Goal: Task Accomplishment & Management: Complete application form

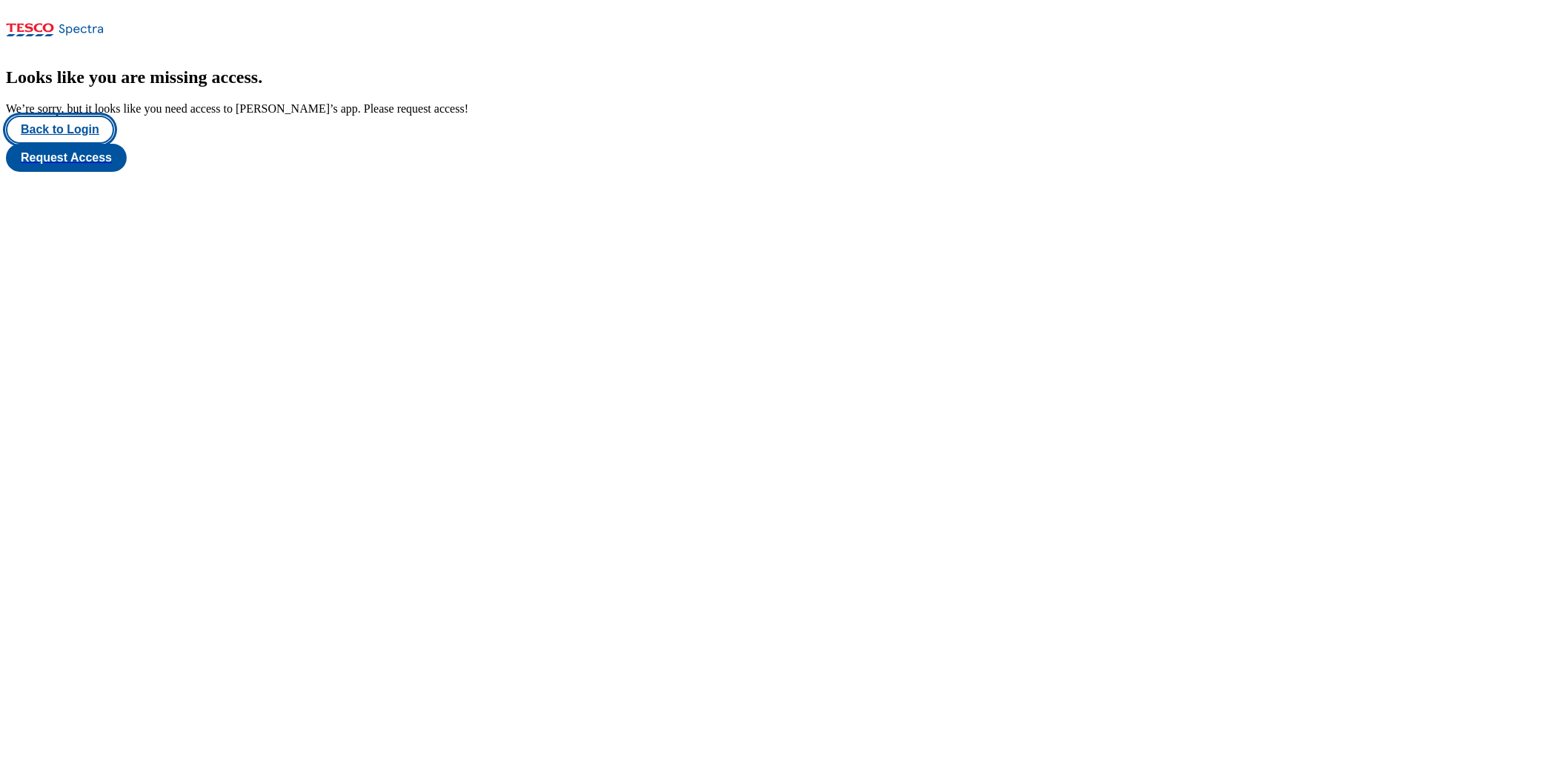
click at [95, 144] on button "Back to Login" at bounding box center [60, 129] width 108 height 29
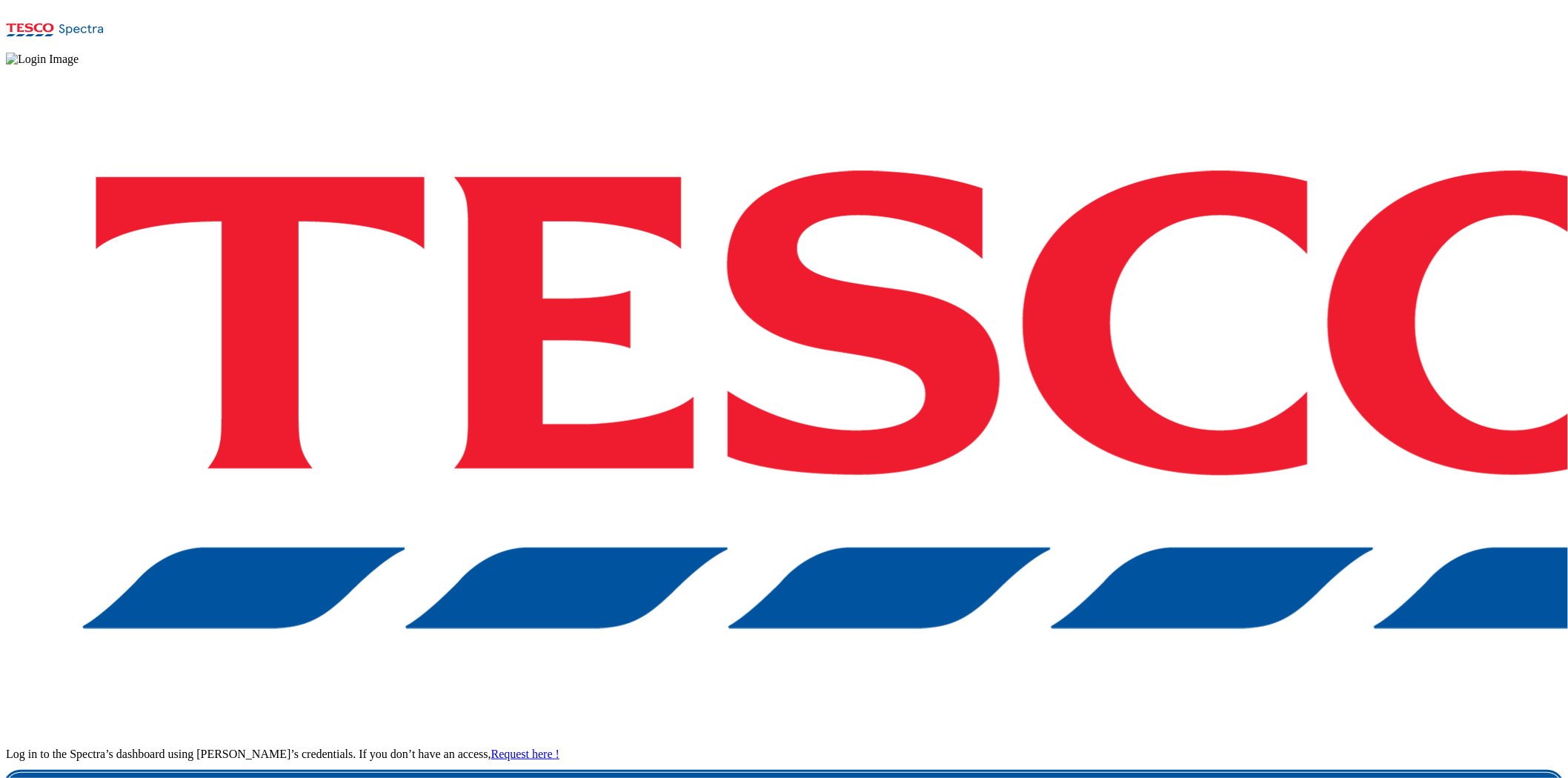
drag, startPoint x: 1166, startPoint y: 484, endPoint x: 1068, endPoint y: 465, distance: 99.8
click at [1166, 675] on link "Login" at bounding box center [784, 788] width 1556 height 30
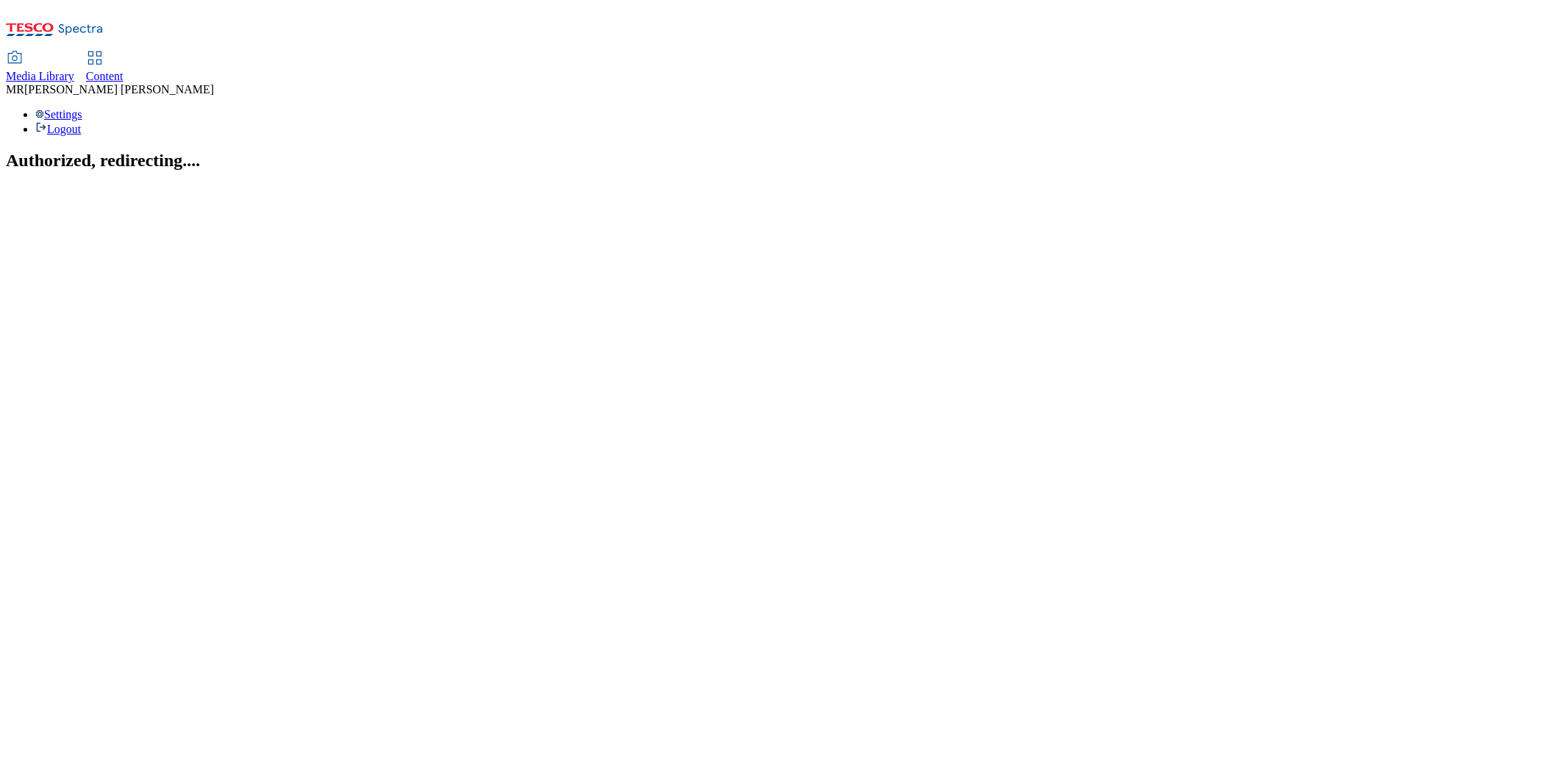
click at [123, 69] on span "Content" at bounding box center [105, 75] width 37 height 13
select select "ghs-[GEOGRAPHIC_DATA]"
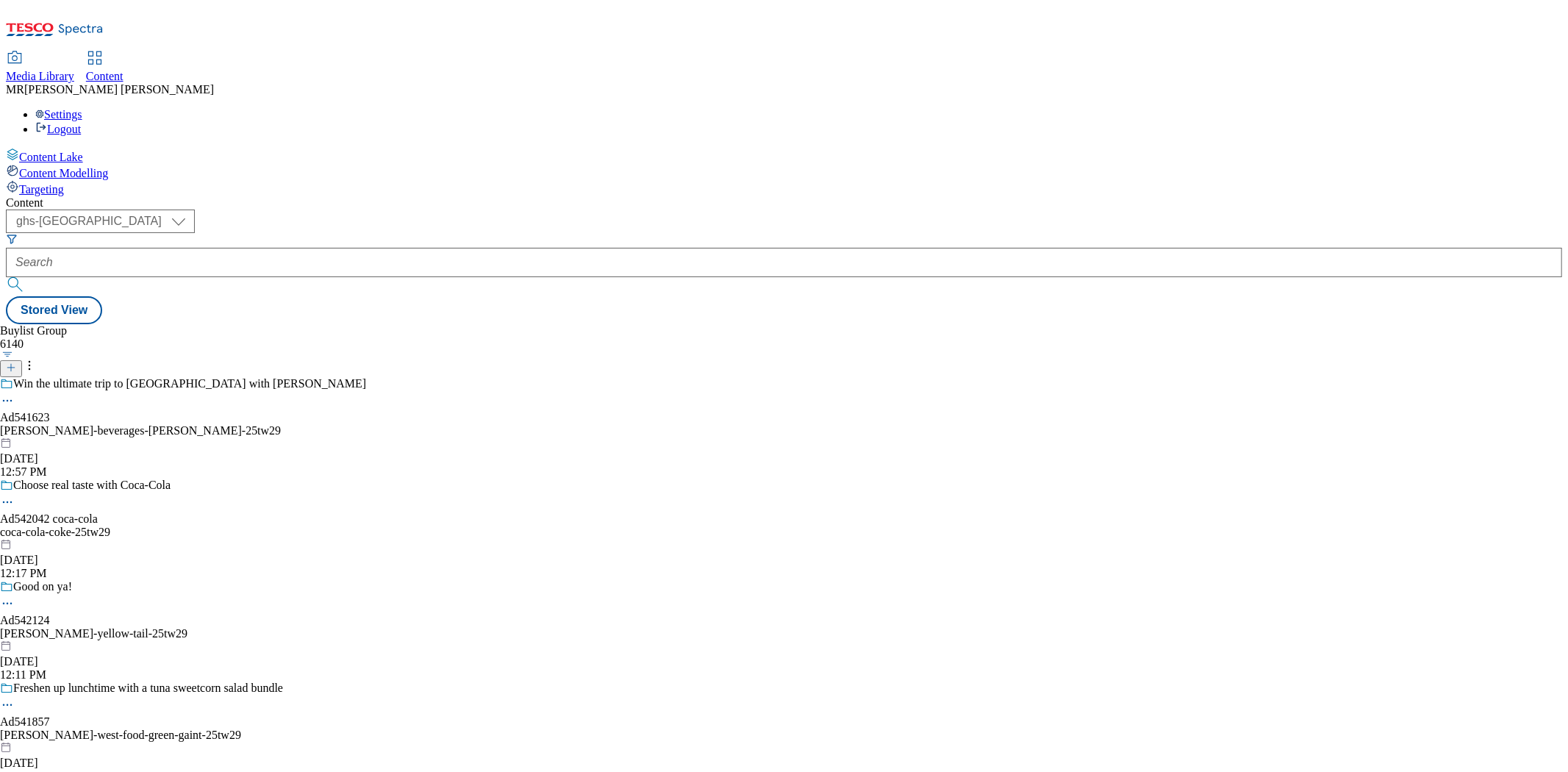
click at [17, 363] on icon at bounding box center [11, 367] width 11 height 11
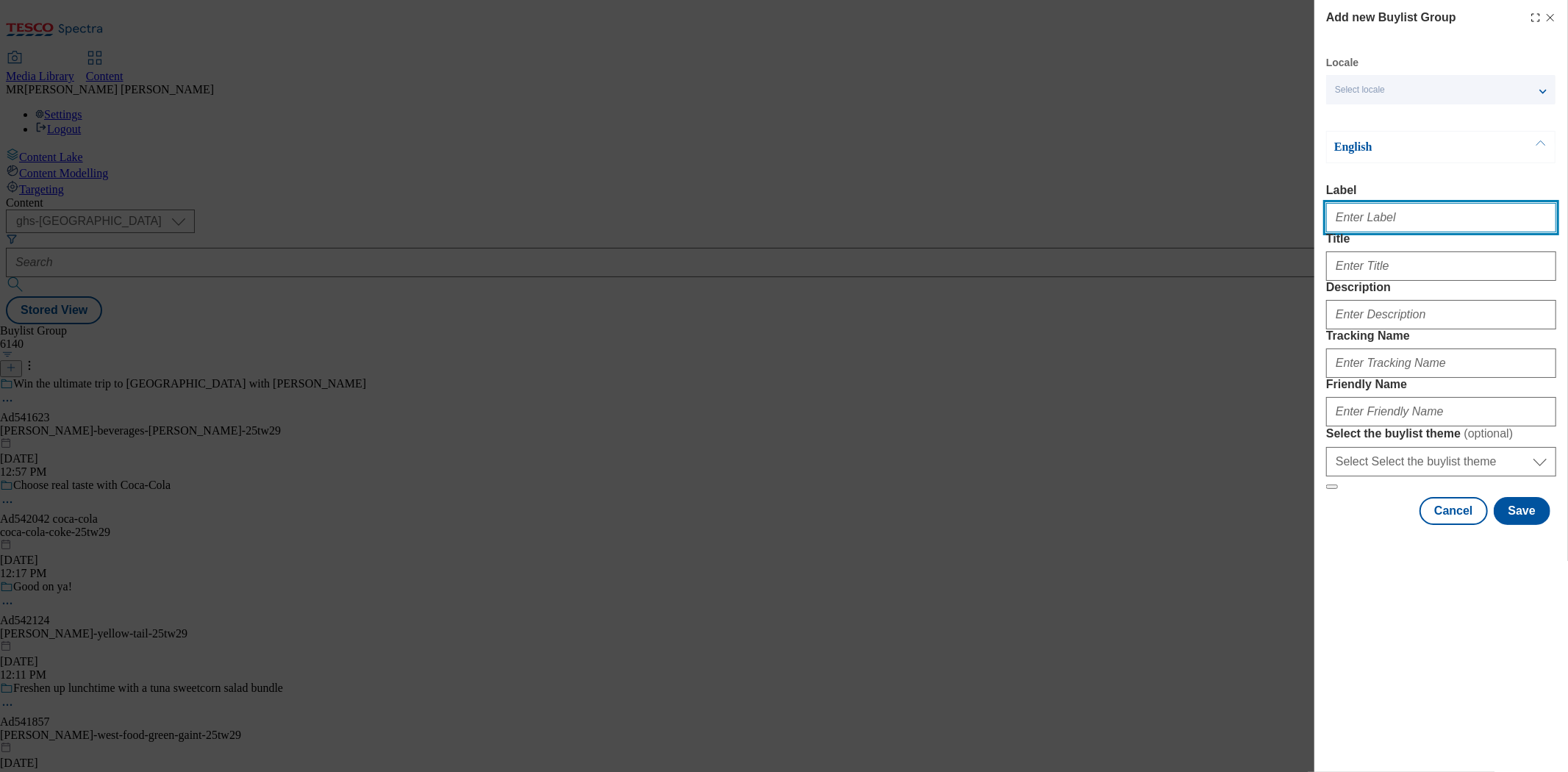
click at [1403, 215] on input "Label" at bounding box center [1442, 218] width 231 height 29
paste input "541724"
type input "Ad541724"
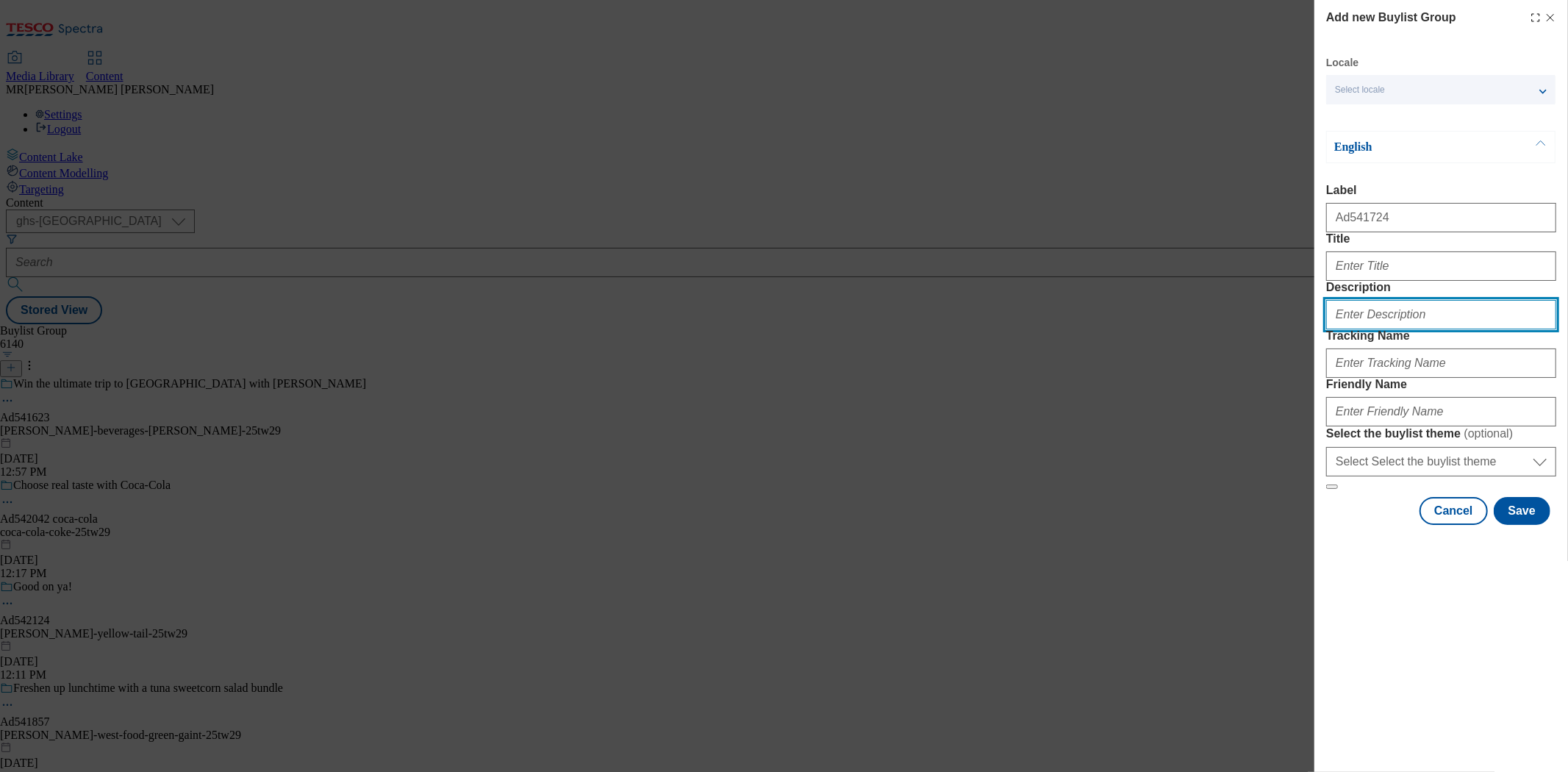
click at [1368, 329] on input "Description" at bounding box center [1442, 315] width 231 height 29
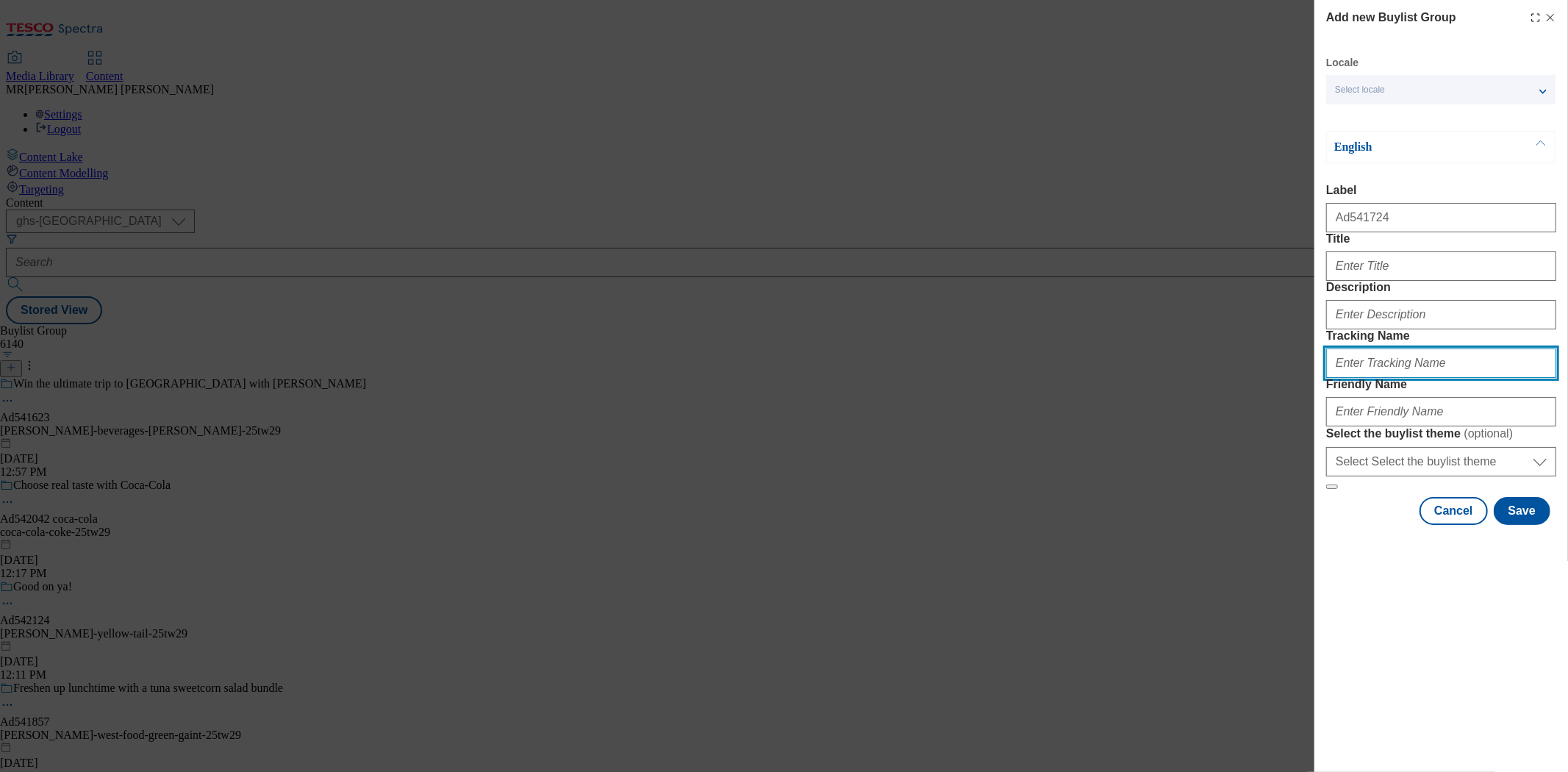
click at [1369, 378] on input "Tracking Name" at bounding box center [1442, 364] width 231 height 29
paste input "541724"
click at [1349, 378] on input "DH_541724" at bounding box center [1442, 364] width 231 height 29
type input "DH_AD541724"
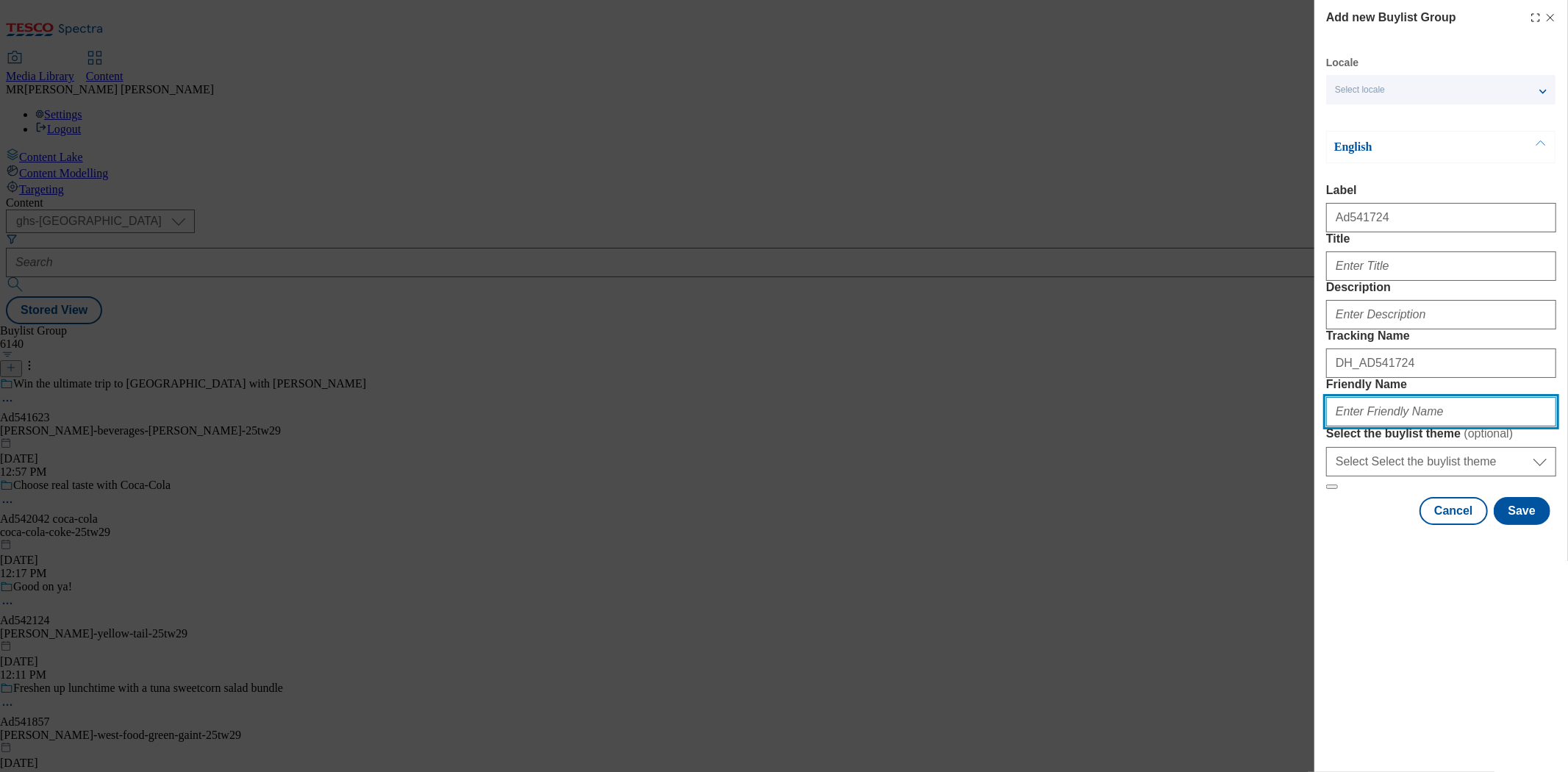
click at [1369, 426] on input "Friendly Name" at bounding box center [1442, 411] width 231 height 29
paste input "NobleFoods"
drag, startPoint x: 1339, startPoint y: 518, endPoint x: 1330, endPoint y: 518, distance: 9.0
click at [1330, 426] on input "NobleFoods" at bounding box center [1442, 411] width 231 height 29
click at [1358, 426] on input "nobleFoods" at bounding box center [1442, 411] width 231 height 29
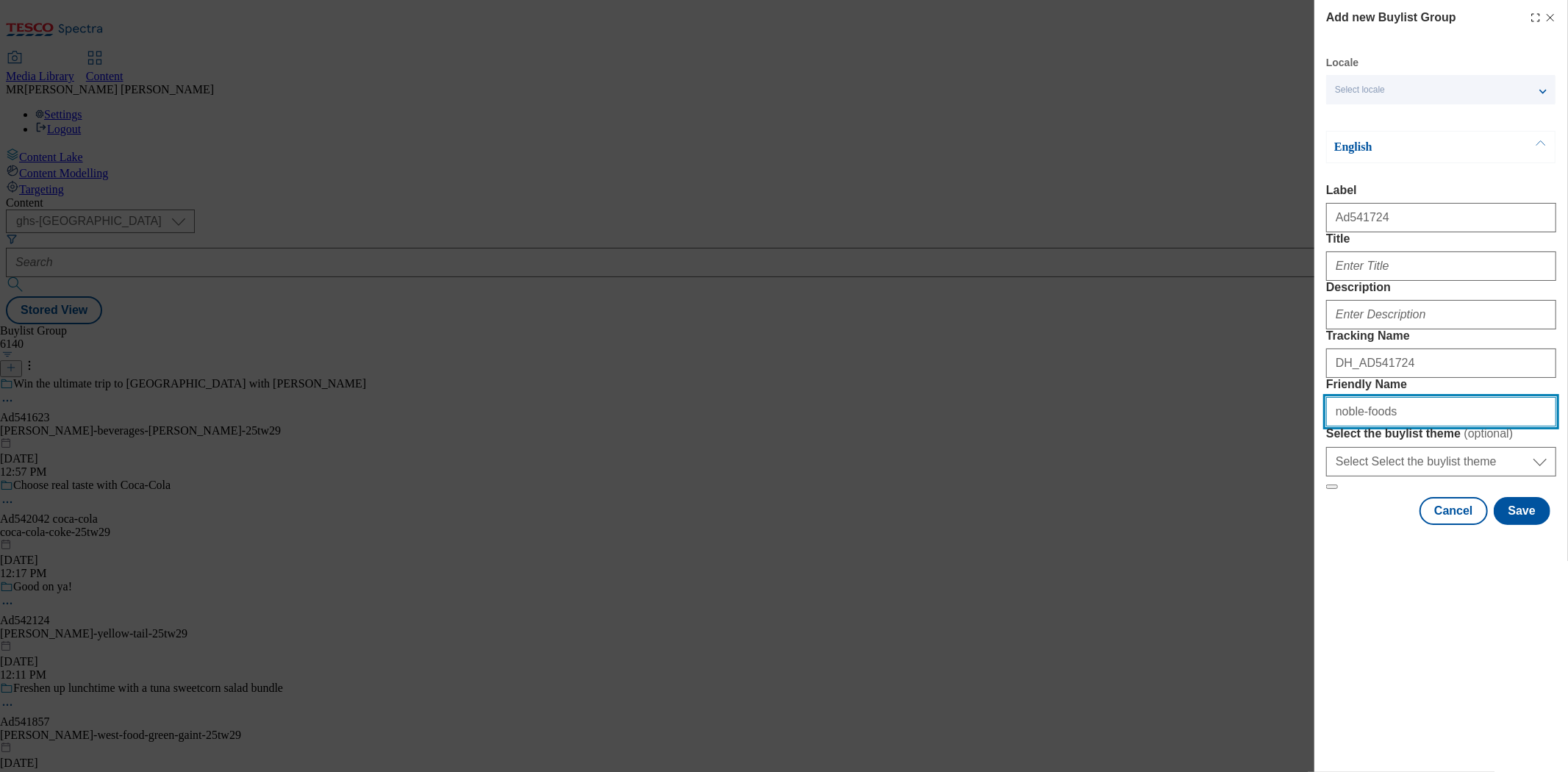
click at [1400, 426] on input "noble-foods" at bounding box center [1442, 411] width 231 height 29
drag, startPoint x: 1397, startPoint y: 516, endPoint x: 1290, endPoint y: 510, distance: 107.2
click at [1290, 510] on div "Add new Buylist Group Locale Select locale English Welsh English Label Ad541724…" at bounding box center [784, 386] width 1568 height 772
paste input "GU Desserts"
drag, startPoint x: 1347, startPoint y: 521, endPoint x: 1318, endPoint y: 520, distance: 29.0
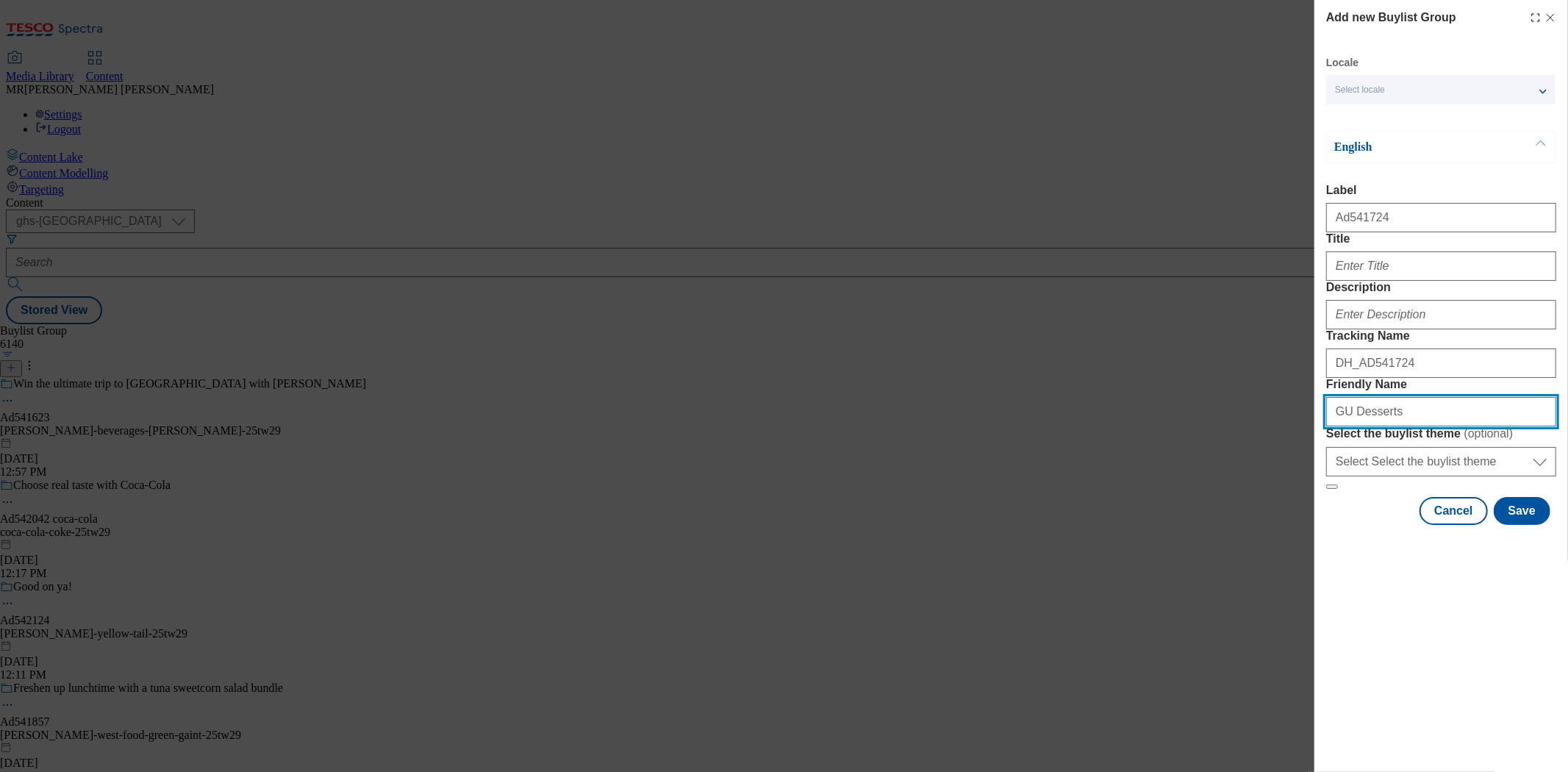
click at [1318, 520] on div "Add new Buylist Group Locale Select locale English Welsh English Label Ad541724…" at bounding box center [1442, 264] width 254 height 528
click at [1406, 426] on input "gu-Desserts" at bounding box center [1442, 411] width 231 height 29
click at [1351, 426] on input "gu-Desserts" at bounding box center [1442, 411] width 231 height 29
click at [1439, 426] on input "gu-desserts" at bounding box center [1442, 411] width 231 height 29
paste input "37"
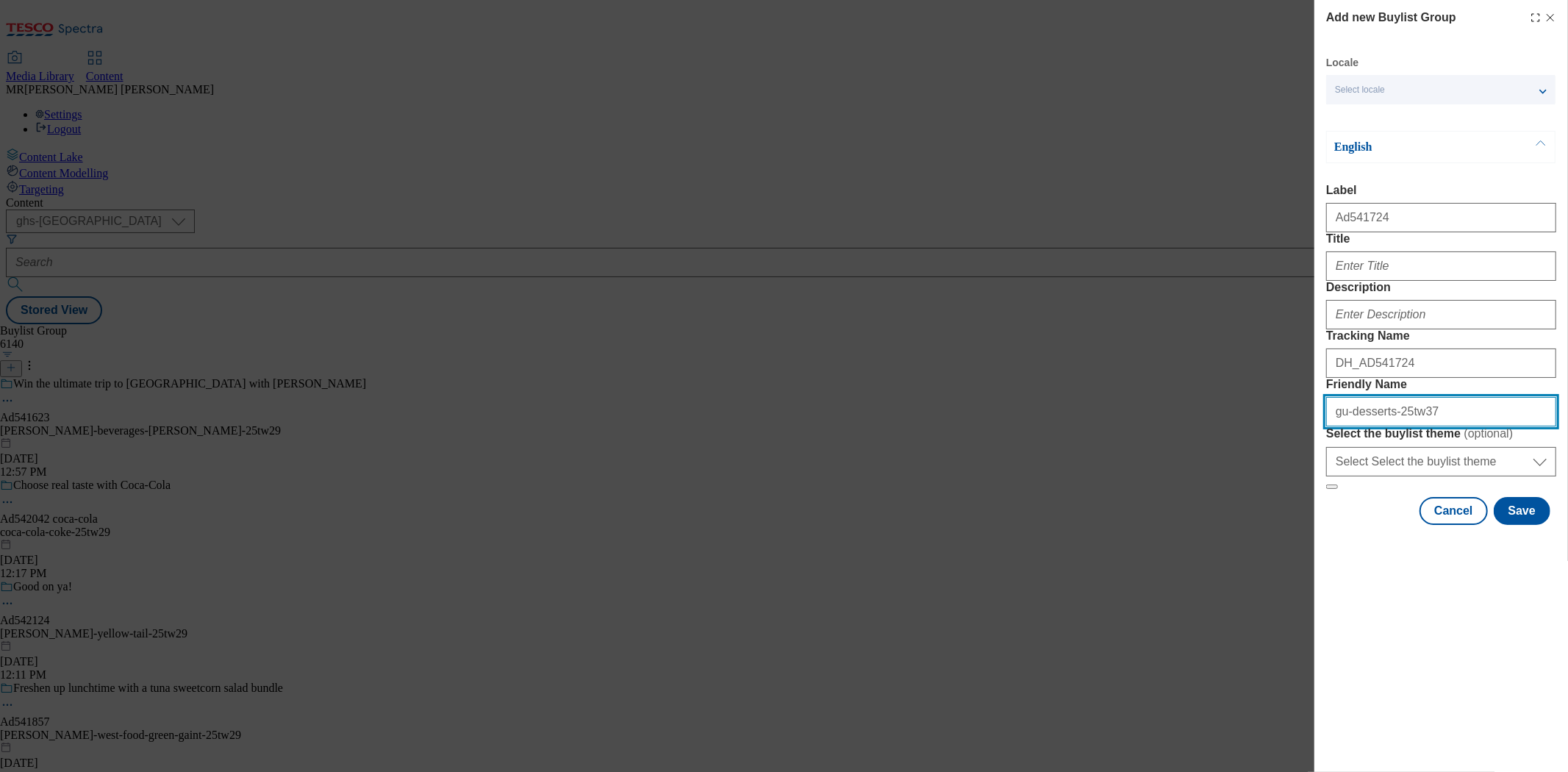
type input "gu-desserts-25tw37"
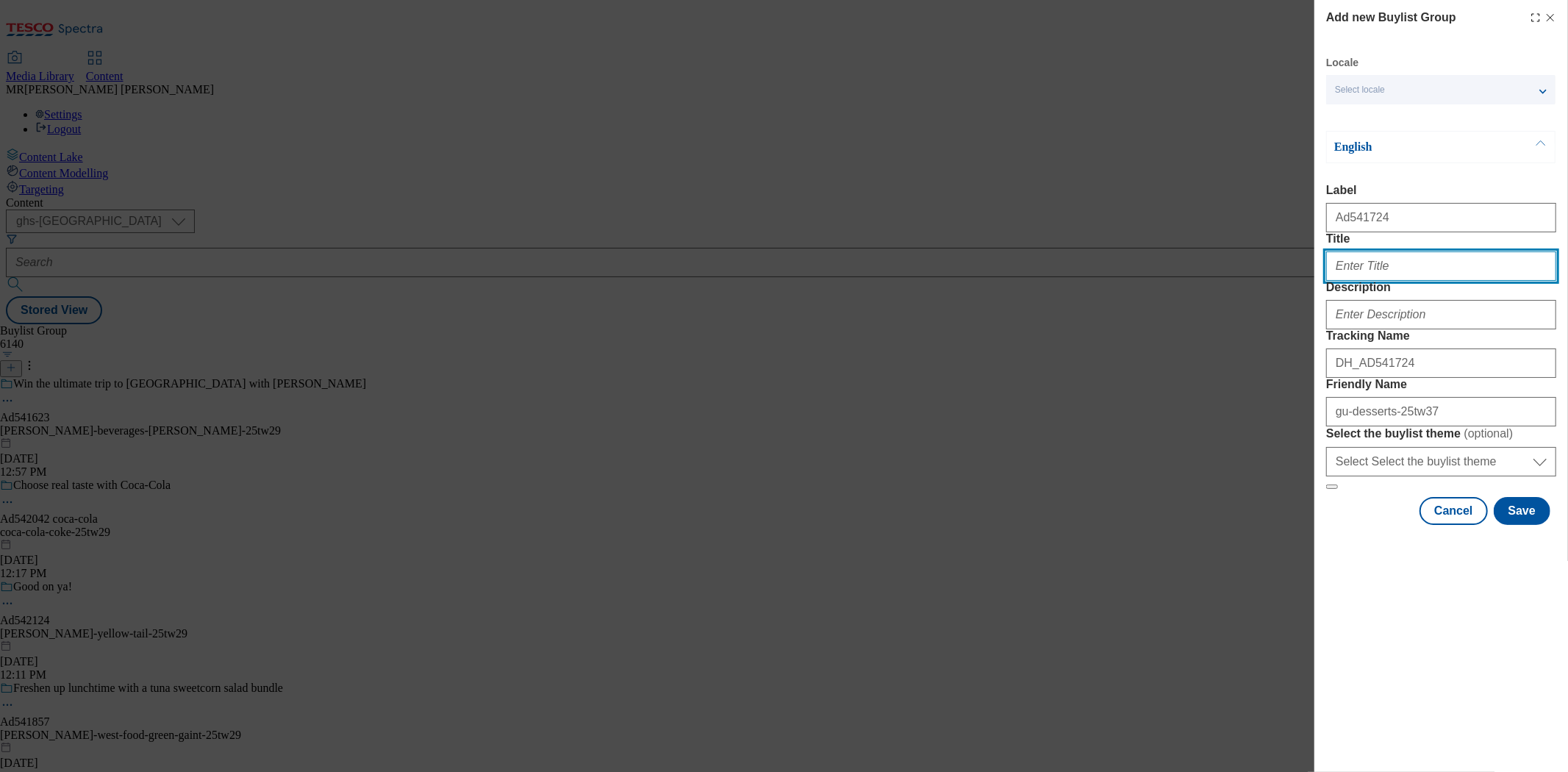
click at [1383, 280] on input "Title" at bounding box center [1442, 266] width 231 height 29
type input "Give in to GU"
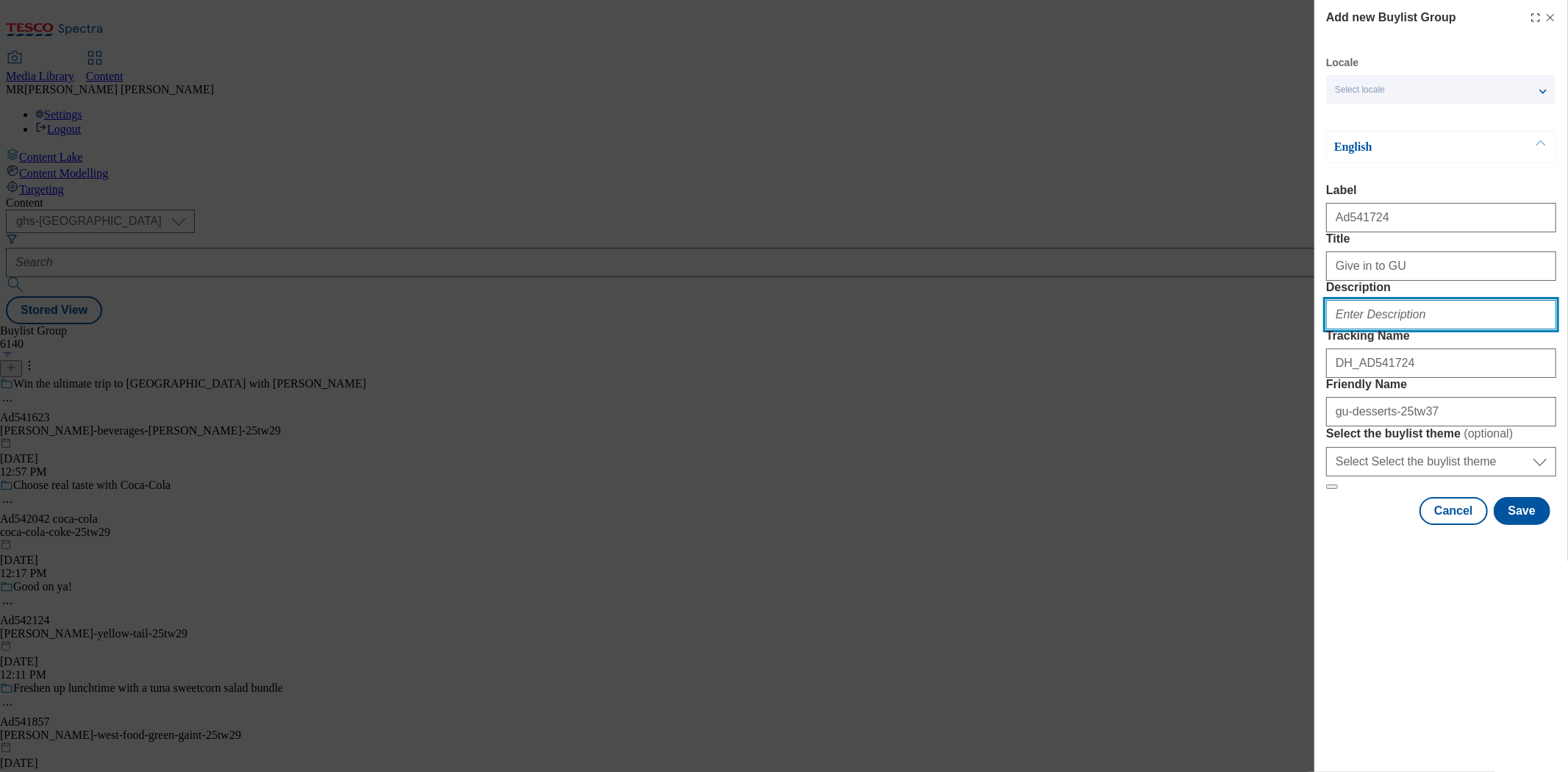
click at [1353, 329] on input "Description" at bounding box center [1442, 315] width 231 height 29
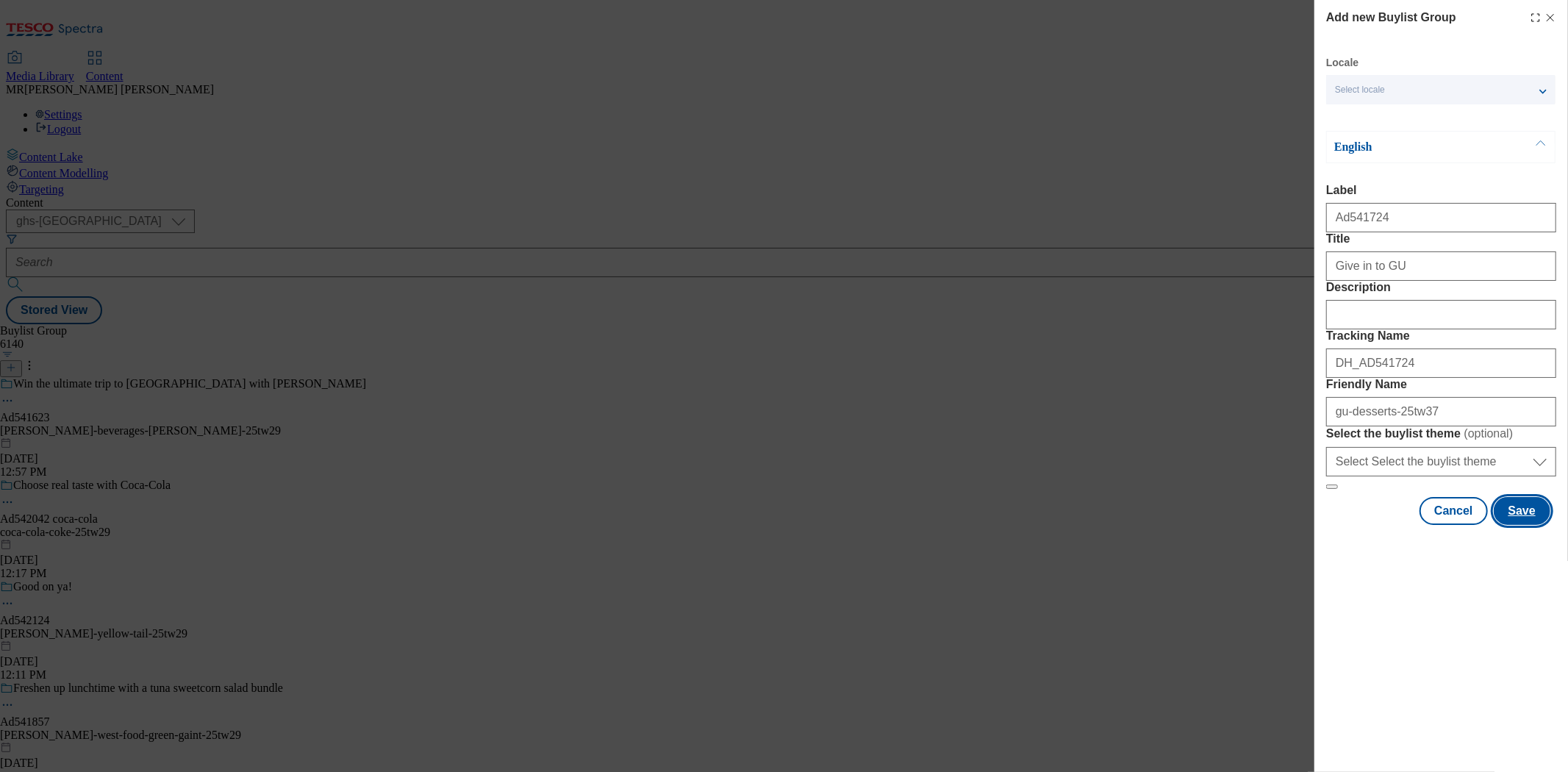
click at [1517, 525] on button "Save" at bounding box center [1522, 511] width 57 height 28
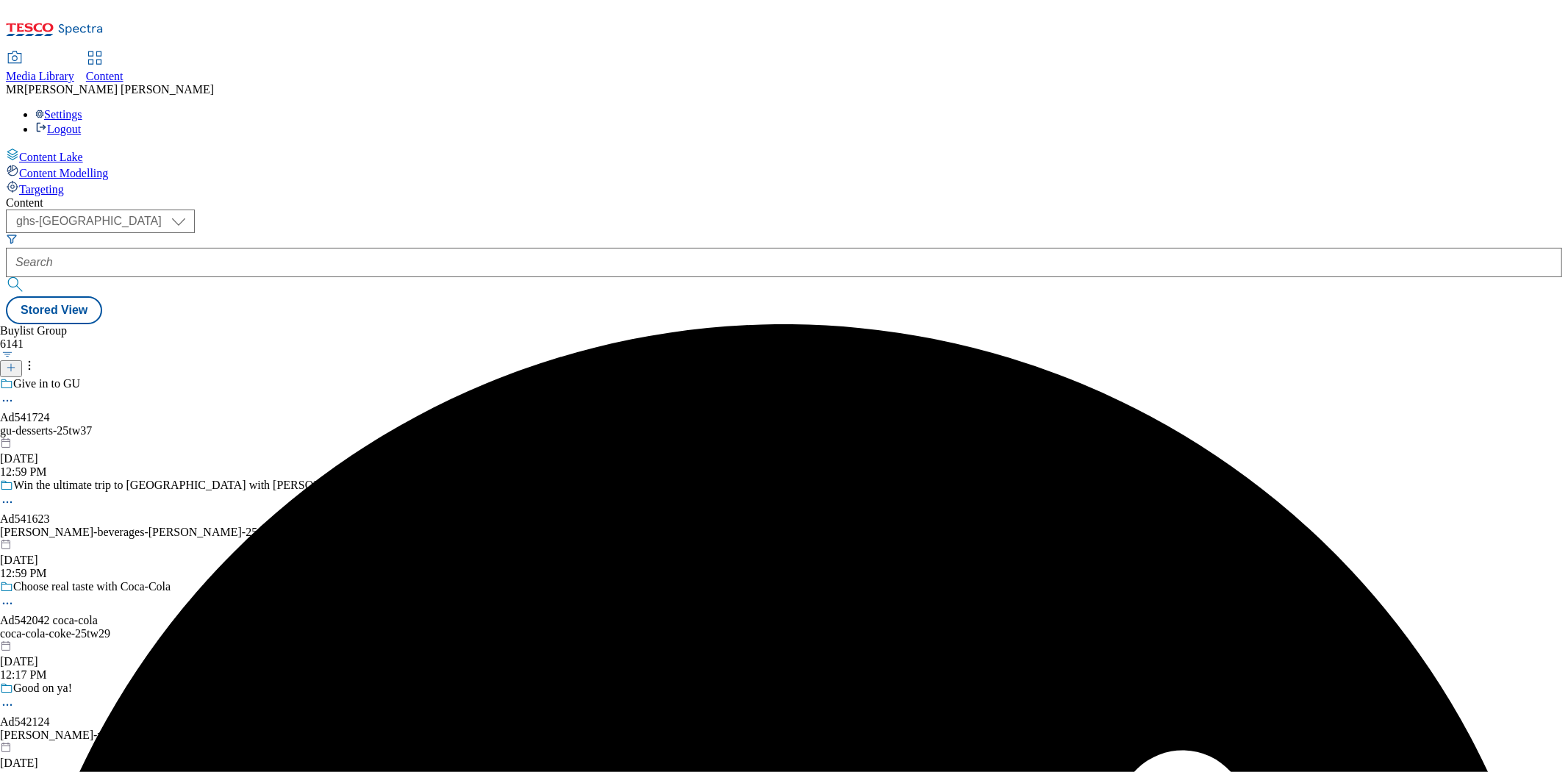
click at [50, 411] on span "Ad541724" at bounding box center [24, 418] width 50 height 14
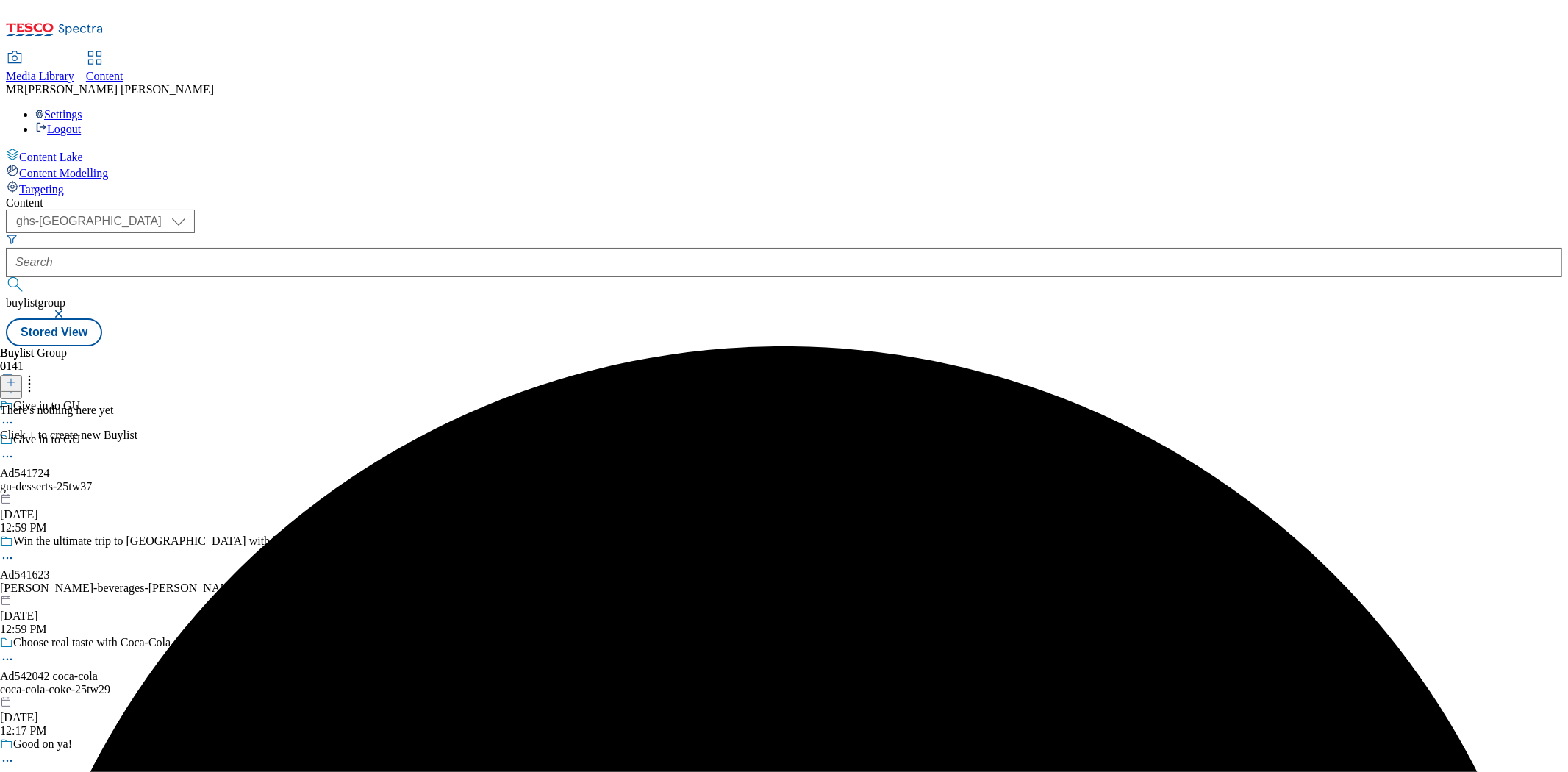
click at [17, 377] on icon at bounding box center [11, 382] width 11 height 11
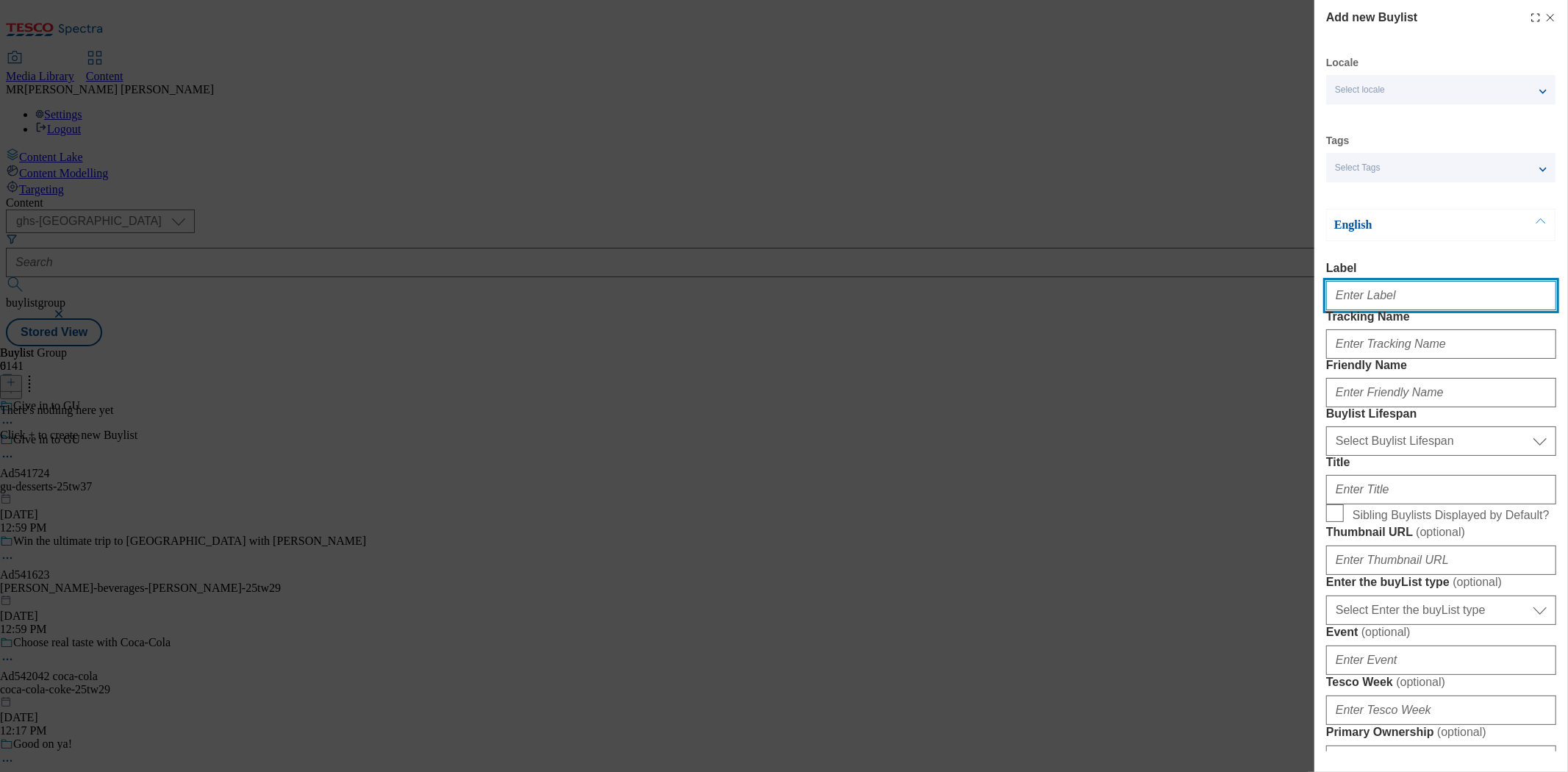
click at [1371, 296] on input "Label" at bounding box center [1442, 295] width 231 height 29
paste input "541724"
type input "Ad541724"
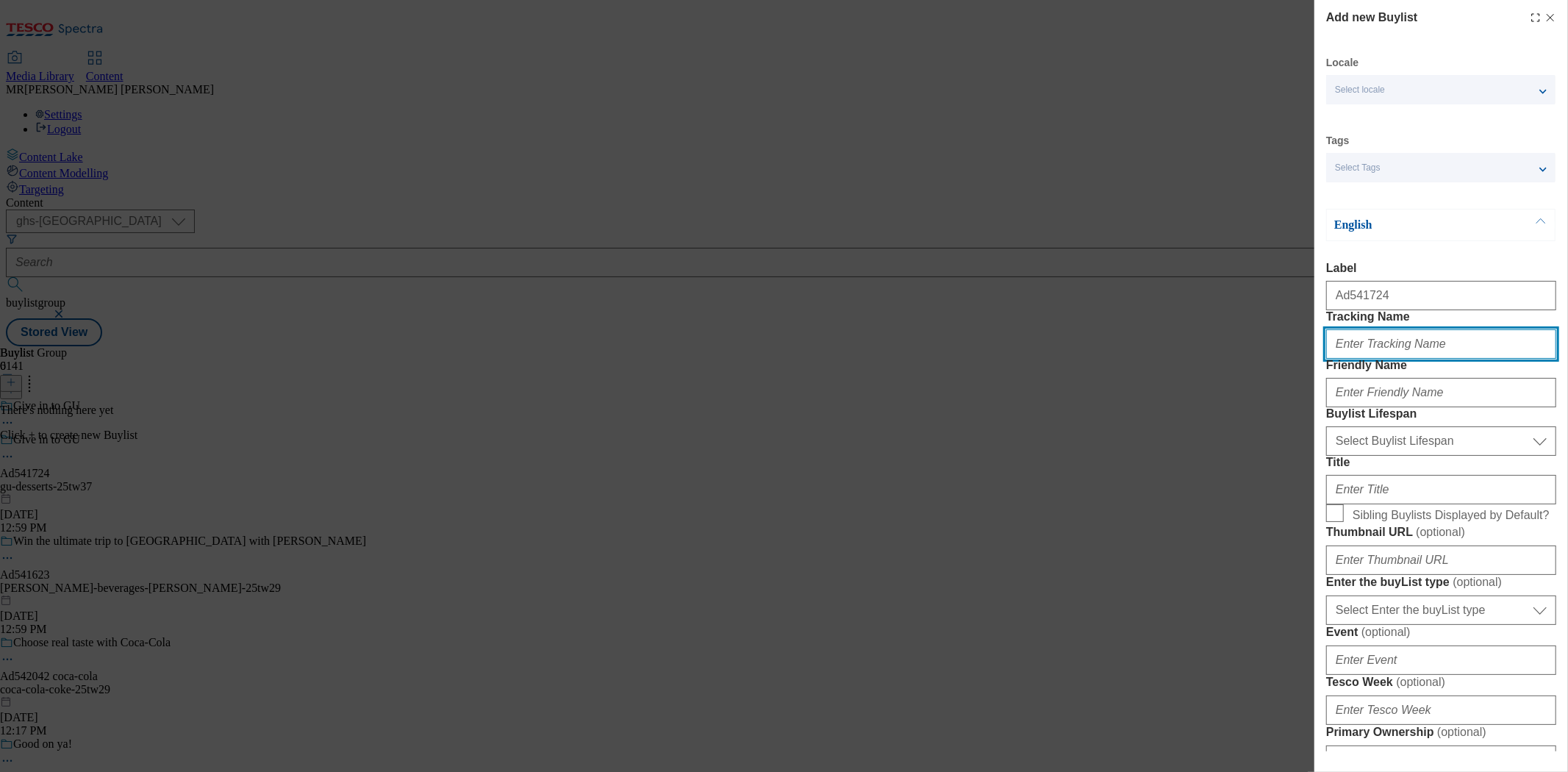
click at [1390, 359] on input "Tracking Name" at bounding box center [1442, 344] width 231 height 29
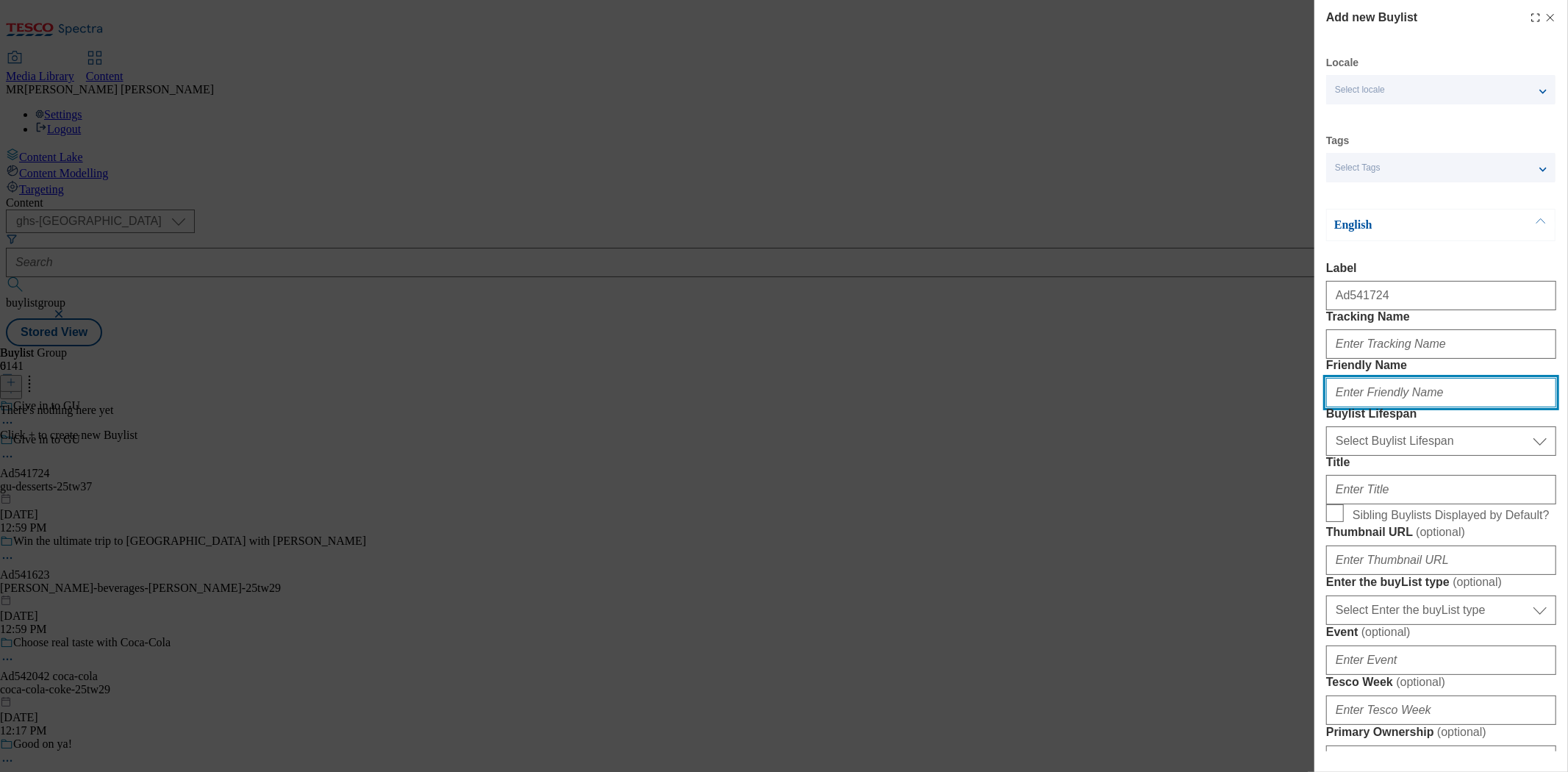
click at [1375, 407] on input "Friendly Name" at bounding box center [1442, 393] width 231 height 29
paste input "gu-desserts-25tw37"
drag, startPoint x: 1353, startPoint y: 443, endPoint x: 1466, endPoint y: 450, distance: 113.2
click at [1466, 407] on input "gu-desserts-25tw37" at bounding box center [1442, 393] width 231 height 29
type input "gu"
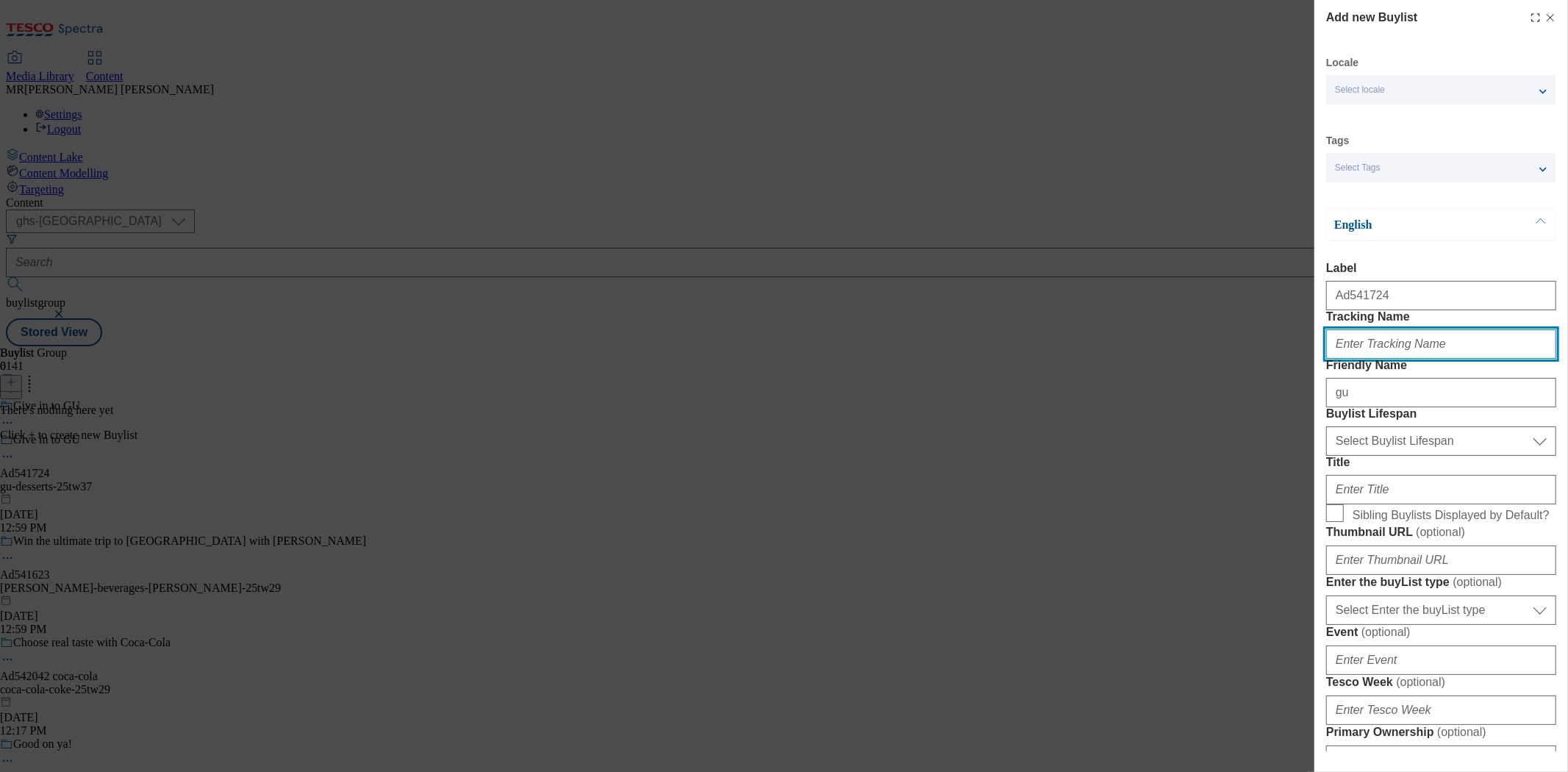
click at [1403, 359] on input "Tracking Name" at bounding box center [1442, 344] width 231 height 29
paste input "gu-desserts-25tw37"
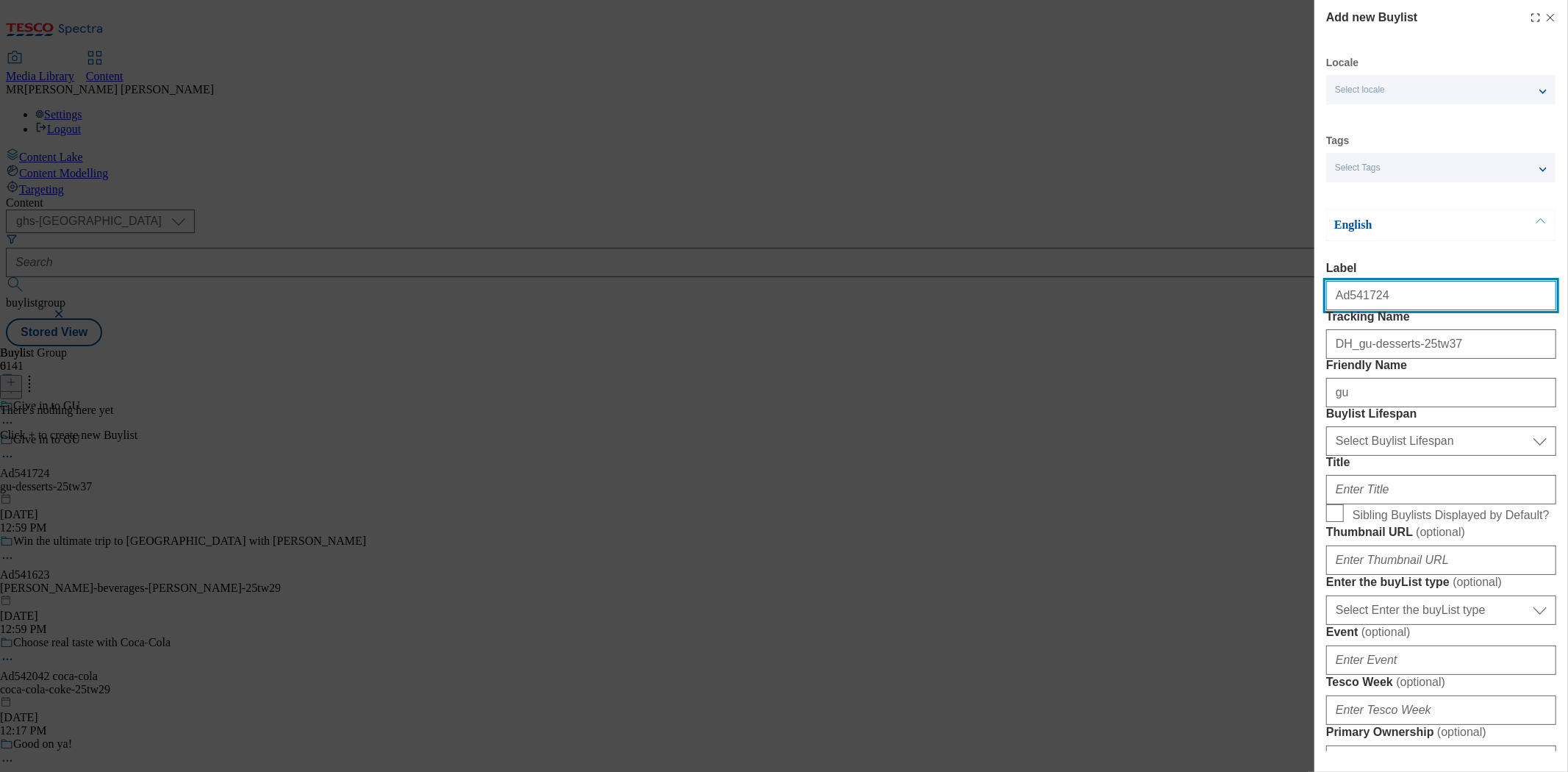
click at [1387, 295] on input "Ad541724" at bounding box center [1442, 295] width 231 height 29
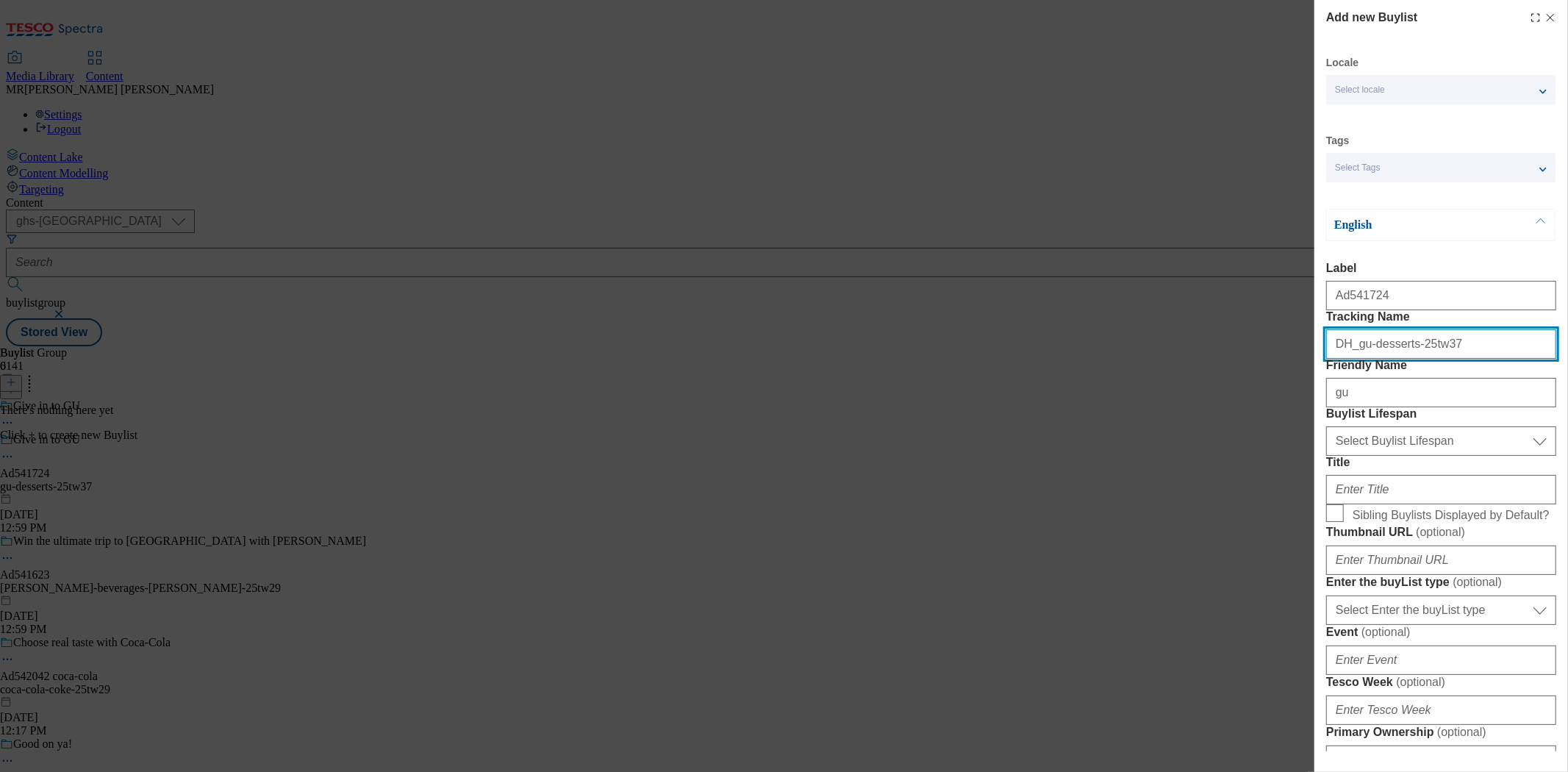
drag, startPoint x: 1353, startPoint y: 377, endPoint x: 1460, endPoint y: 378, distance: 107.0
click at [1460, 359] on input "DH_gu-desserts-25tw37" at bounding box center [1442, 344] width 231 height 29
paste input "Ad541724"
click at [1355, 359] on input "DH_Ad541724" at bounding box center [1442, 344] width 231 height 29
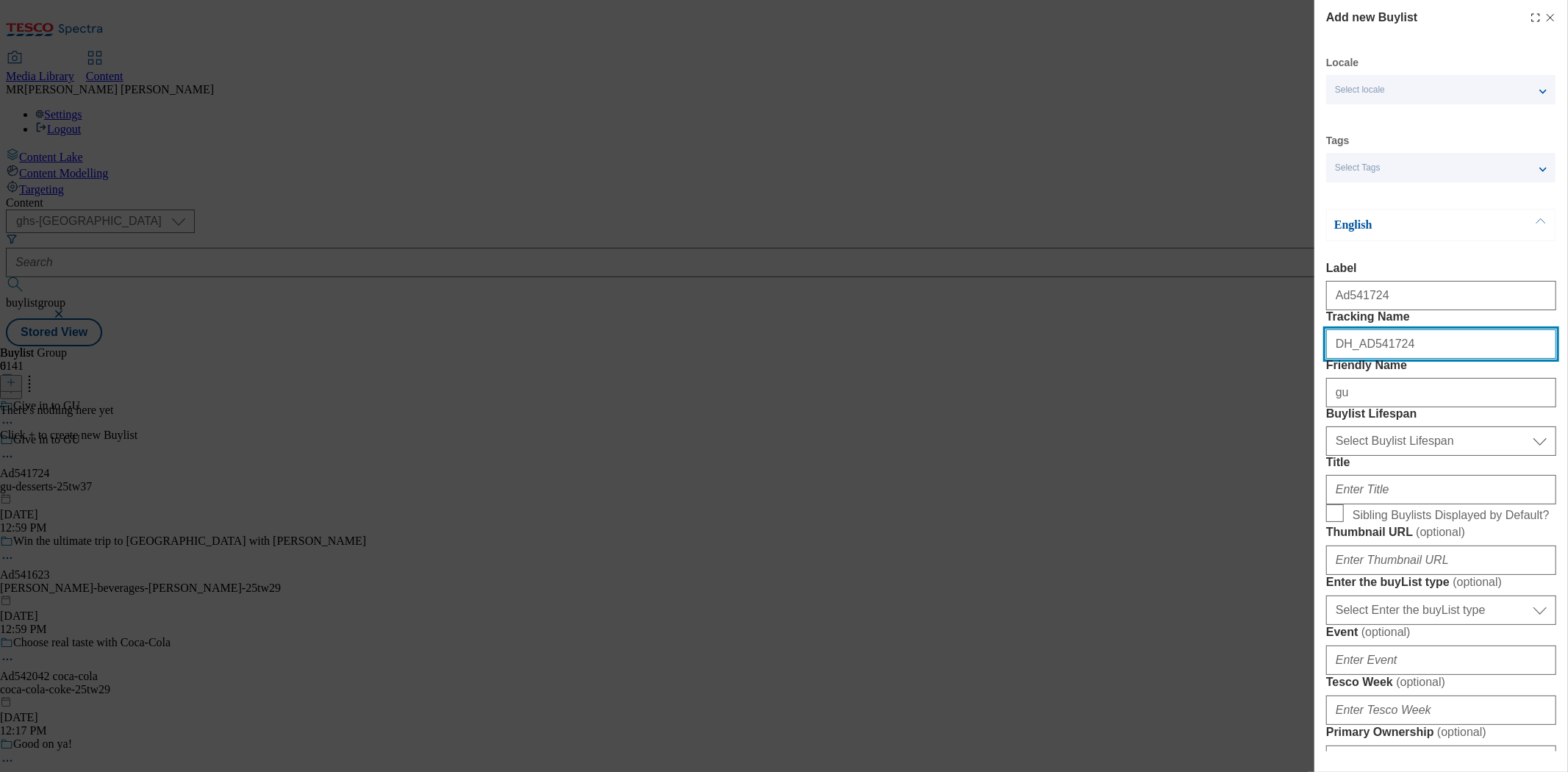
type input "DH_AD541724"
click at [1377, 456] on div "Buylist Lifespan Select Buylist Lifespan evergreen seasonal tactical Select Buy…" at bounding box center [1442, 432] width 231 height 49
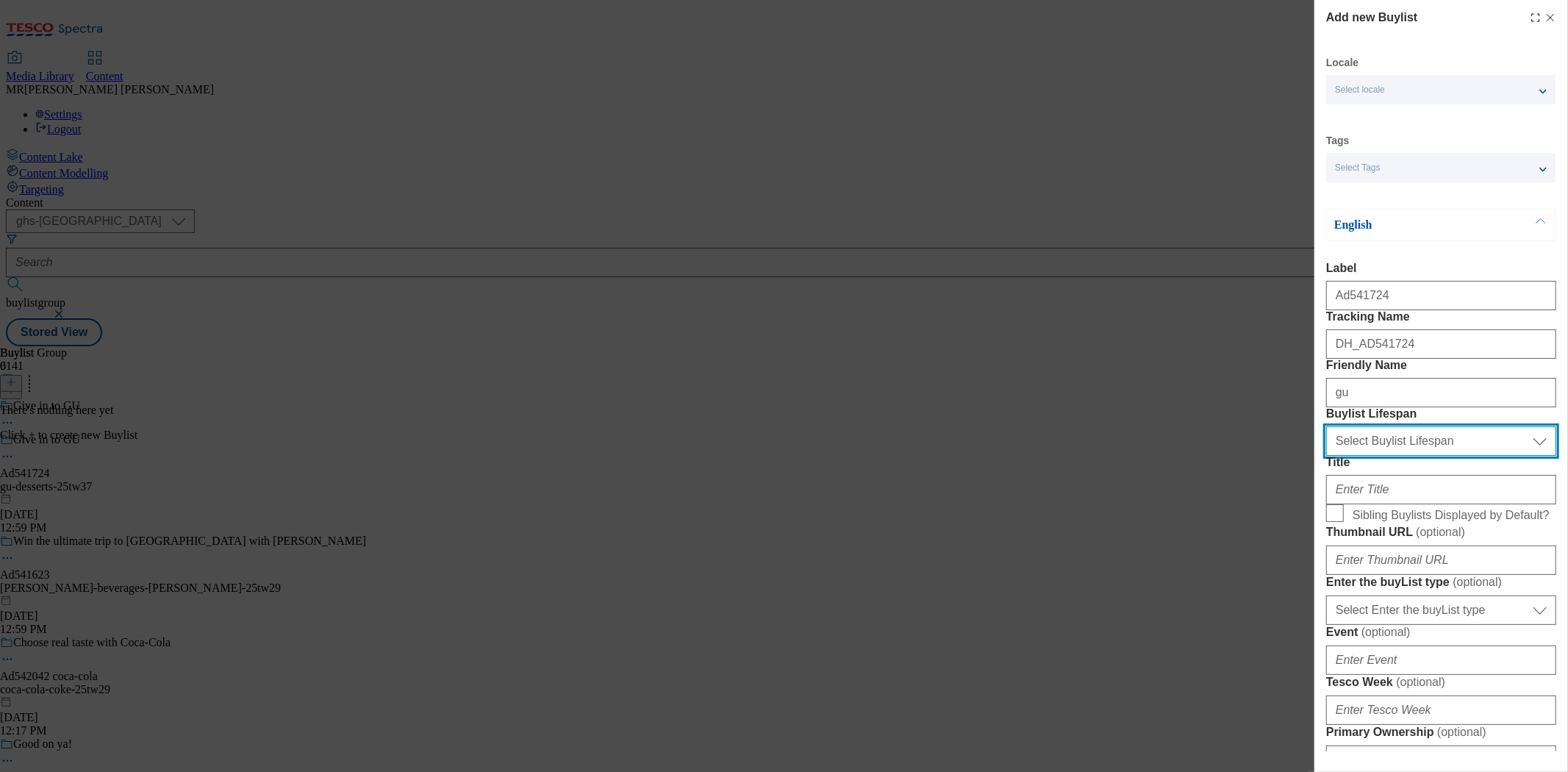
click at [1384, 456] on select "Select Buylist Lifespan evergreen seasonal tactical" at bounding box center [1442, 441] width 231 height 29
select select "tactical"
click at [1327, 456] on select "Select Buylist Lifespan evergreen seasonal tactical" at bounding box center [1442, 441] width 231 height 29
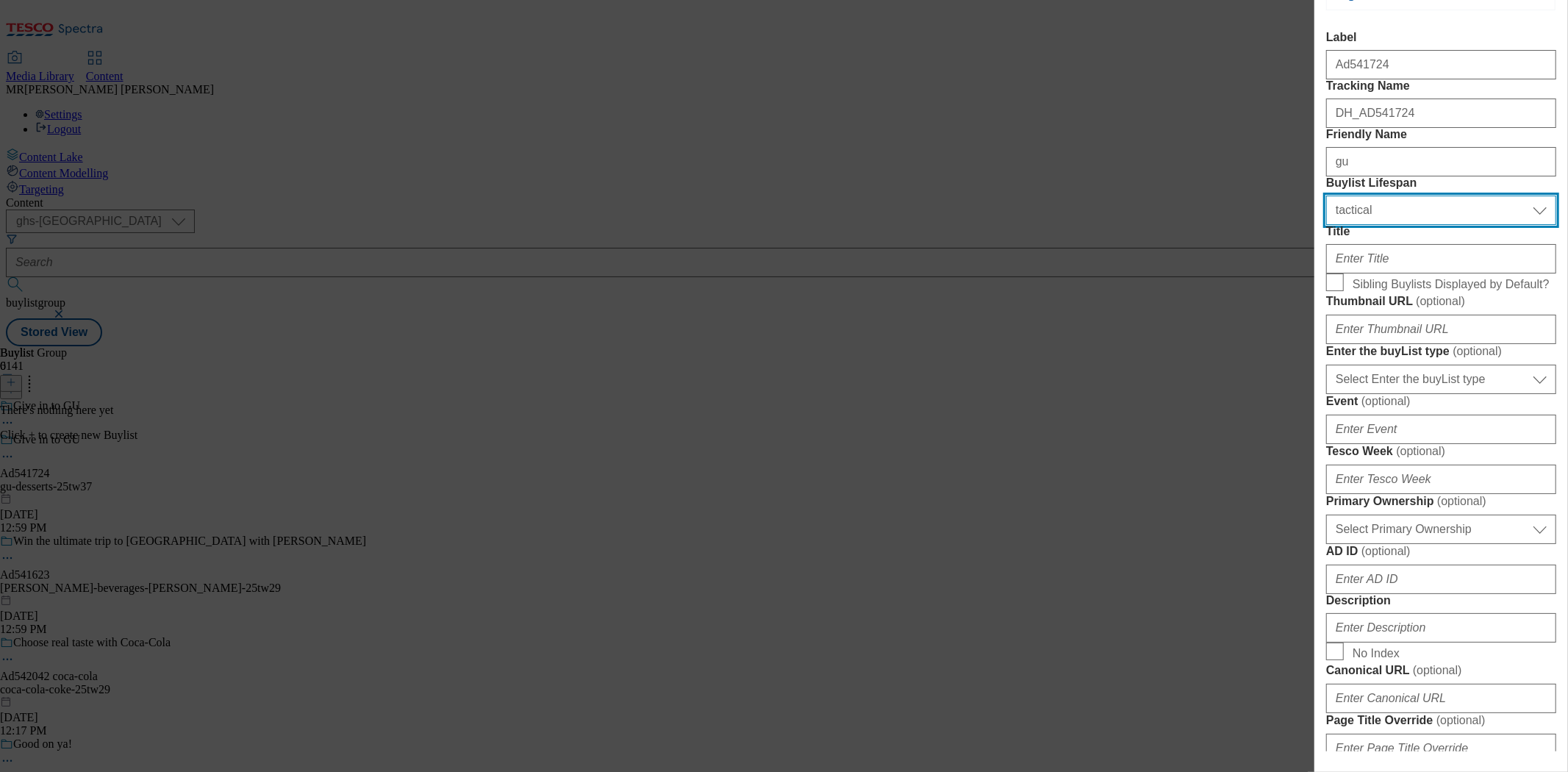
scroll to position [326, 0]
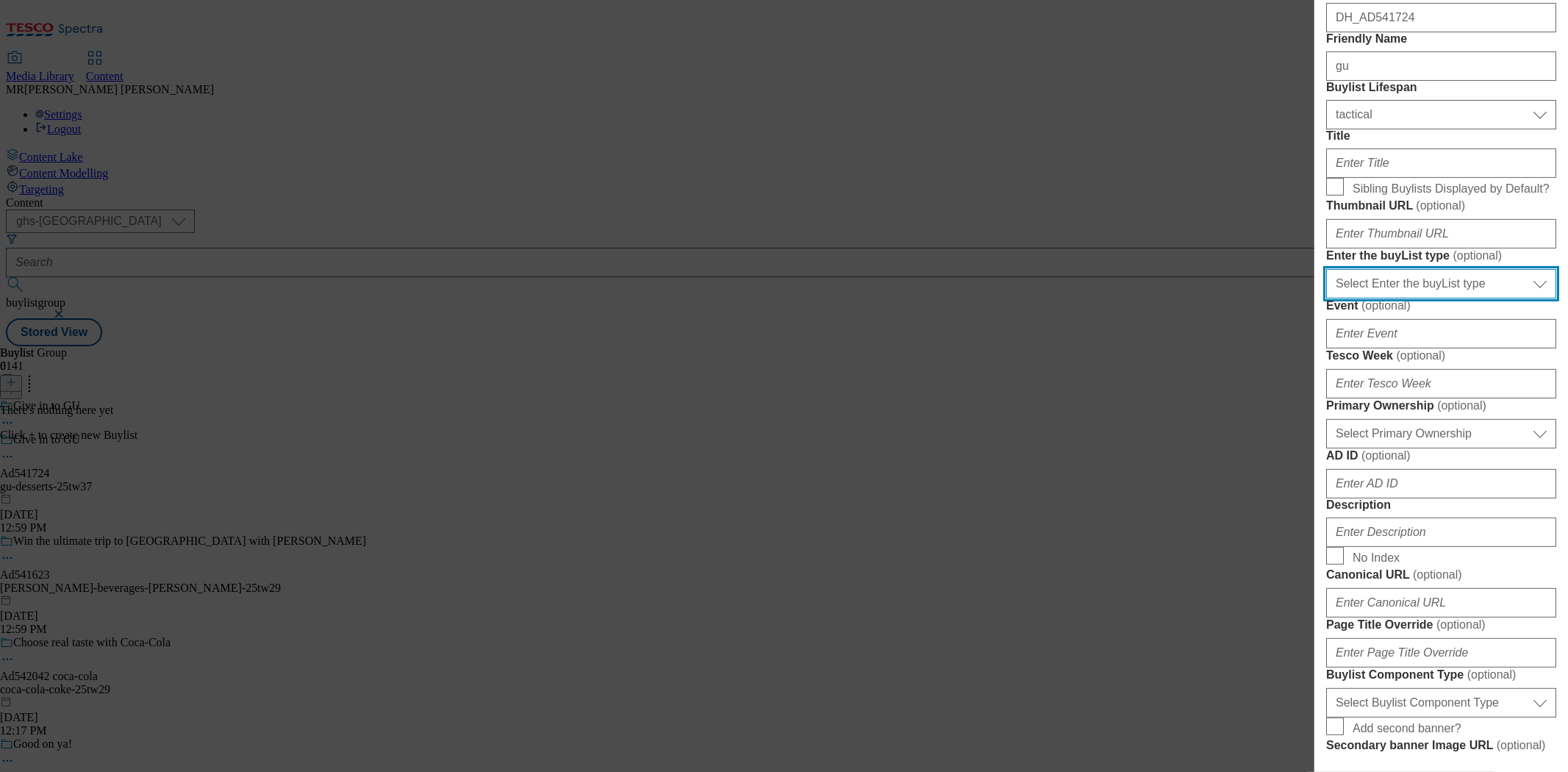
click at [1422, 299] on select "Select Enter the buyList type event supplier funded long term >4 weeks supplier…" at bounding box center [1442, 283] width 231 height 29
select select "supplier funded short term 1-3 weeks"
click at [1327, 299] on select "Select Enter the buyList type event supplier funded long term >4 weeks supplier…" at bounding box center [1442, 283] width 231 height 29
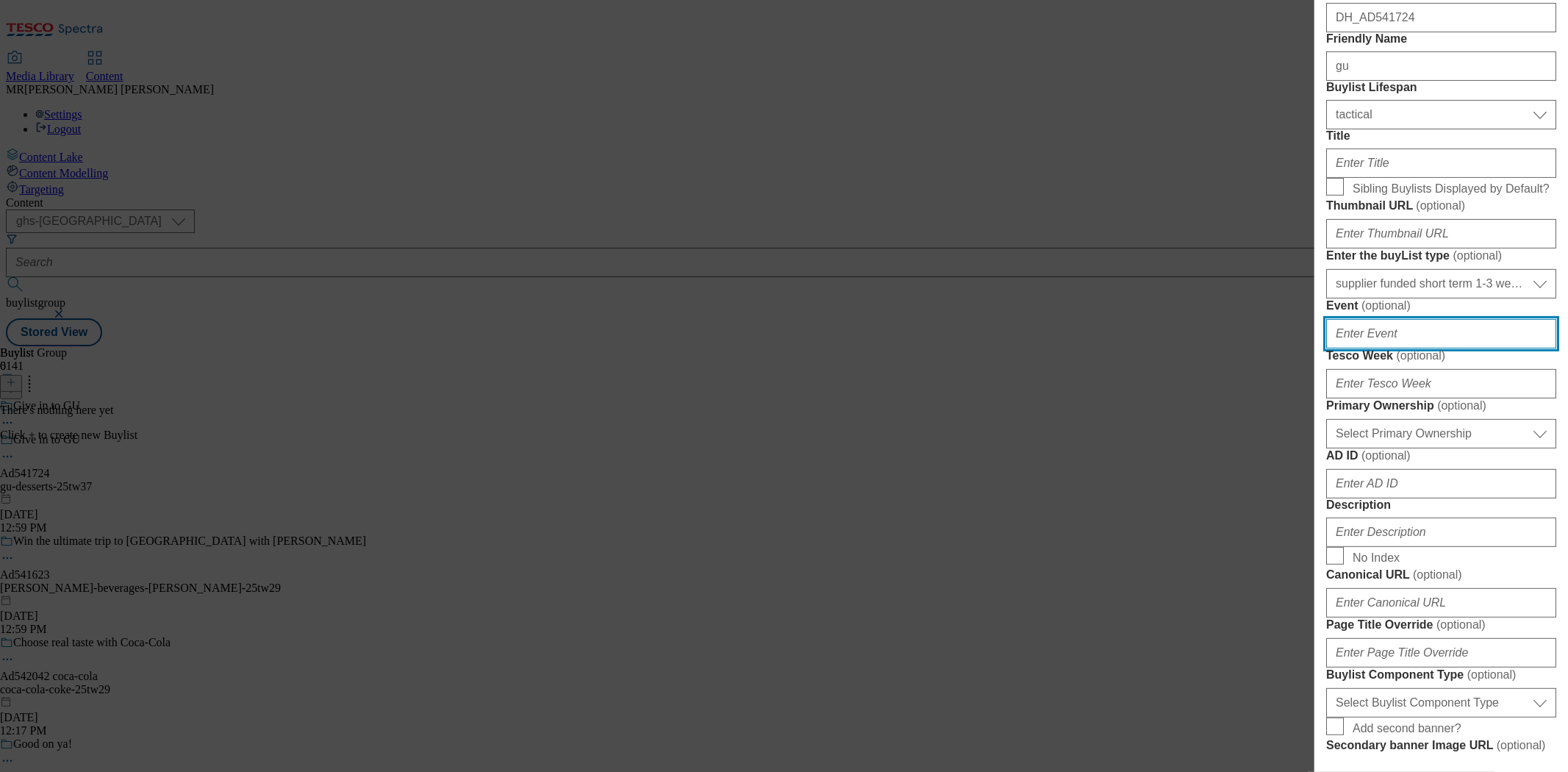
click at [1401, 349] on input "Event ( optional )" at bounding box center [1442, 334] width 231 height 29
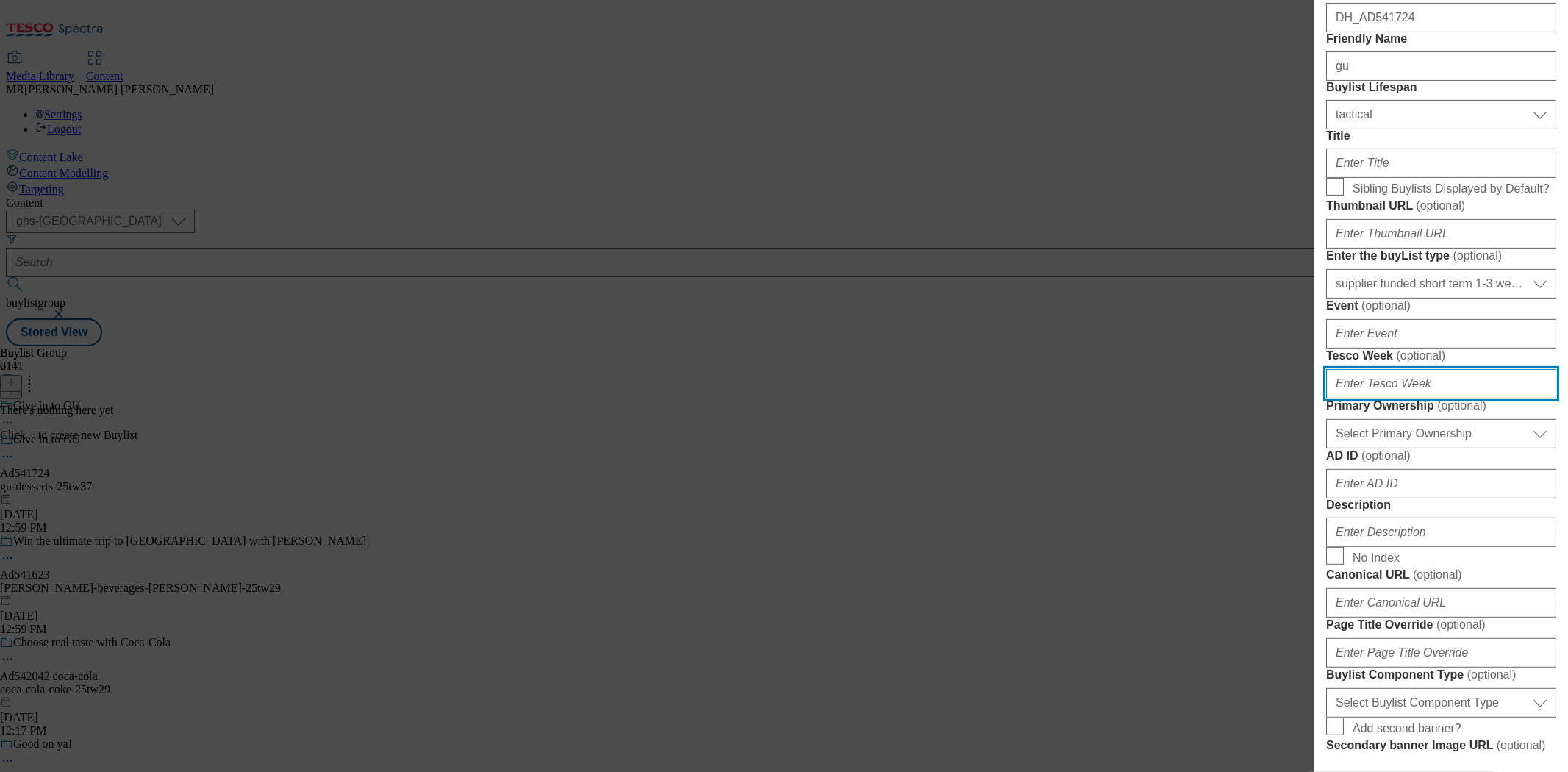
click at [1386, 399] on input "Tesco Week ( optional )" at bounding box center [1442, 384] width 231 height 29
paste input "37"
type input "37"
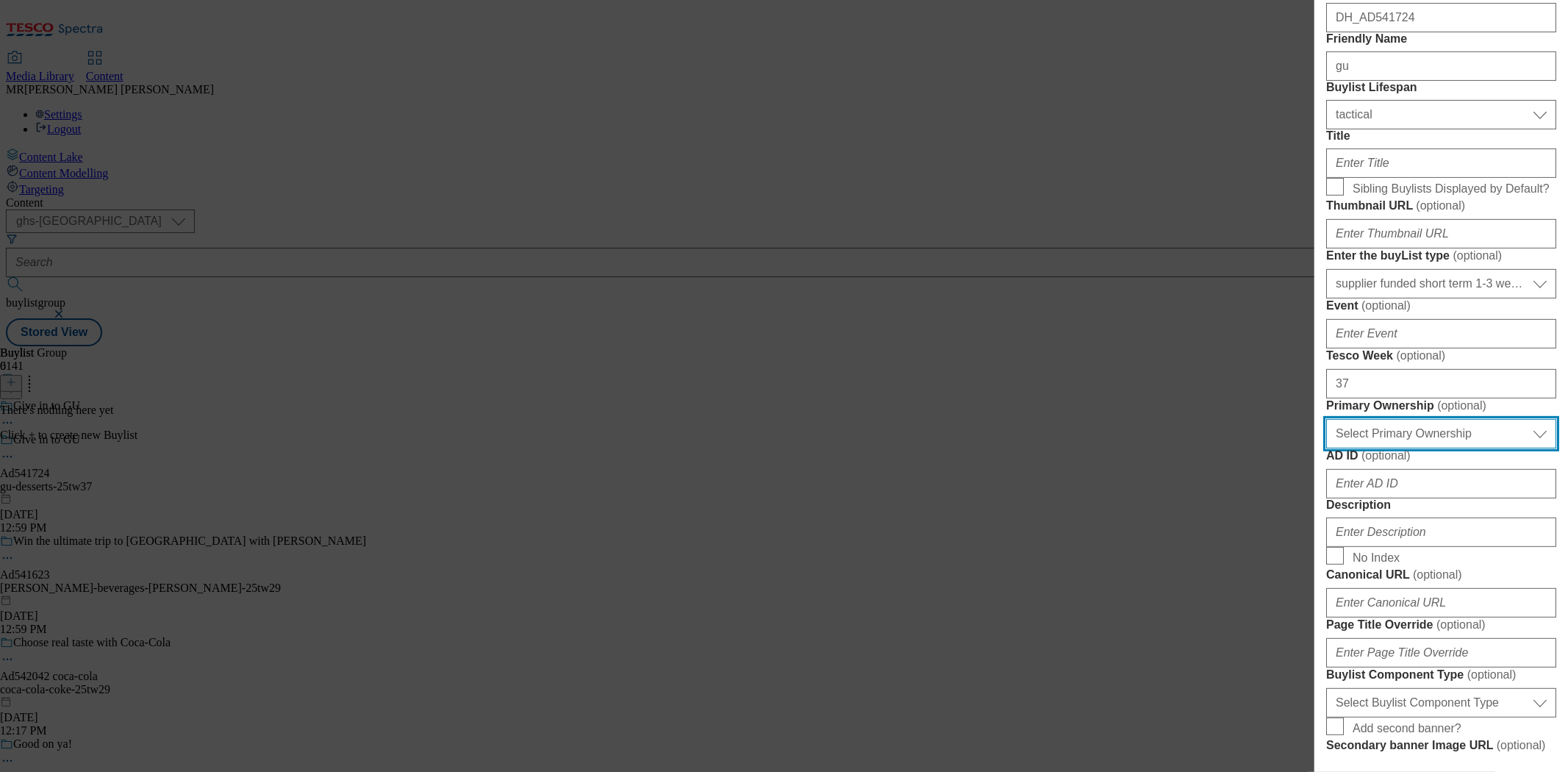
click at [1383, 449] on select "Select Primary Ownership [PERSON_NAME]" at bounding box center [1442, 434] width 231 height 29
select select "dunnhumby"
click at [1327, 449] on select "Select Primary Ownership [PERSON_NAME]" at bounding box center [1442, 434] width 231 height 29
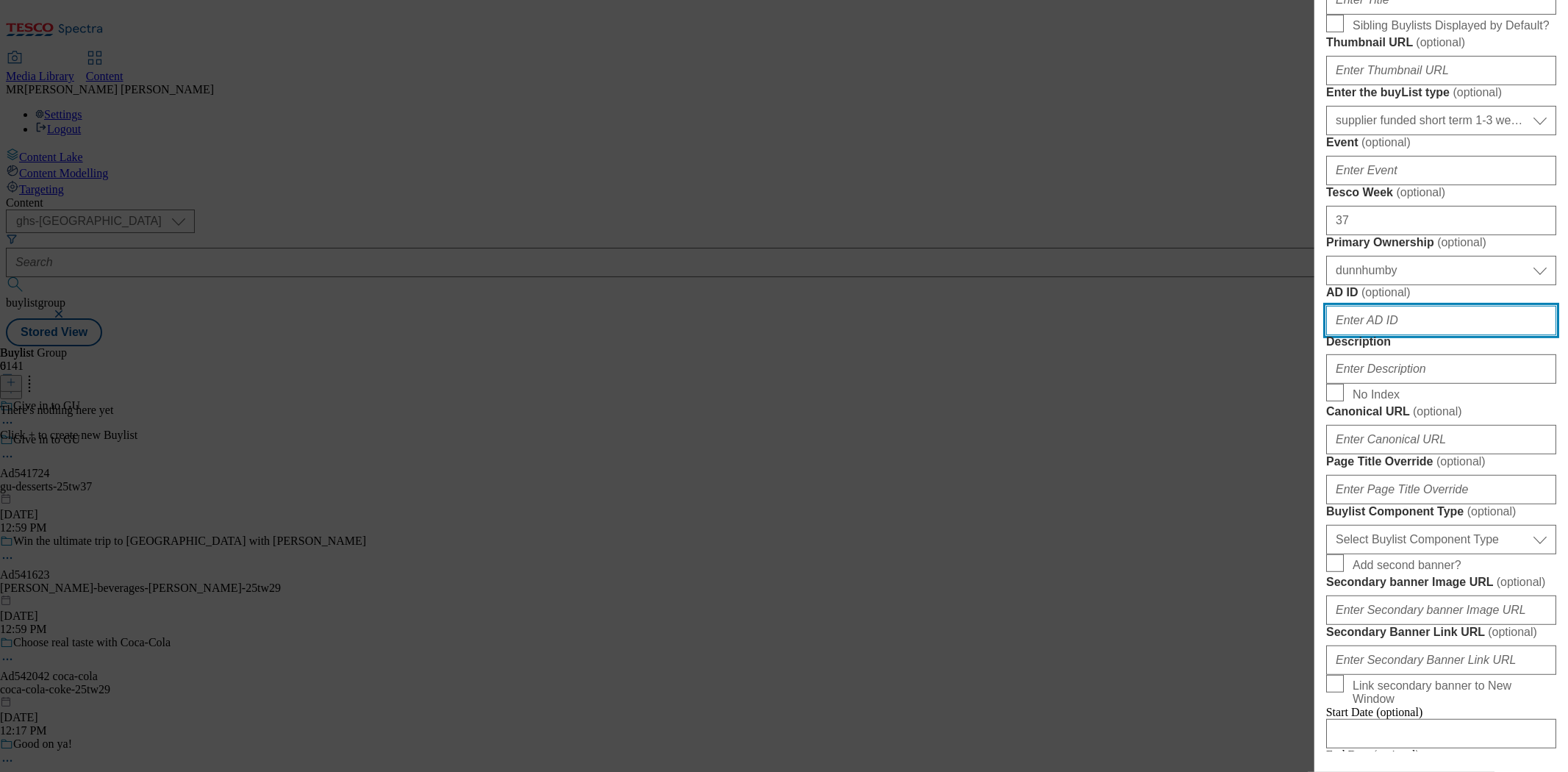
click at [1383, 335] on input "AD ID ( optional )" at bounding box center [1442, 321] width 231 height 29
paste input "541724"
type input "541724"
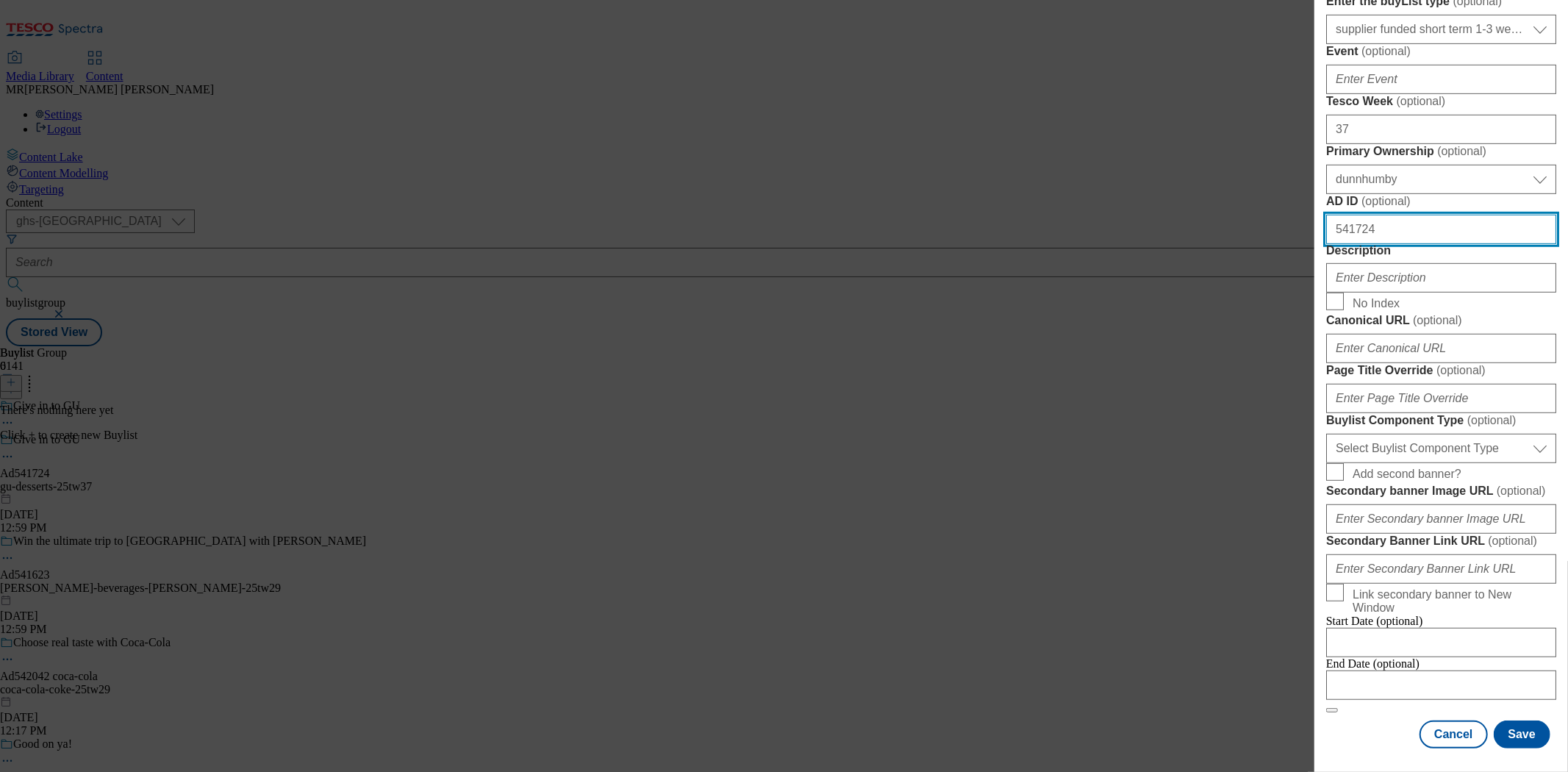
scroll to position [899, 0]
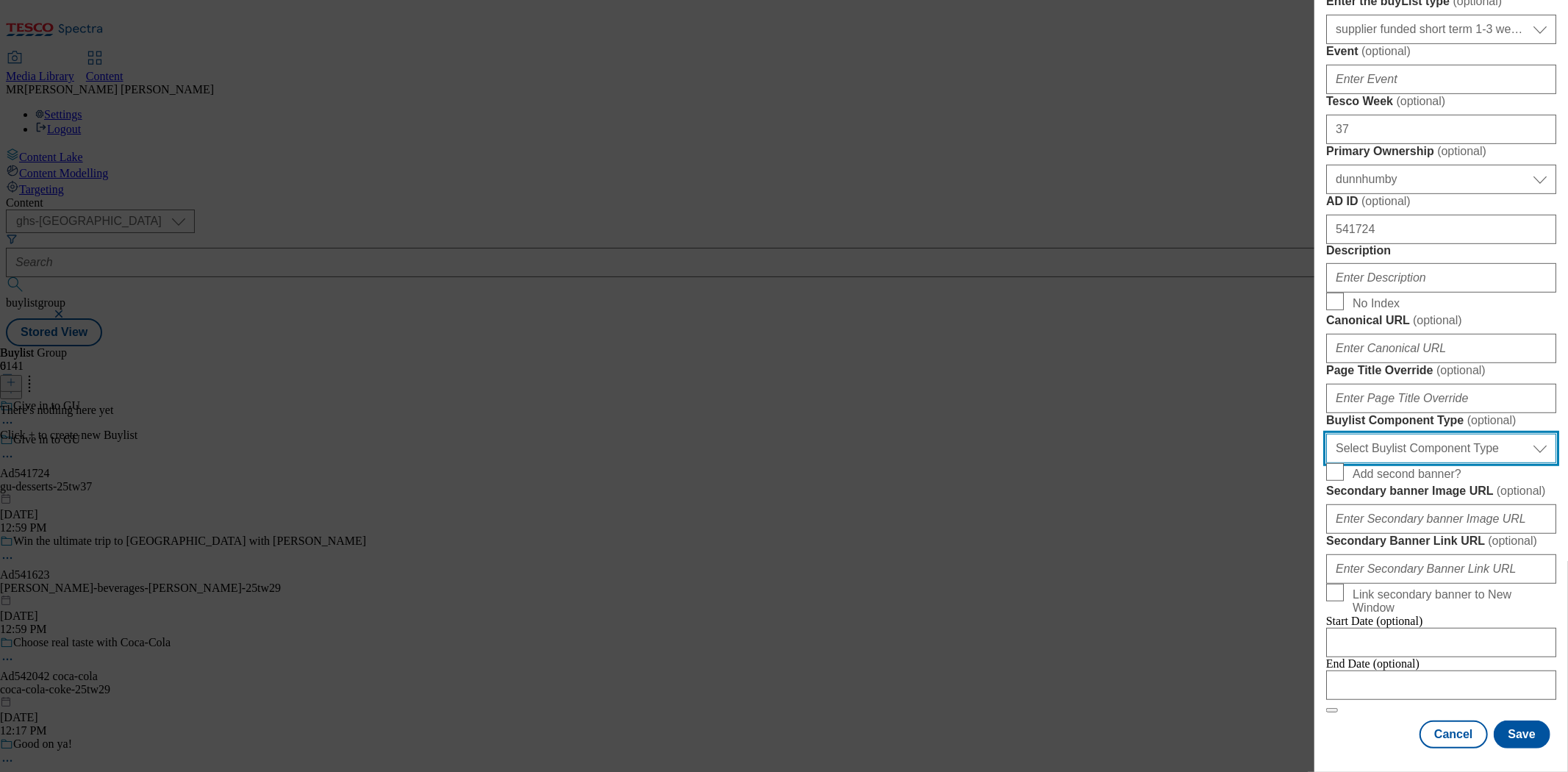
click at [1385, 463] on select "Select Buylist Component Type Banner Competition Header Meal" at bounding box center [1442, 449] width 231 height 29
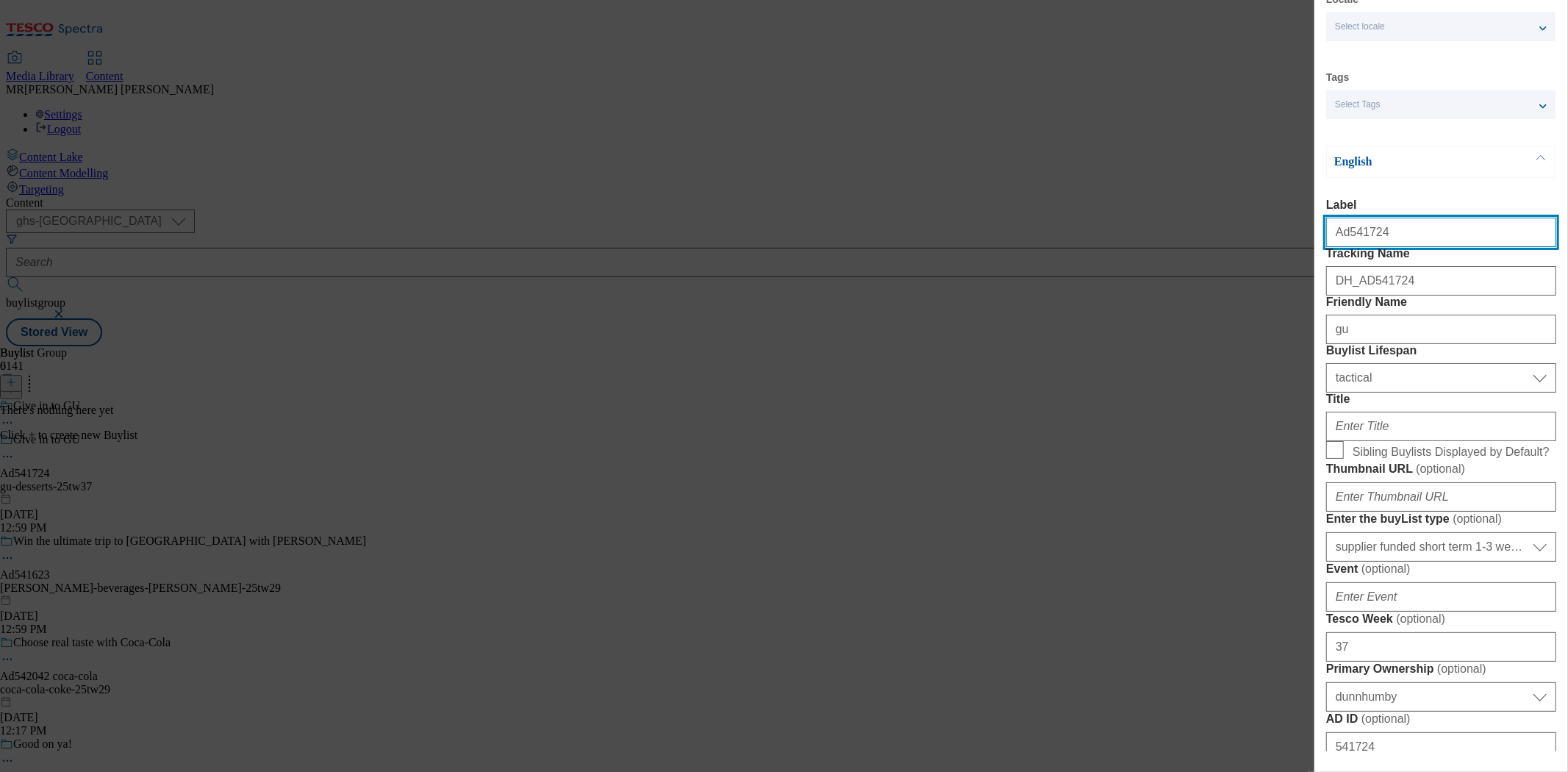
select select "Banner"
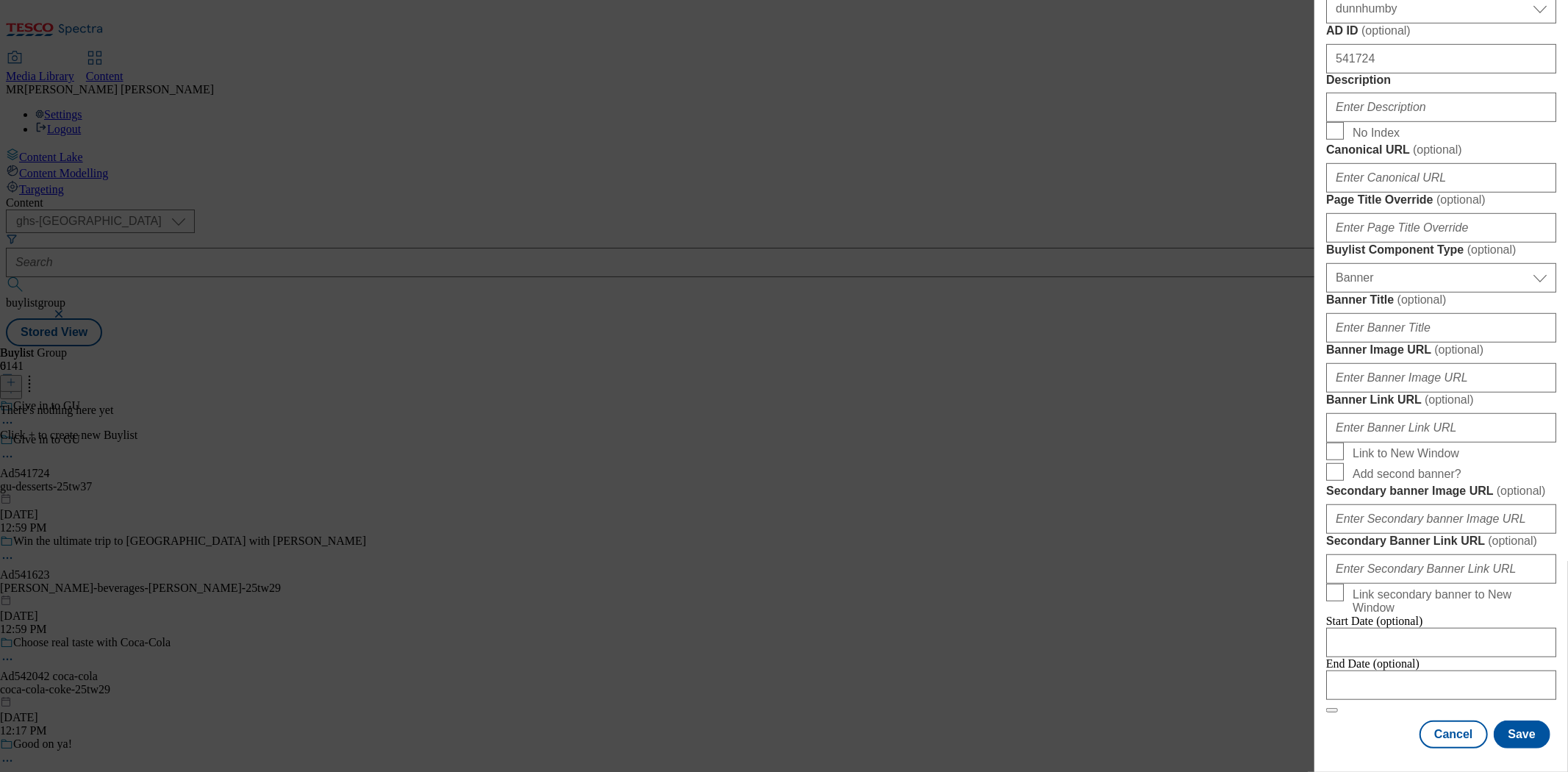
scroll to position [1391, 0]
click at [1374, 670] on input "Modal" at bounding box center [1442, 685] width 231 height 29
select select "2025"
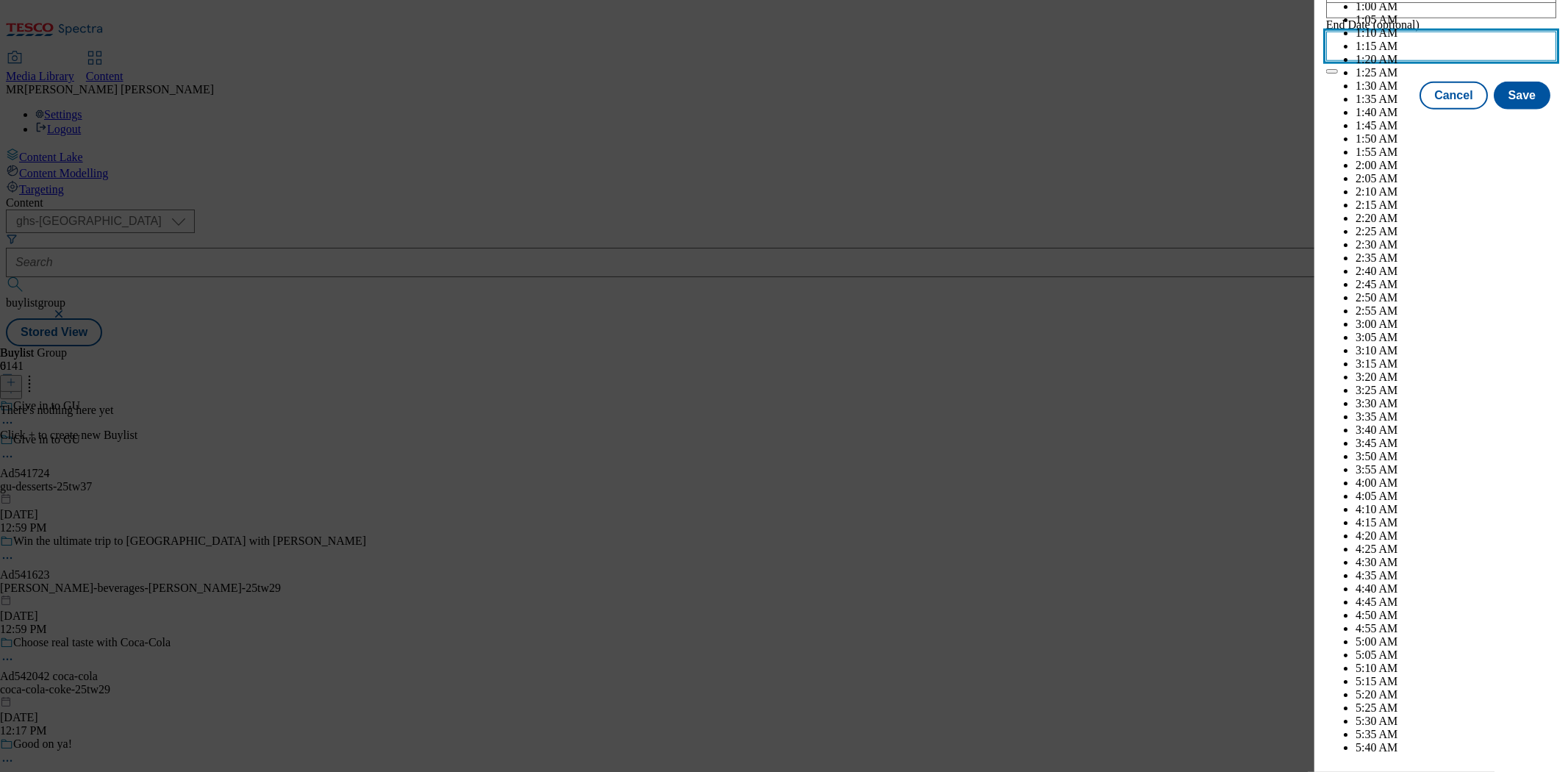
scroll to position [4242, 0]
select select "January"
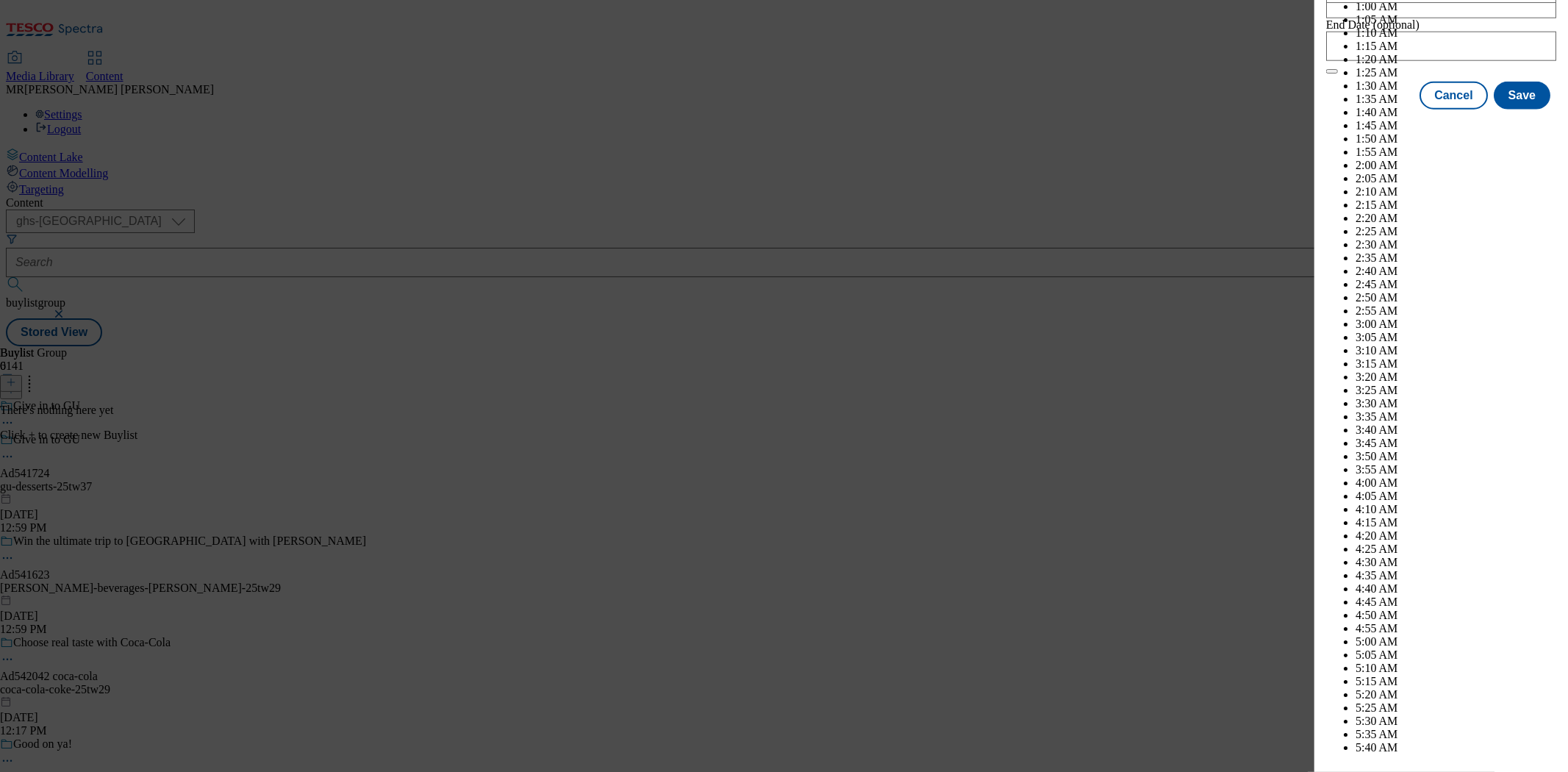
select select "2026"
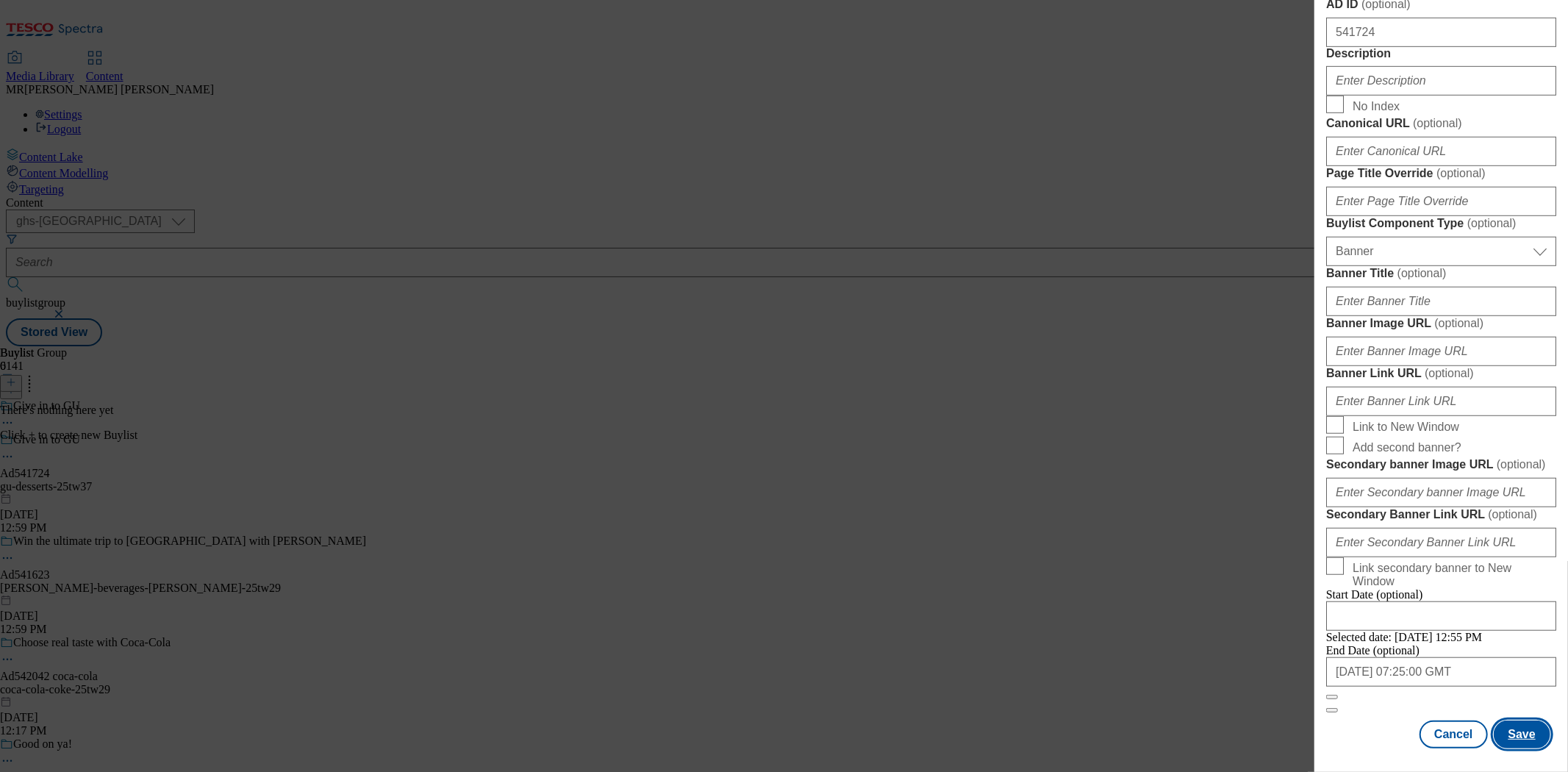
click at [1516, 730] on button "Save" at bounding box center [1522, 734] width 57 height 28
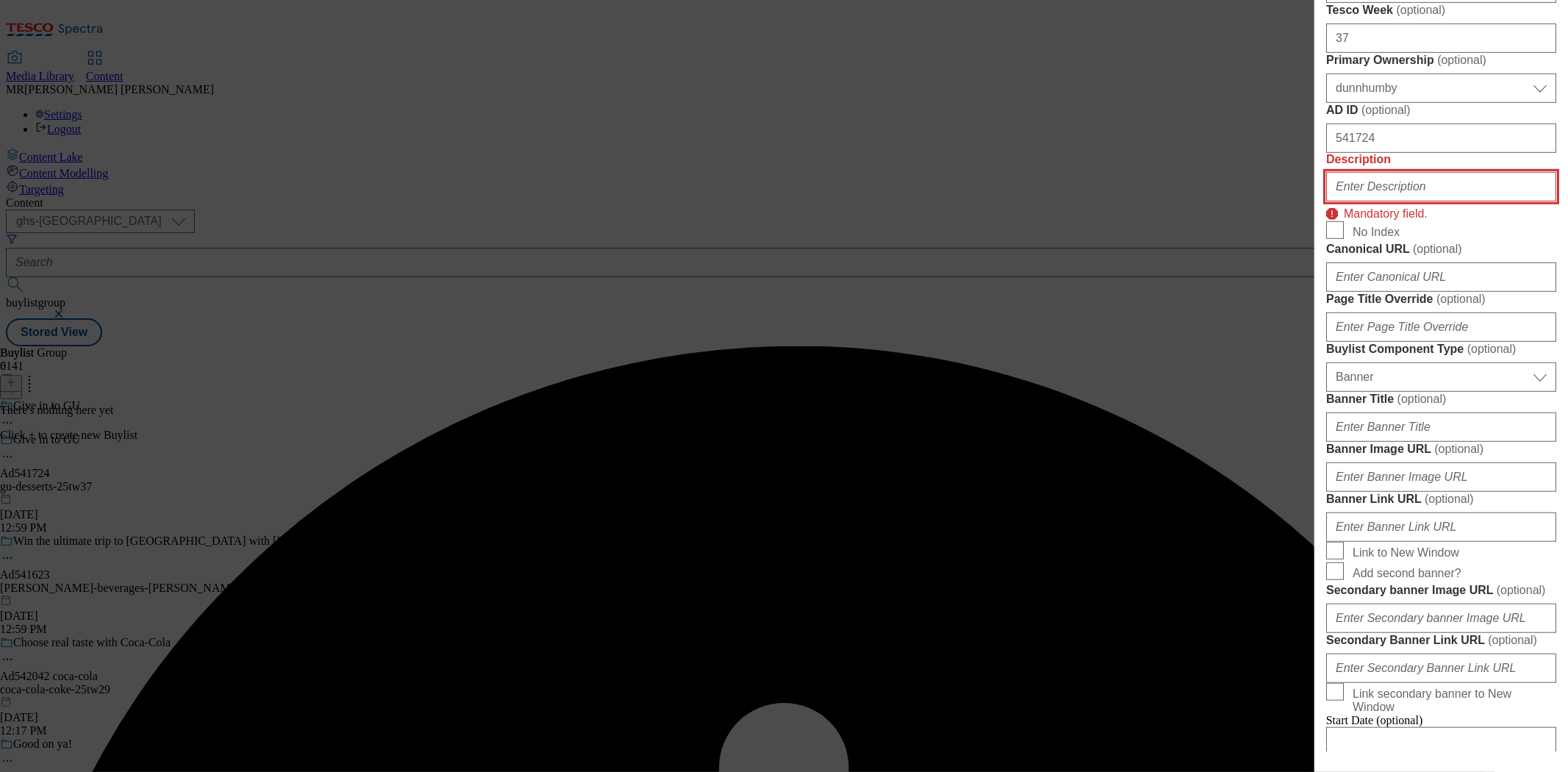
click at [1402, 201] on input "Description" at bounding box center [1442, 187] width 231 height 29
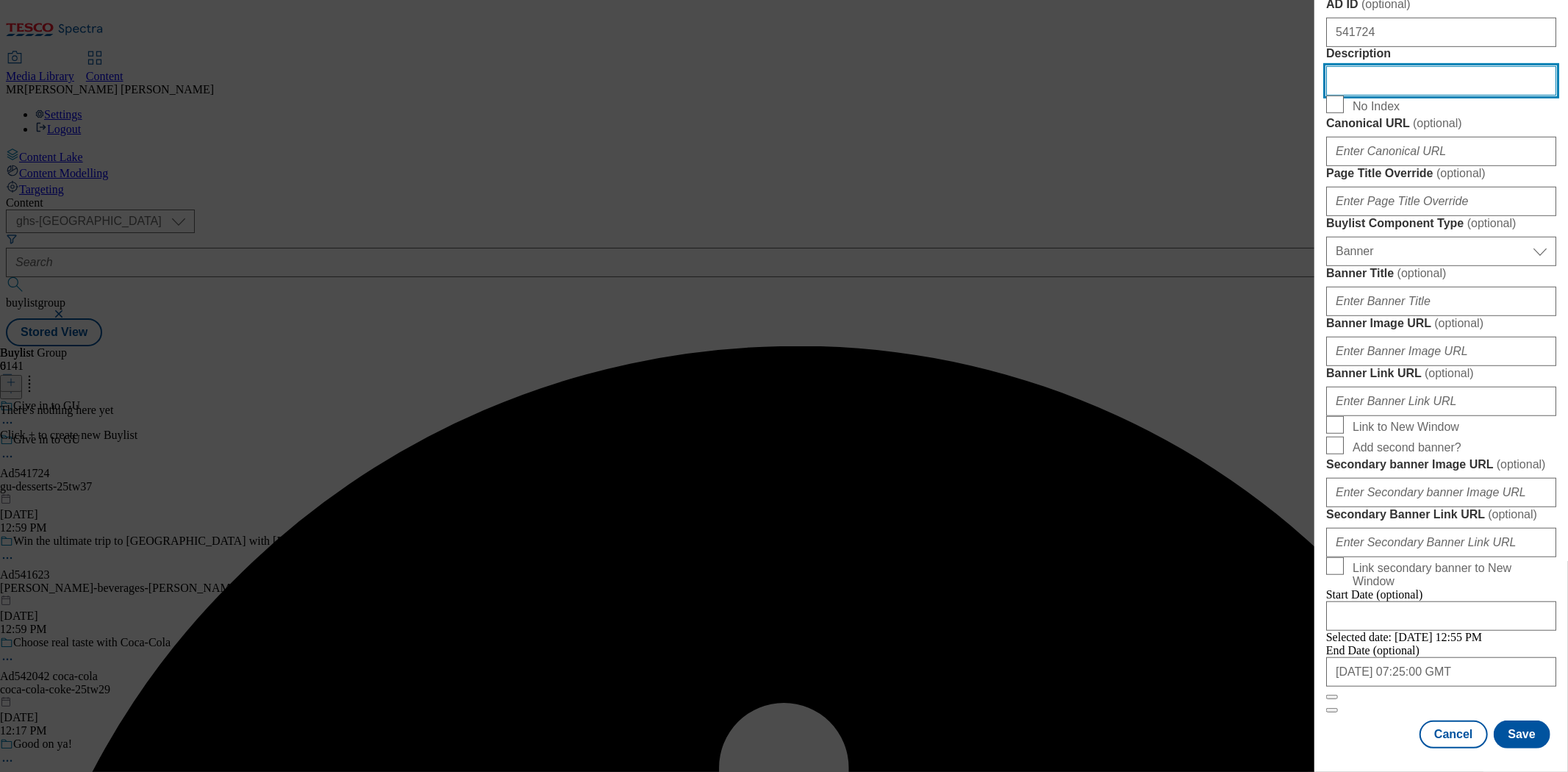
scroll to position [1409, 0]
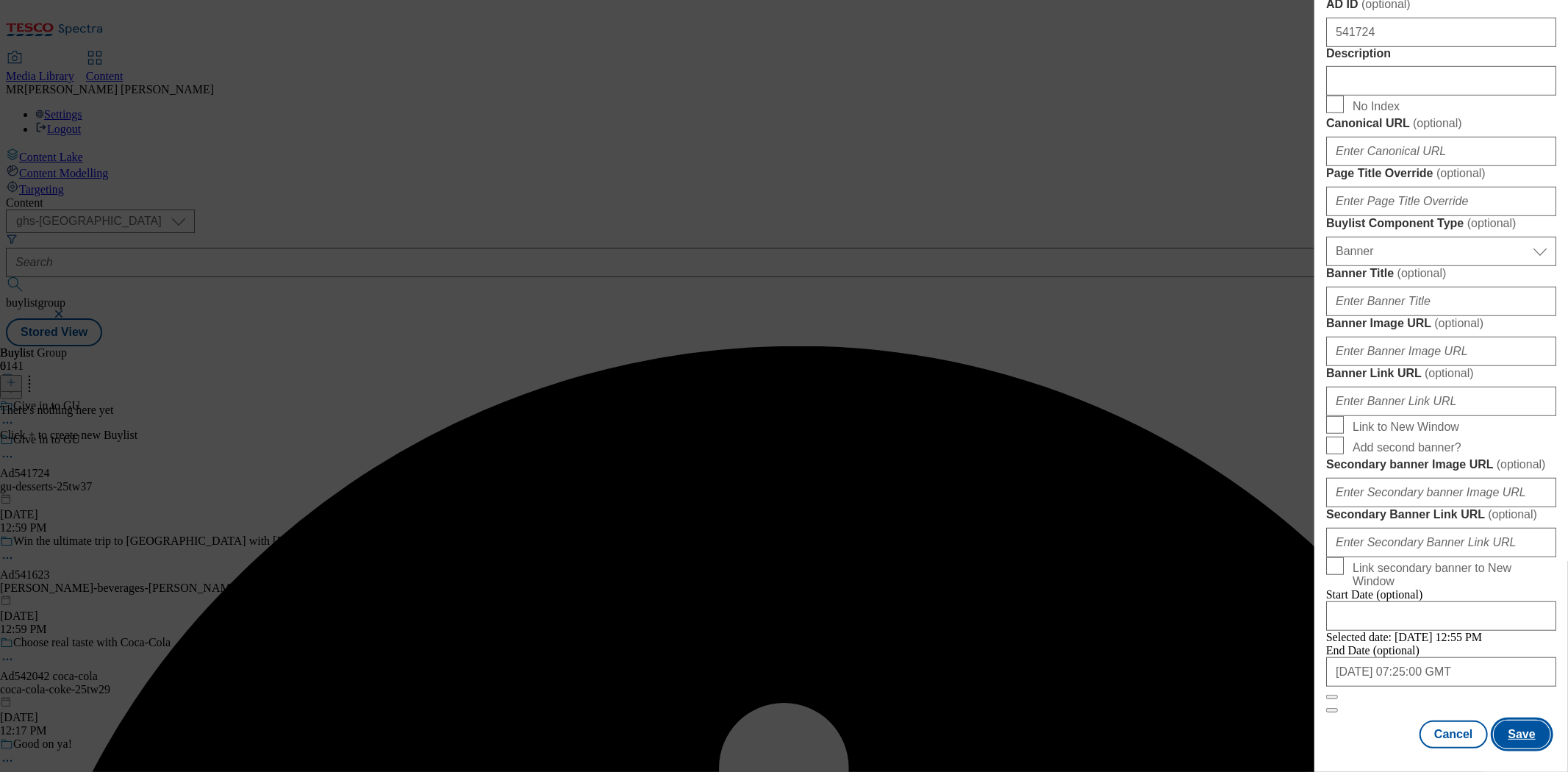
click at [1509, 720] on button "Save" at bounding box center [1522, 734] width 57 height 28
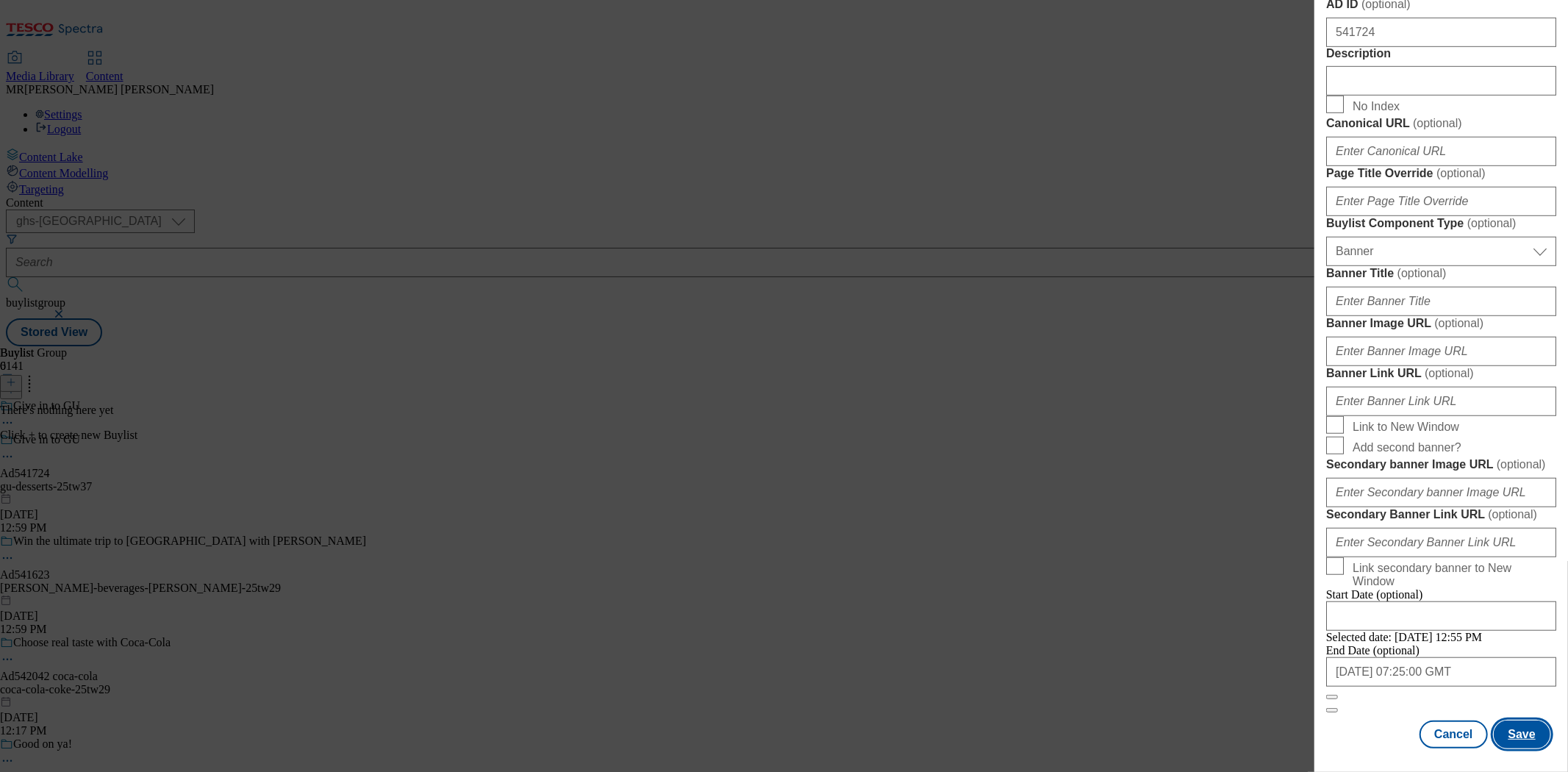
click at [1505, 720] on button "Save" at bounding box center [1522, 734] width 57 height 28
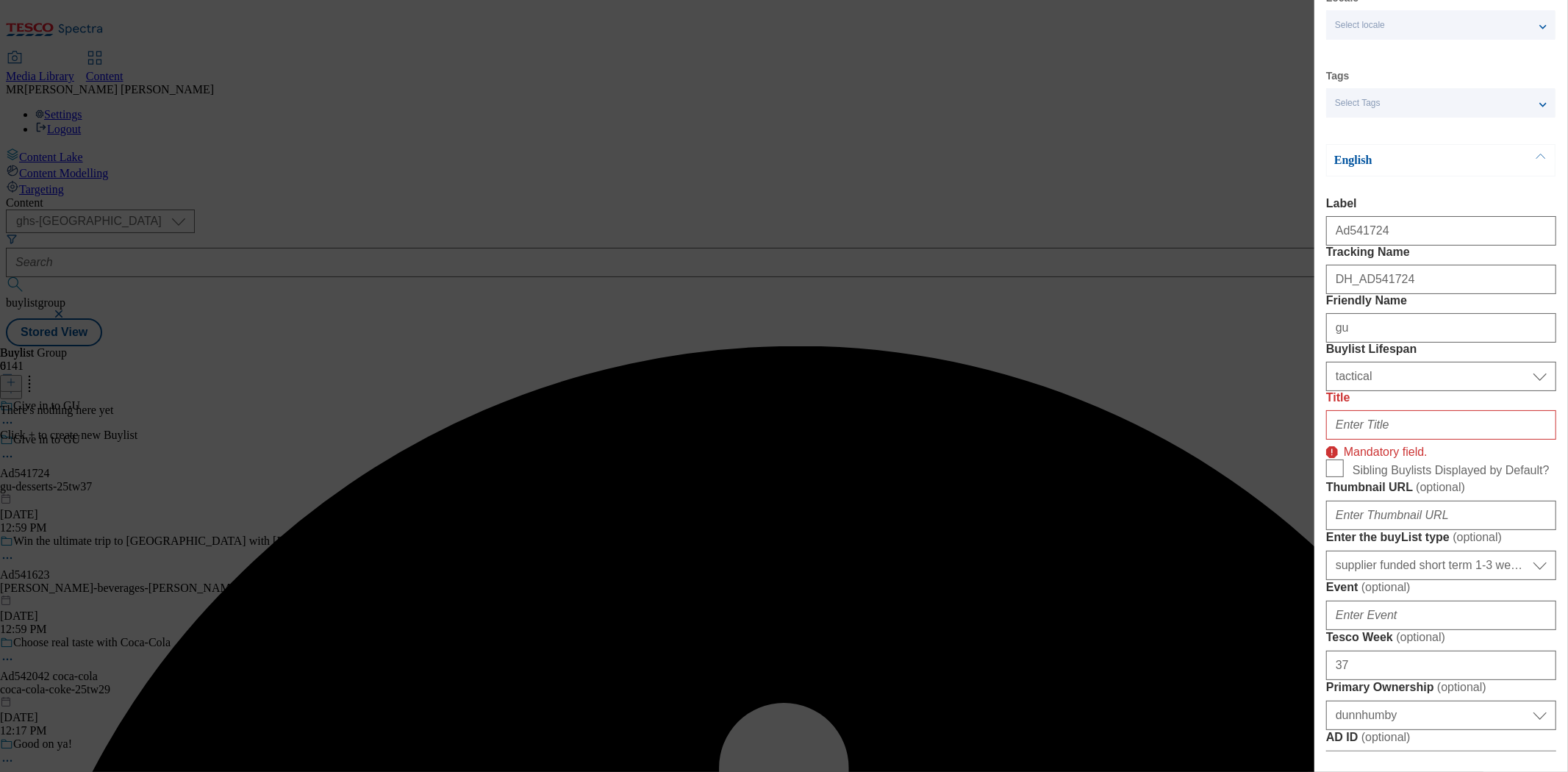
scroll to position [0, 0]
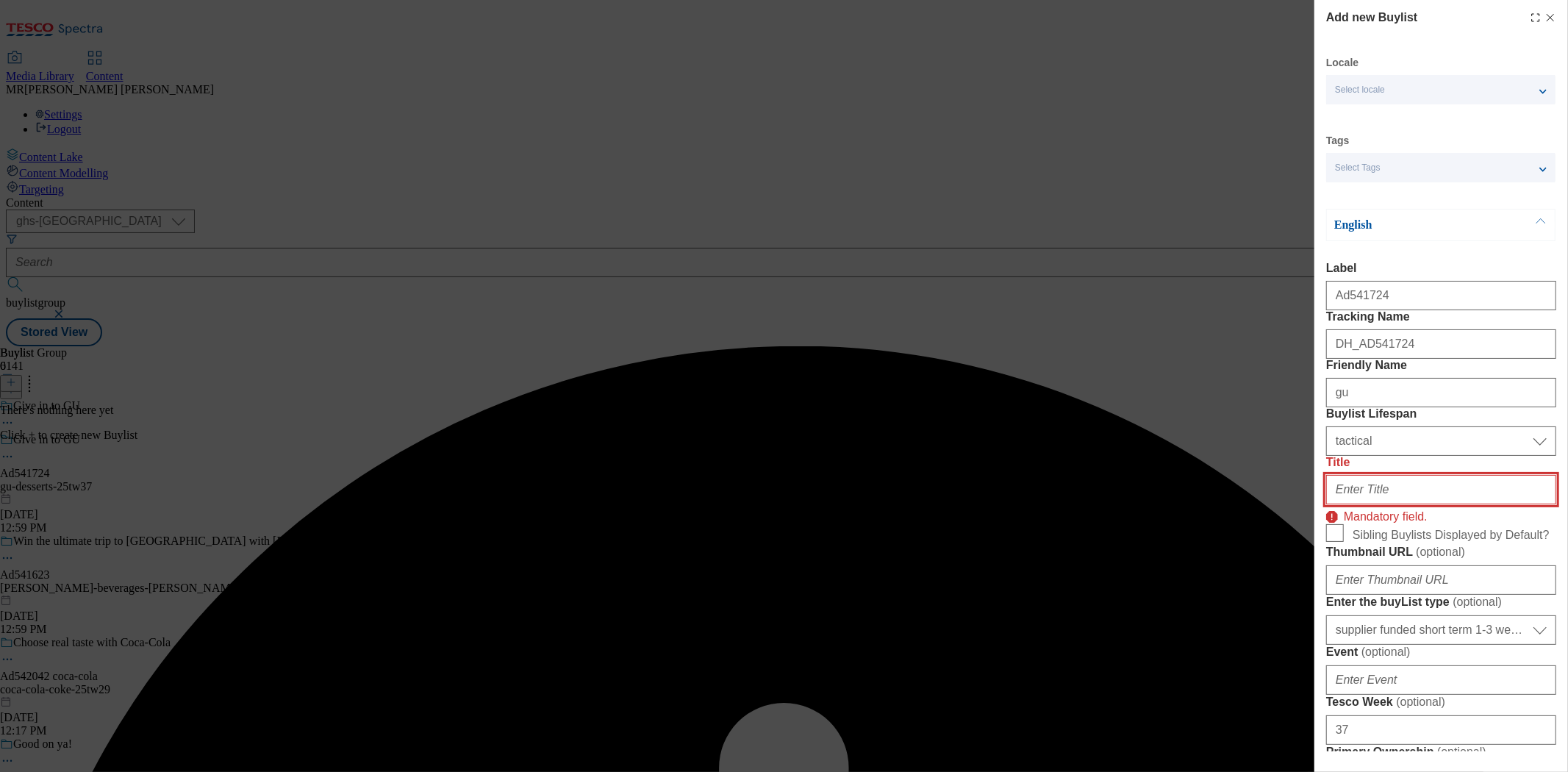
click at [1404, 504] on input "Title" at bounding box center [1442, 490] width 231 height 29
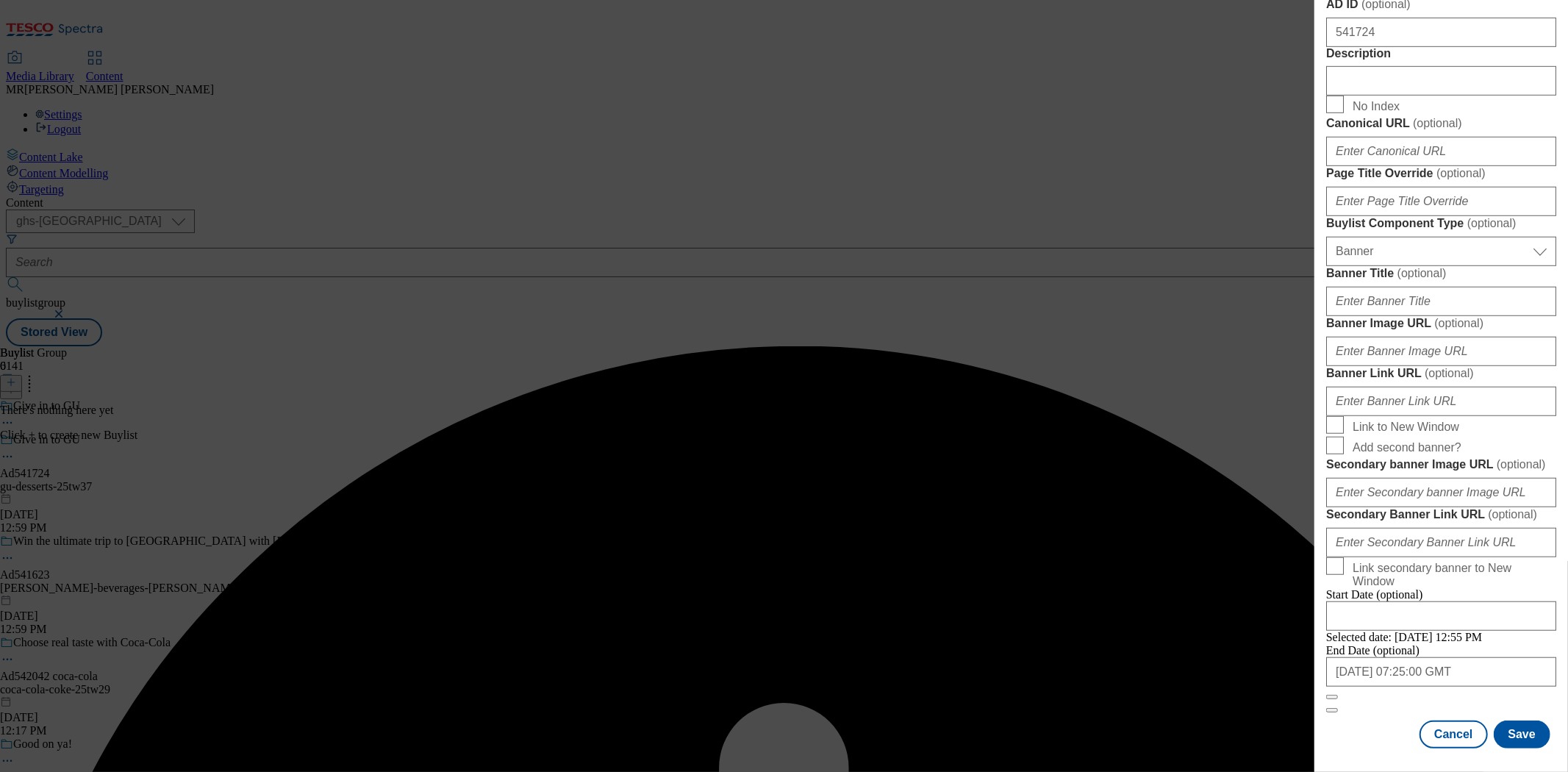
scroll to position [1391, 0]
click at [1520, 720] on button "Save" at bounding box center [1522, 734] width 57 height 28
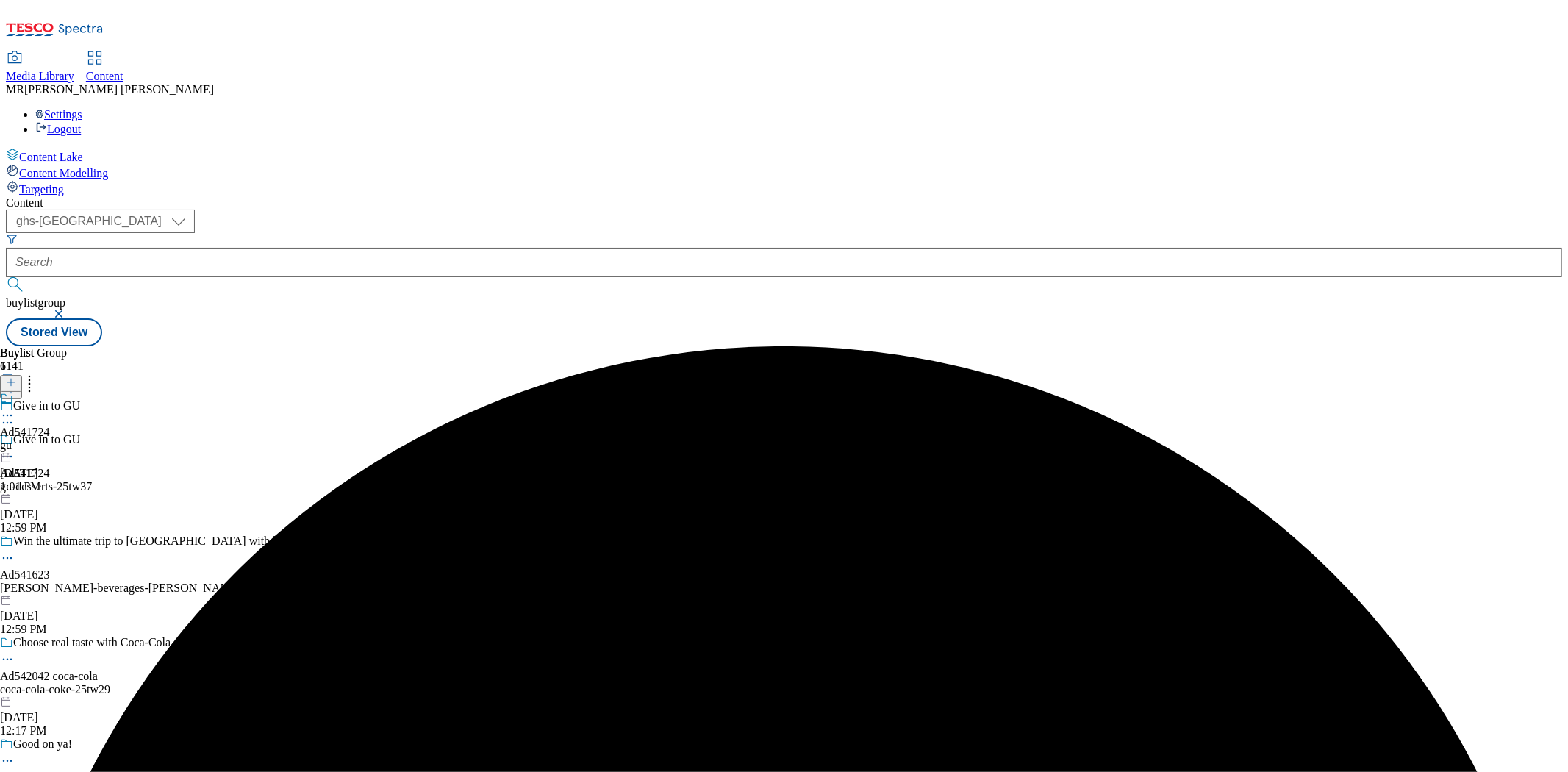
click at [50, 439] on div "gu" at bounding box center [24, 446] width 50 height 14
click at [17, 377] on icon at bounding box center [11, 382] width 11 height 11
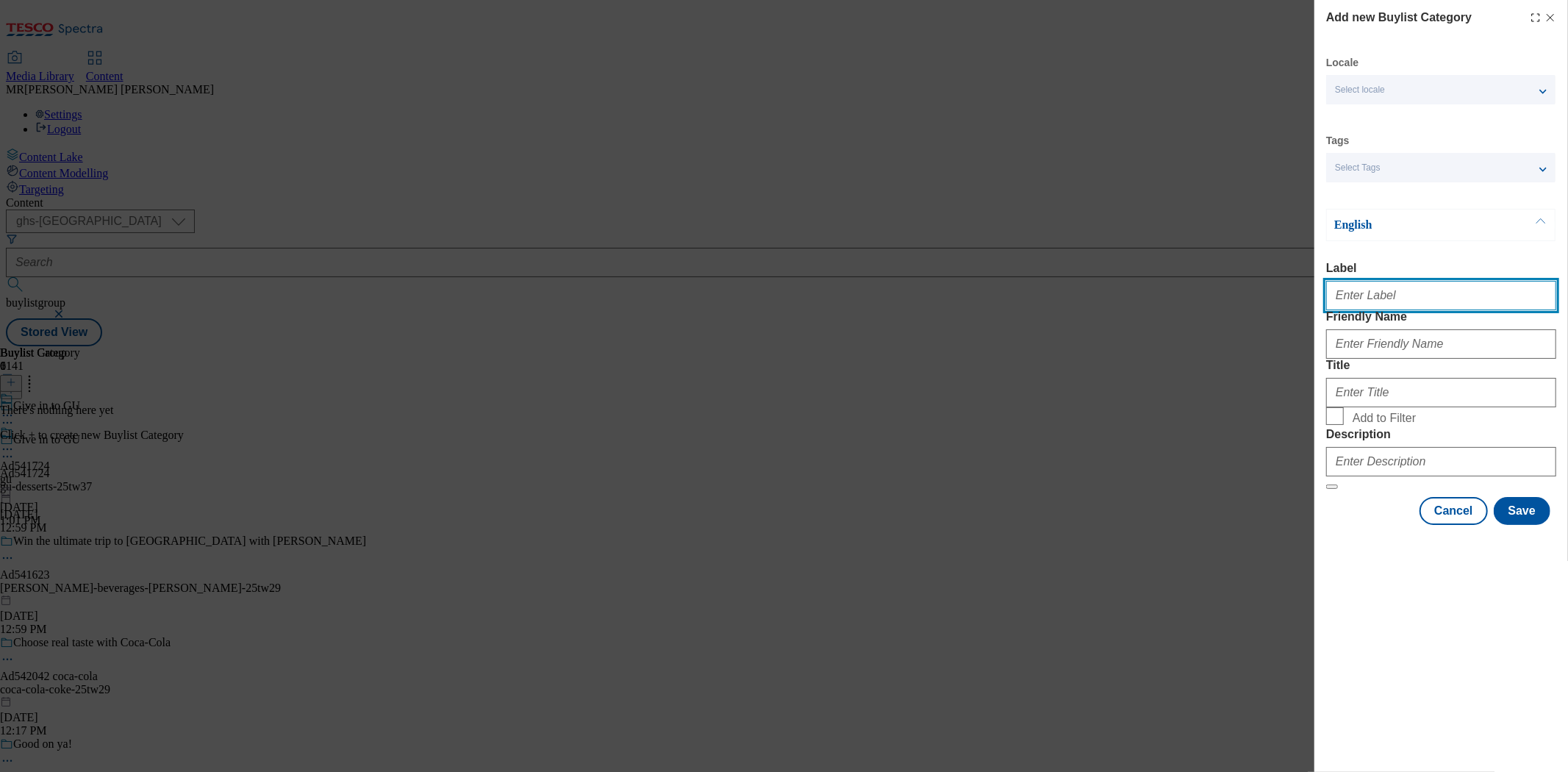
click at [1371, 300] on input "Label" at bounding box center [1442, 295] width 231 height 29
paste input "541724"
type input "Ad541724"
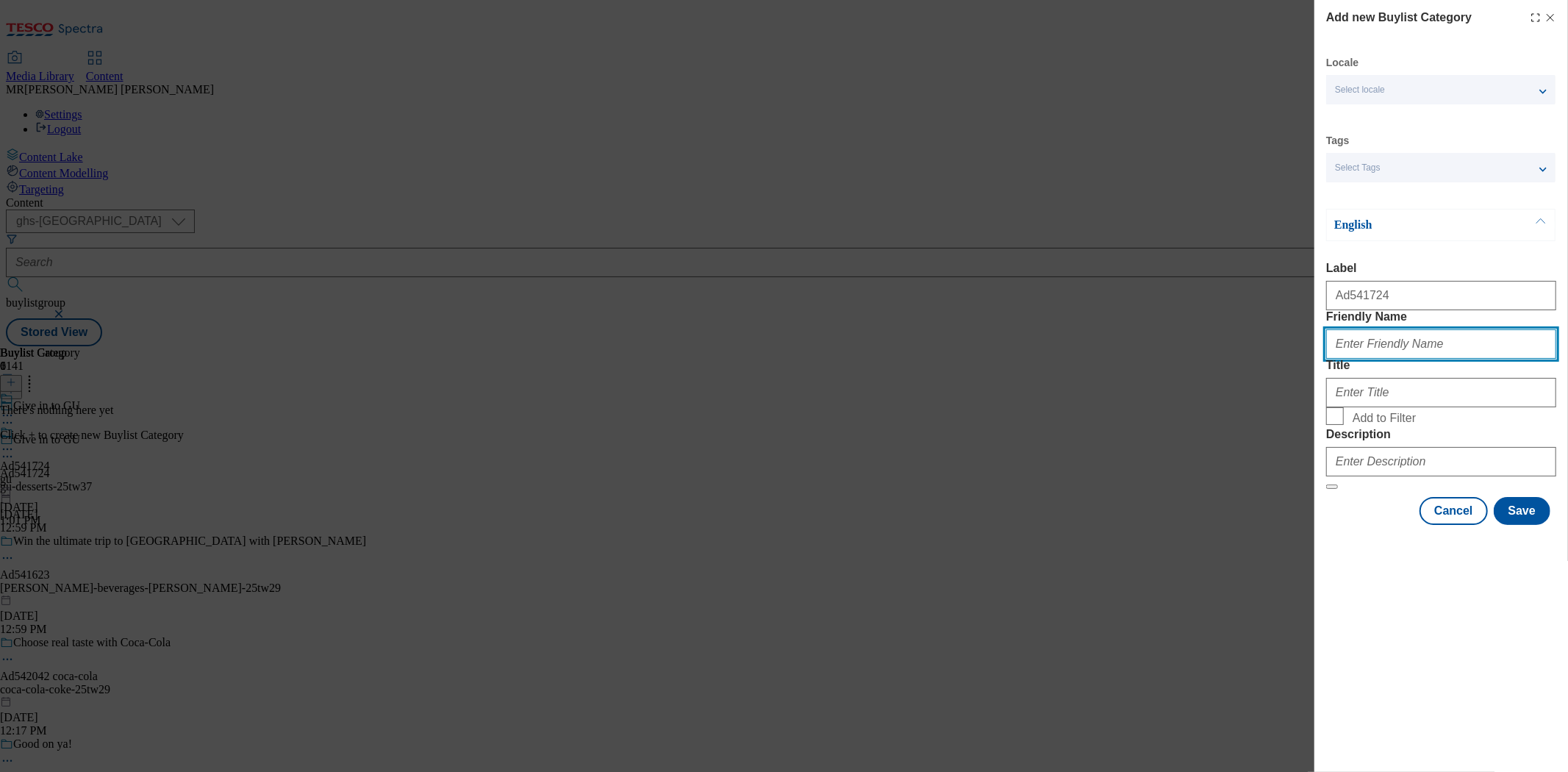
click at [1356, 359] on input "Friendly Name" at bounding box center [1442, 344] width 231 height 29
type input "gu-desserts"
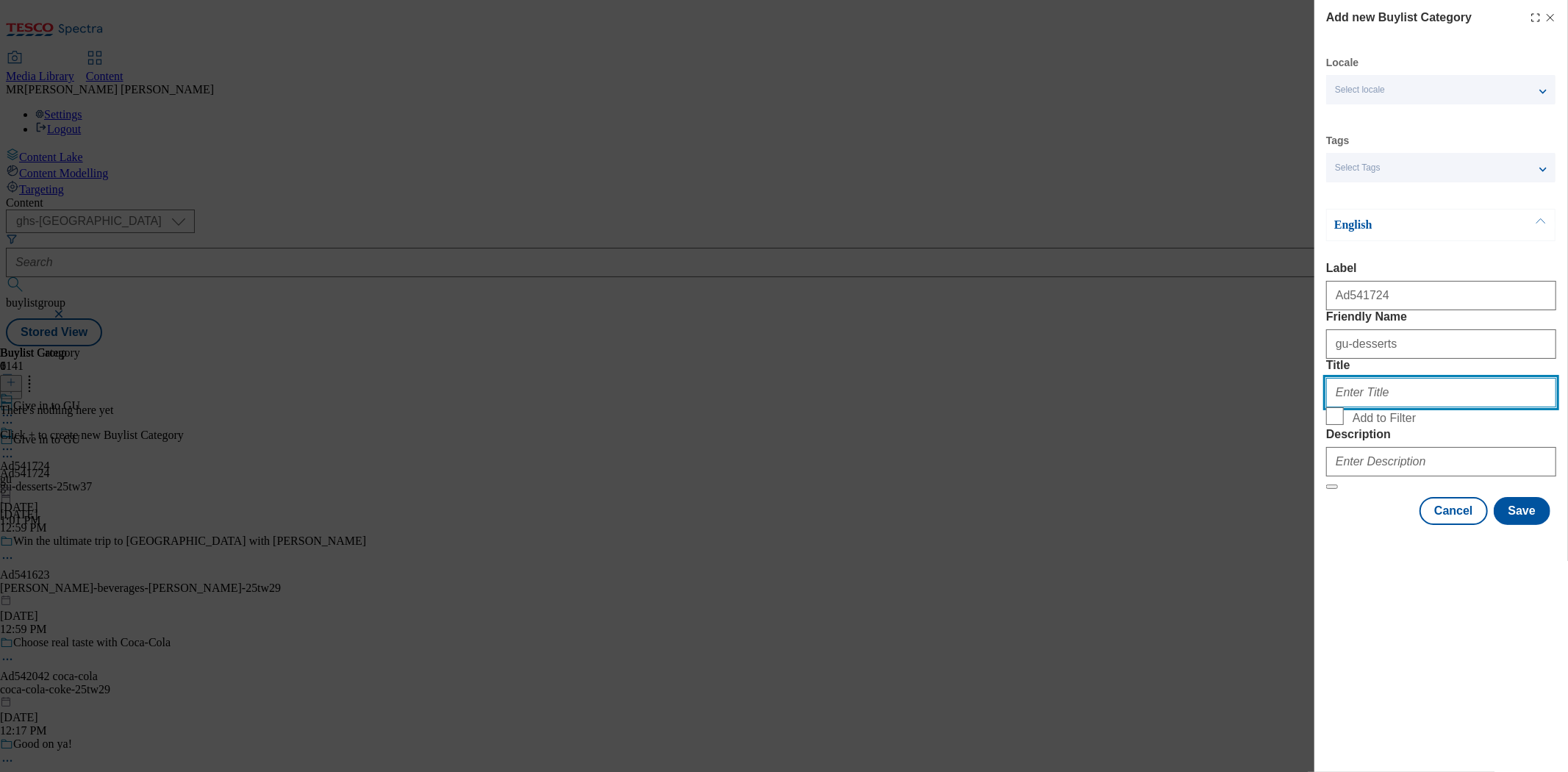
click at [1384, 407] on input "Title" at bounding box center [1442, 393] width 231 height 29
drag, startPoint x: 1384, startPoint y: 449, endPoint x: 981, endPoint y: 355, distance: 413.8
click at [1222, 432] on div "Add new Buylist Category Locale Select locale English Welsh Tags Select Tags fn…" at bounding box center [784, 386] width 1568 height 772
paste input "541724"
drag, startPoint x: 1248, startPoint y: 436, endPoint x: 1222, endPoint y: 432, distance: 26.3
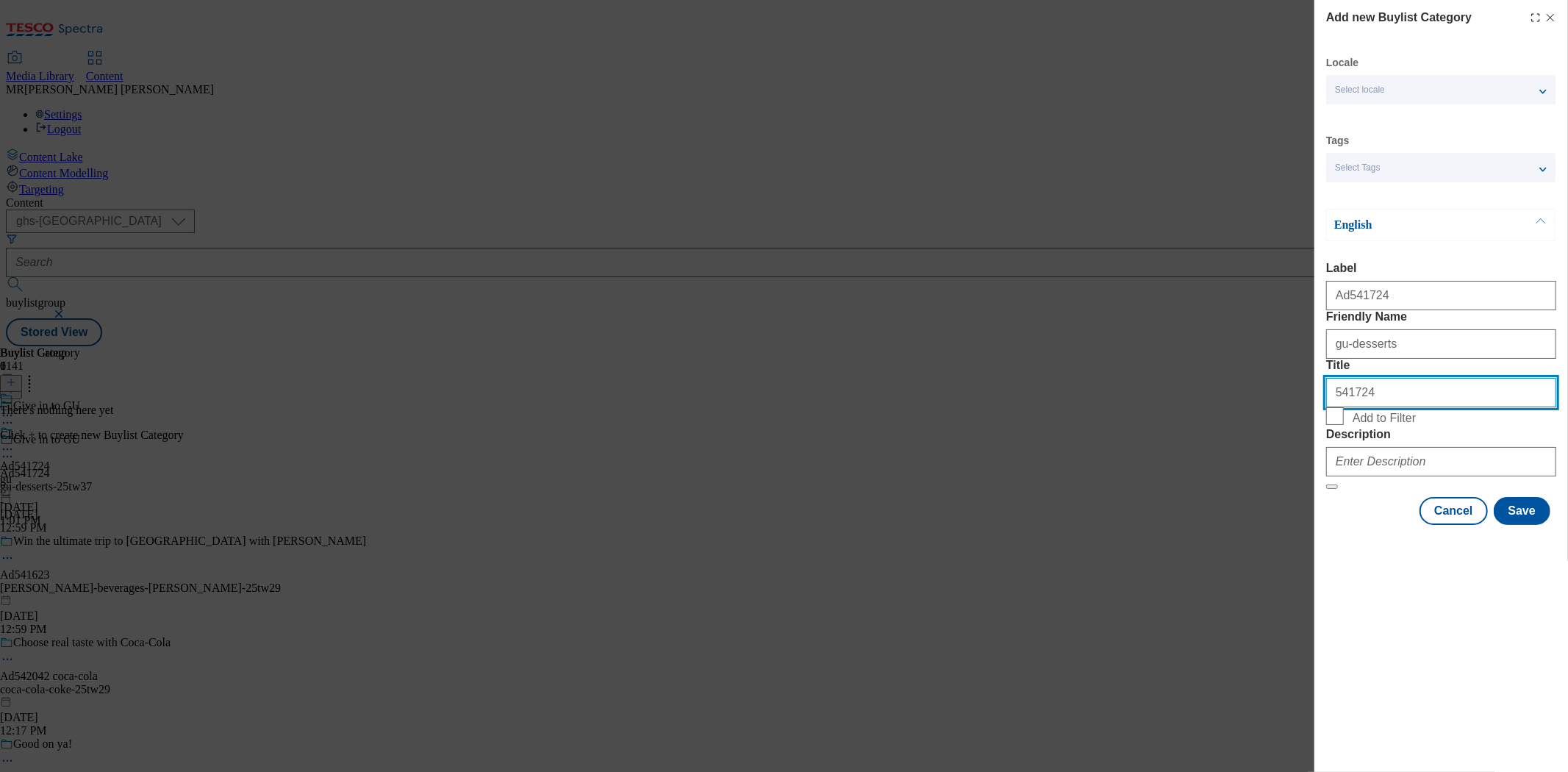
click at [1222, 432] on div "Add new Buylist Category Locale Select locale English Welsh Tags Select Tags fn…" at bounding box center [784, 386] width 1568 height 772
type input "GU"
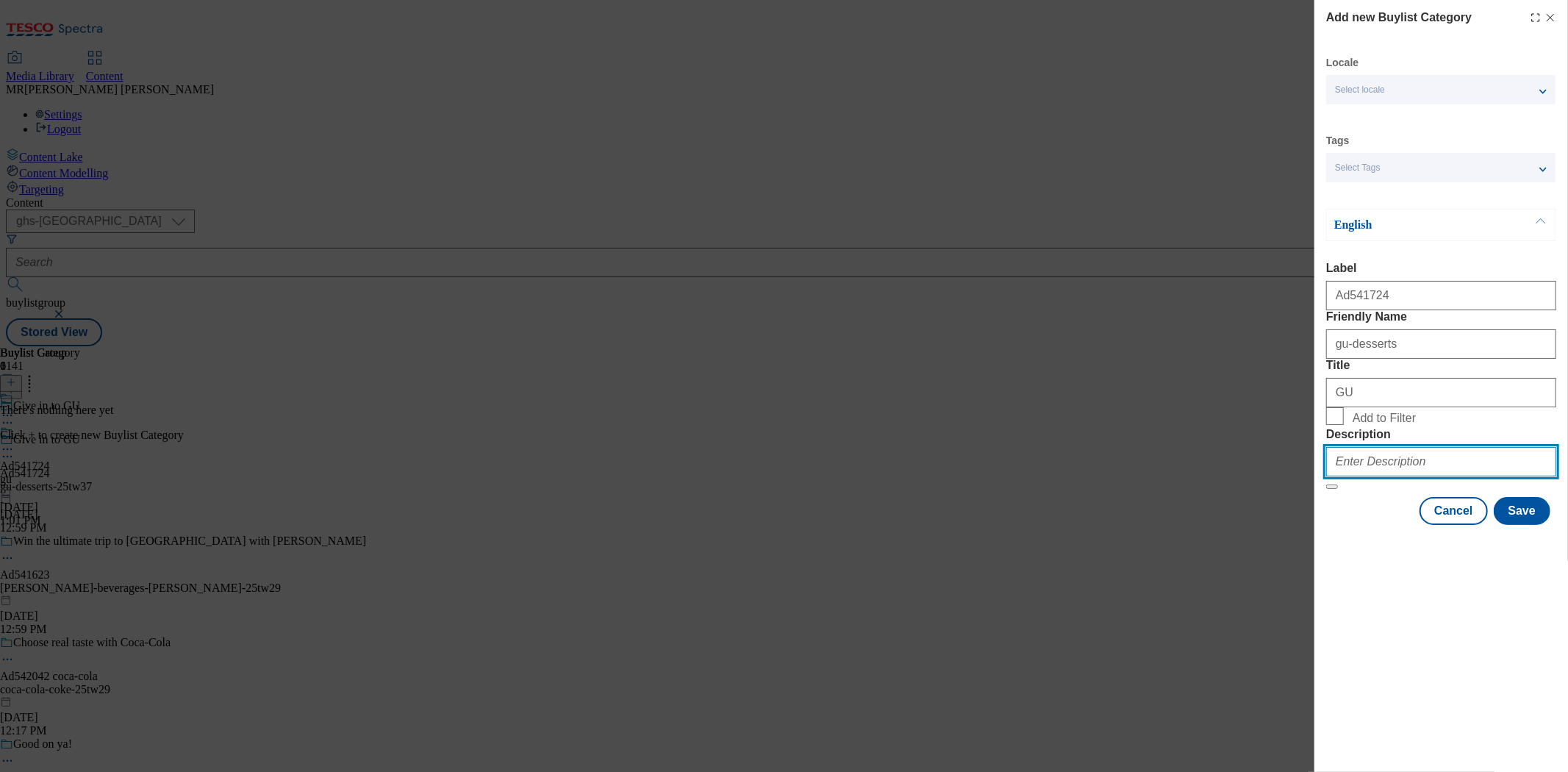
click at [1387, 477] on input "Description" at bounding box center [1442, 462] width 231 height 29
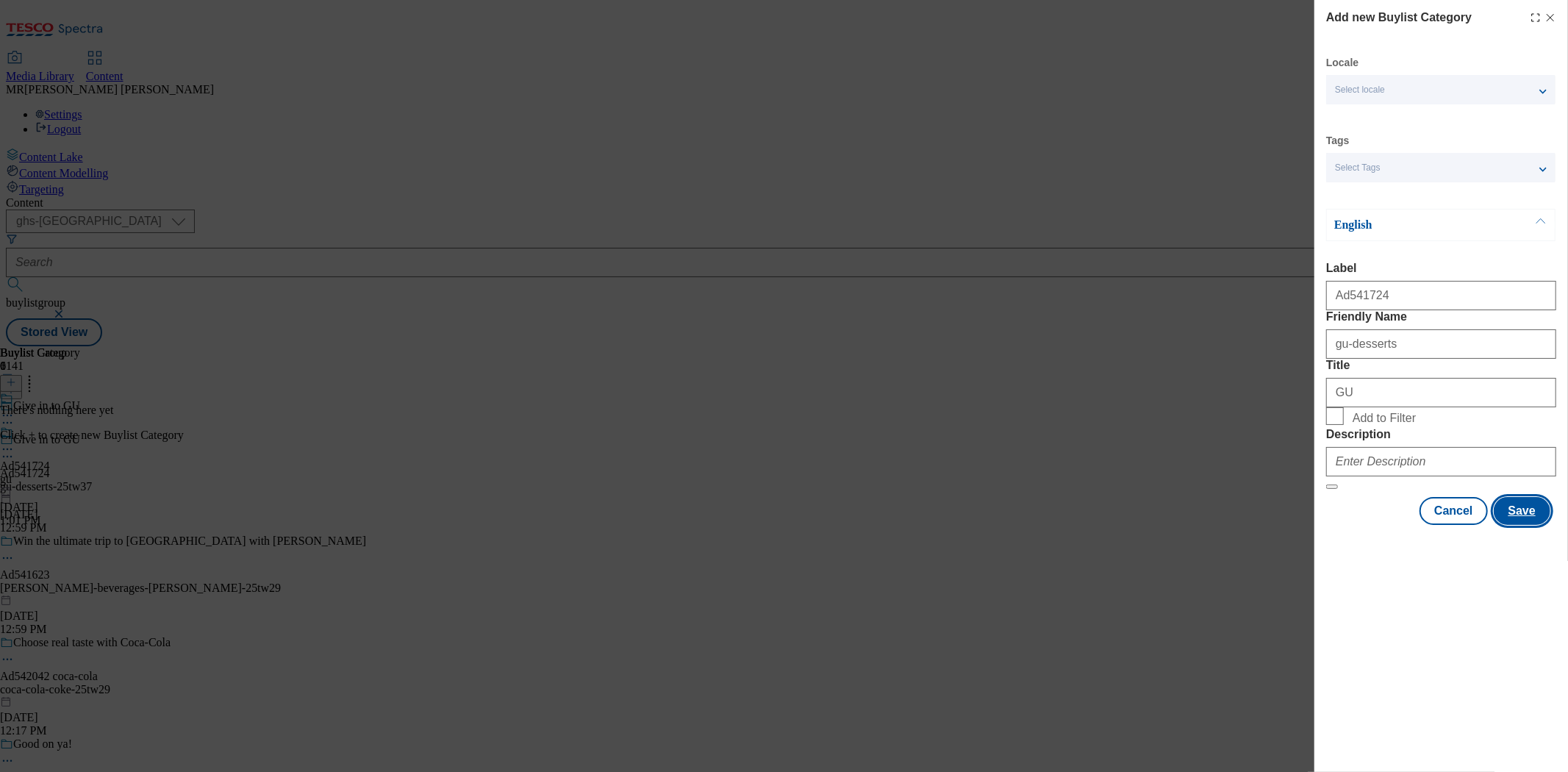
click at [1509, 525] on button "Save" at bounding box center [1522, 511] width 57 height 28
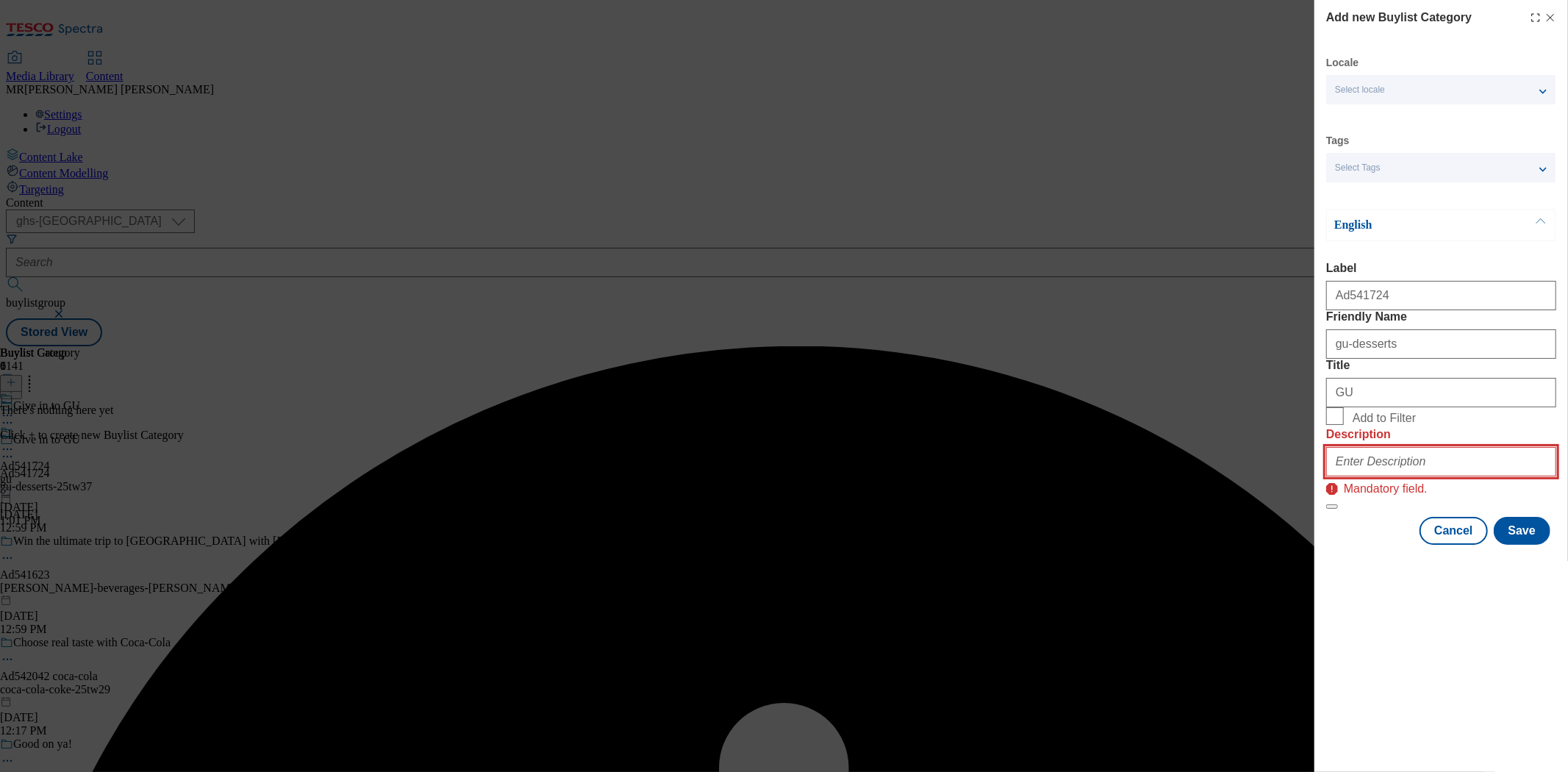
click at [1392, 477] on input "Description" at bounding box center [1442, 462] width 231 height 29
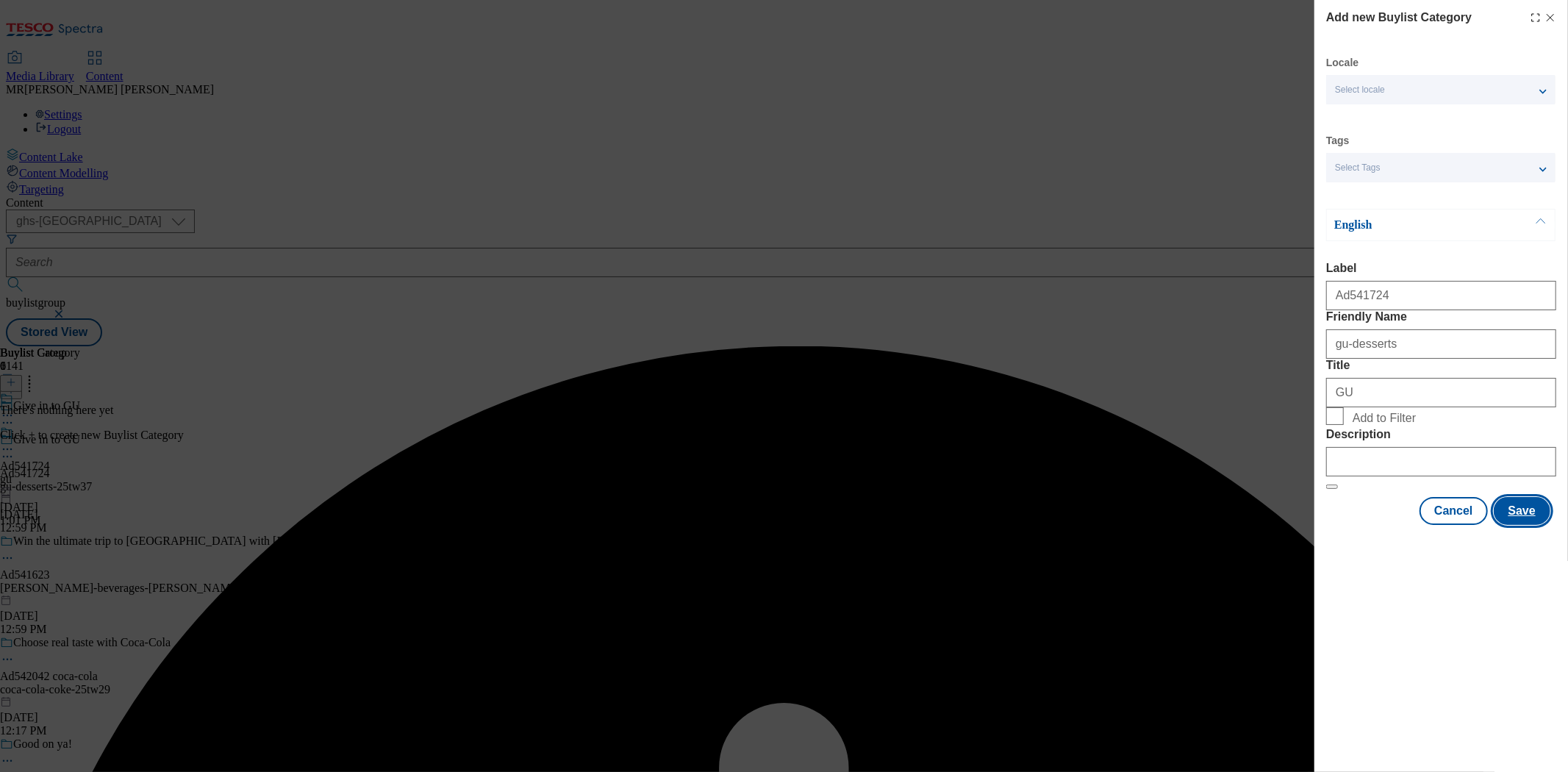
click at [1510, 525] on button "Save" at bounding box center [1522, 511] width 57 height 28
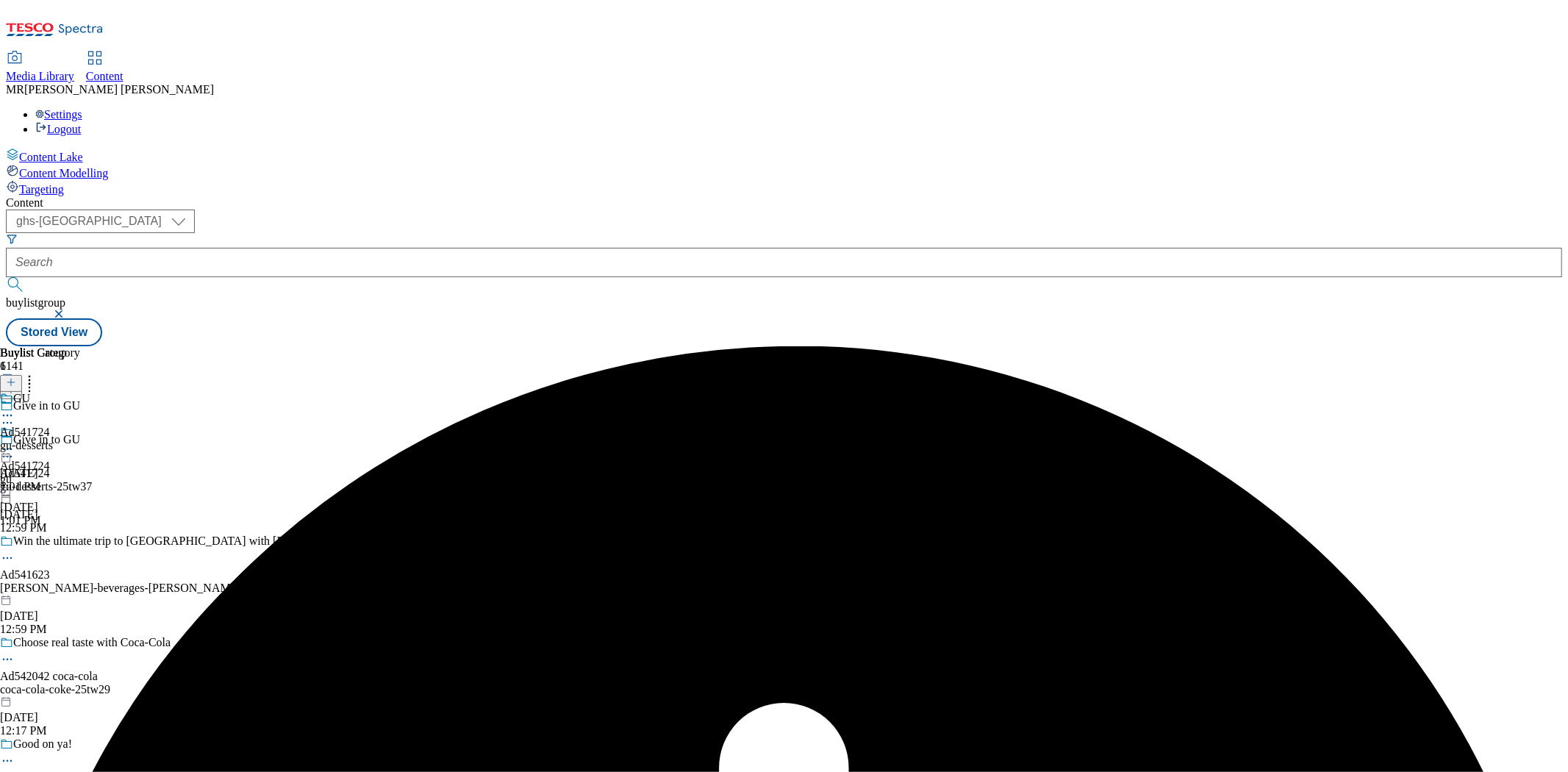
click at [80, 439] on div "gu-desserts" at bounding box center [40, 446] width 80 height 14
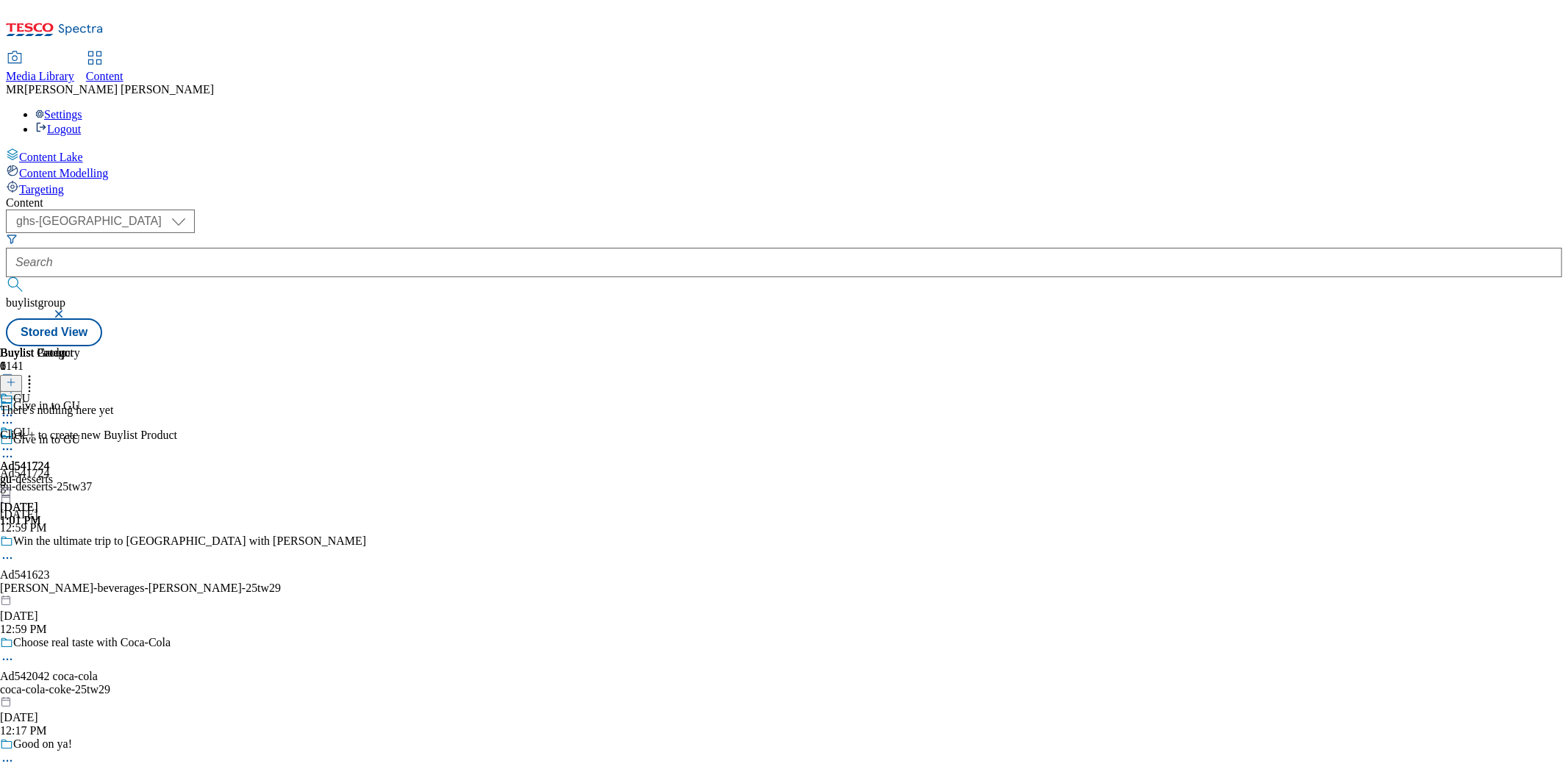
click at [17, 377] on icon at bounding box center [11, 382] width 11 height 11
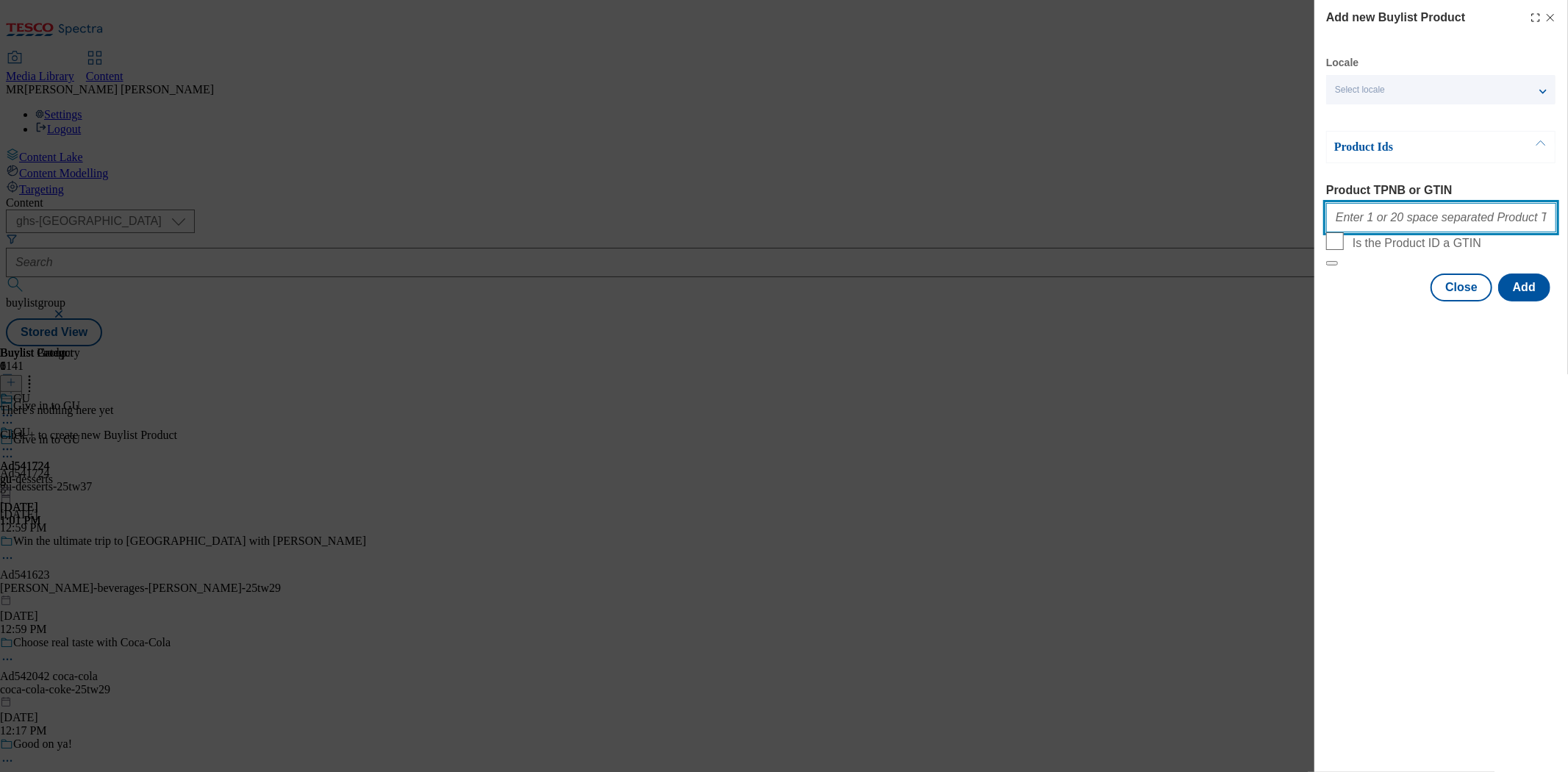
click at [1451, 214] on input "Product TPNB or GTIN" at bounding box center [1442, 218] width 231 height 29
paste input "96434383"
type input "96434383"
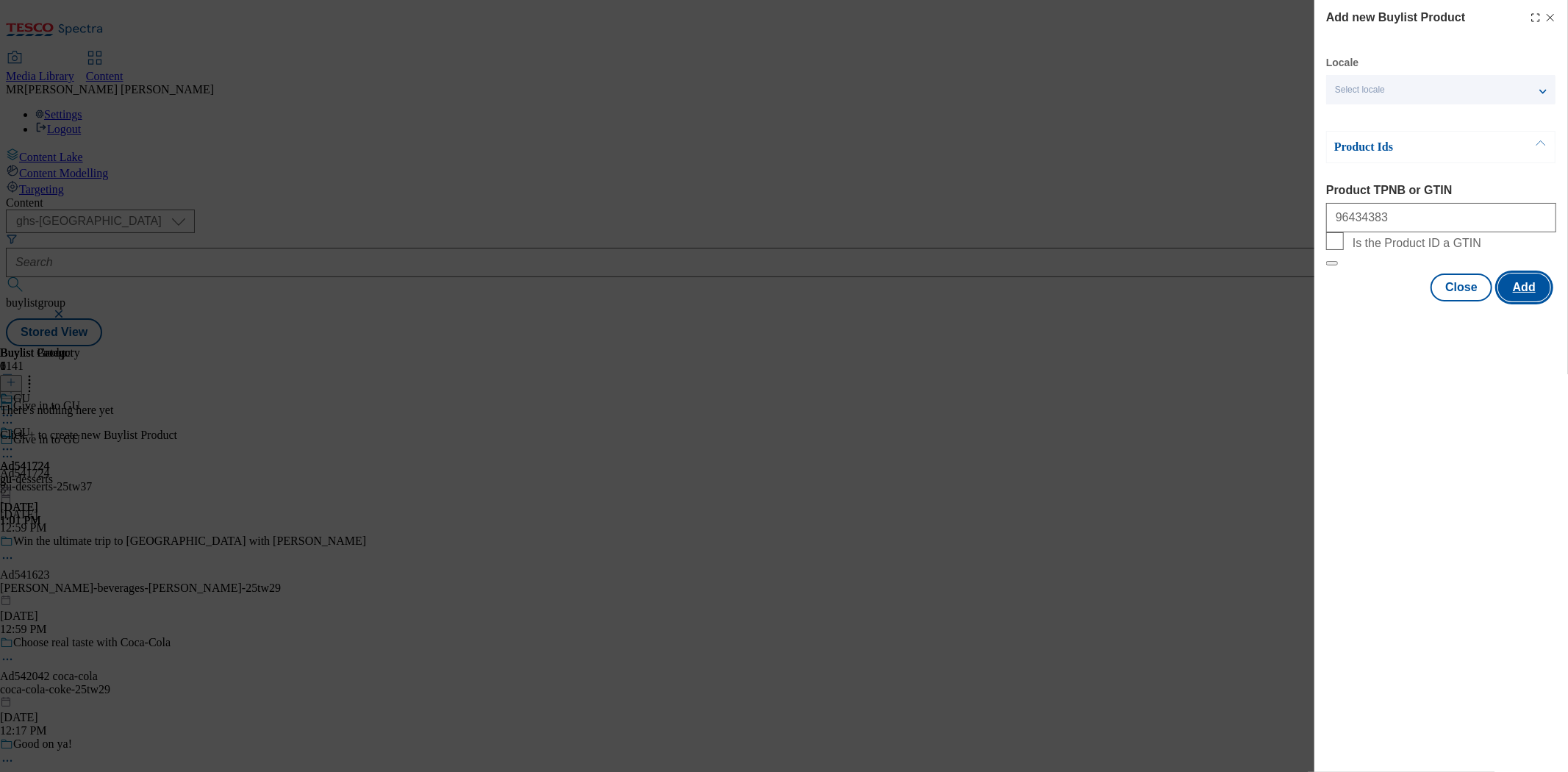
click at [1522, 302] on button "Add" at bounding box center [1524, 287] width 52 height 28
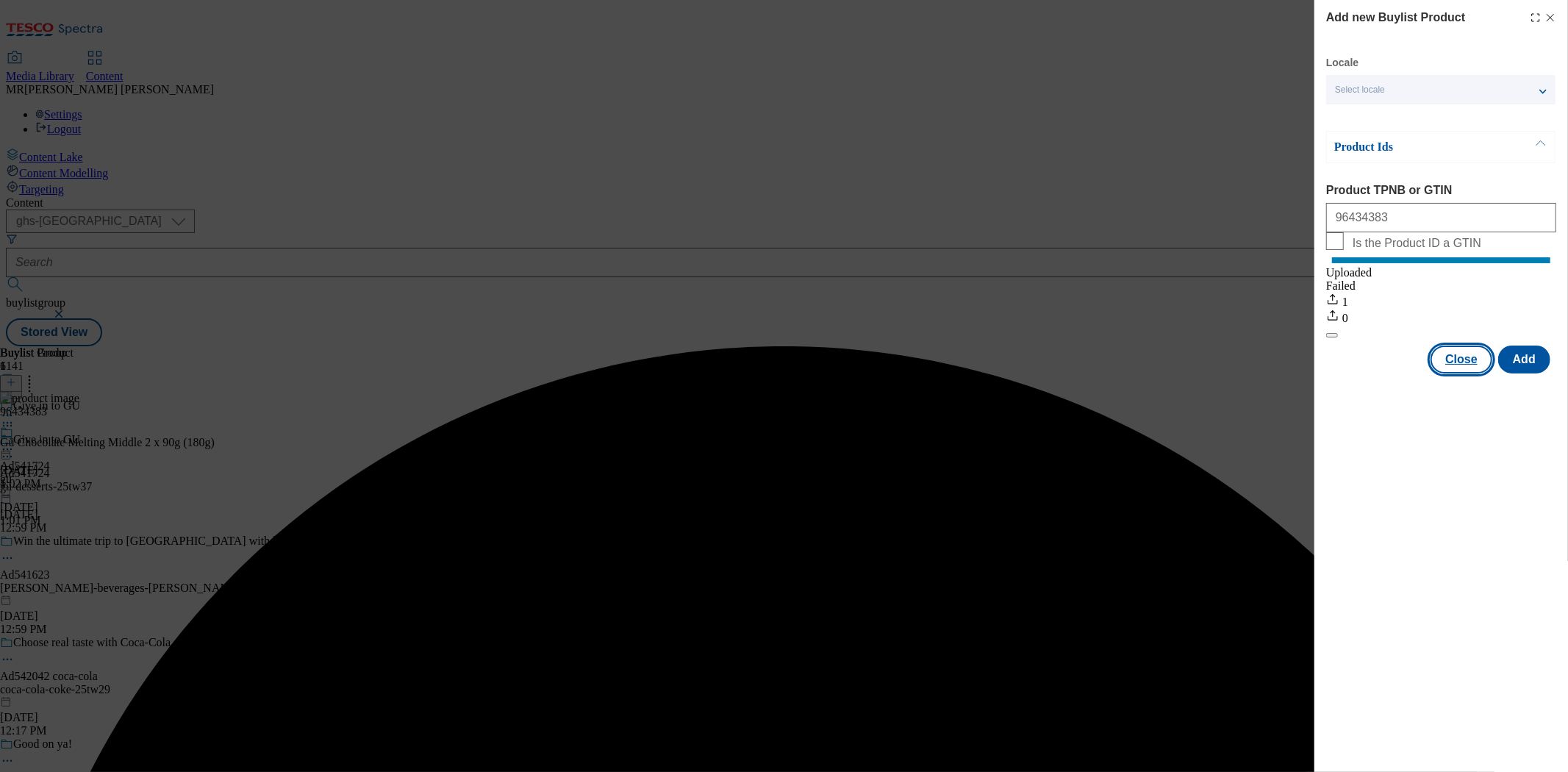
click at [1465, 373] on button "Close" at bounding box center [1461, 360] width 62 height 28
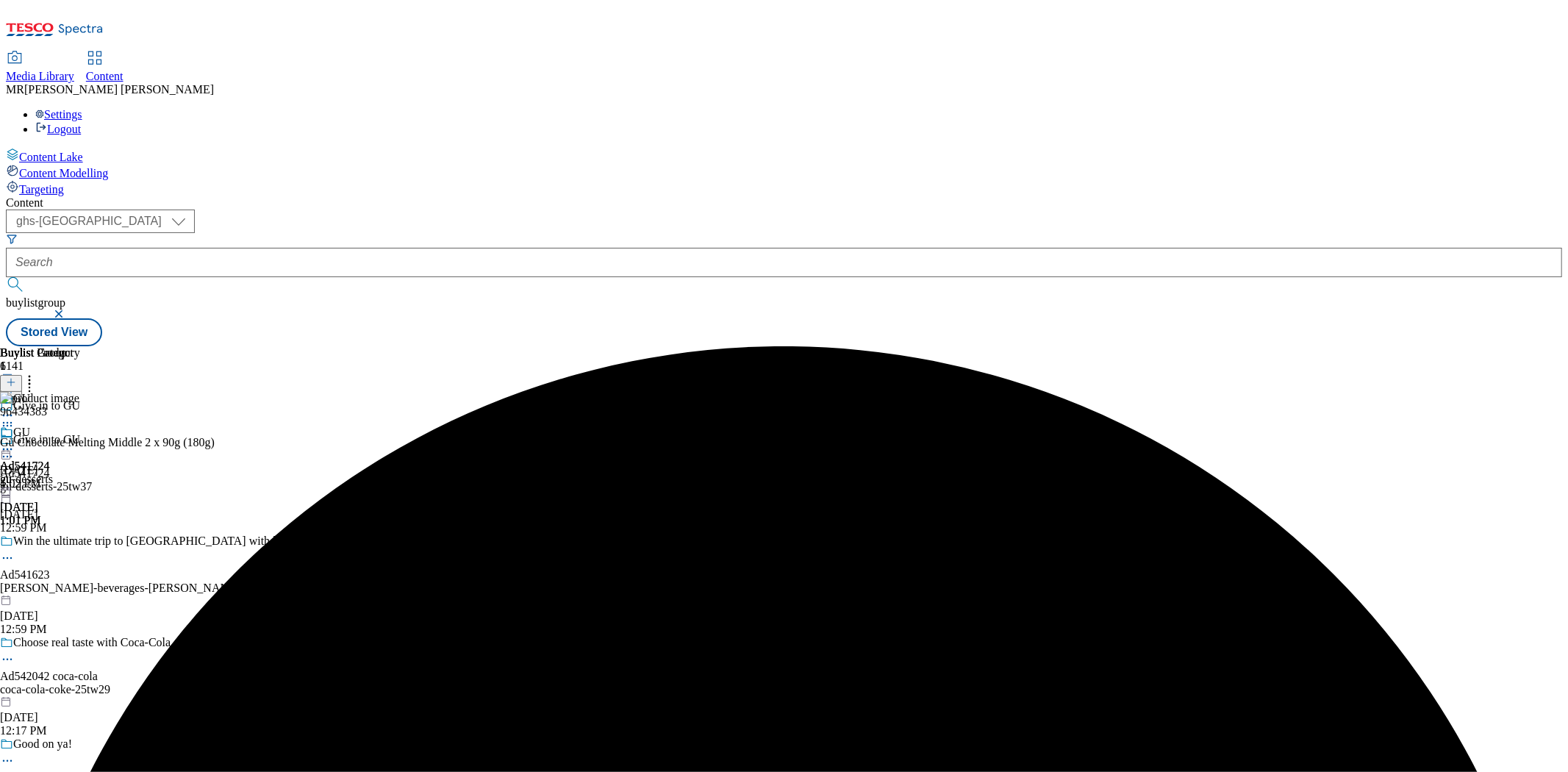
click at [15, 442] on icon at bounding box center [7, 449] width 15 height 15
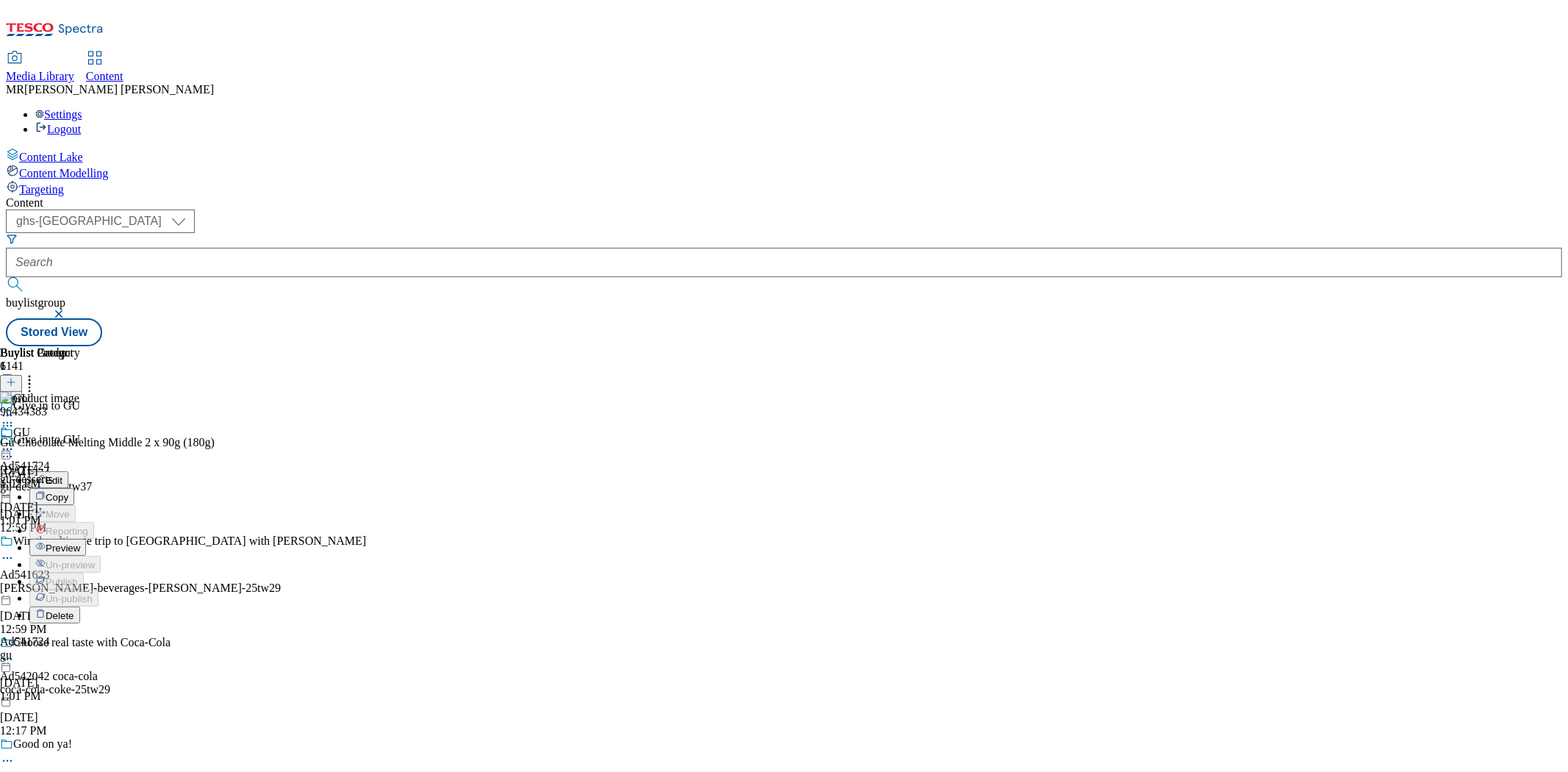
click at [80, 542] on span "Preview" at bounding box center [63, 547] width 34 height 11
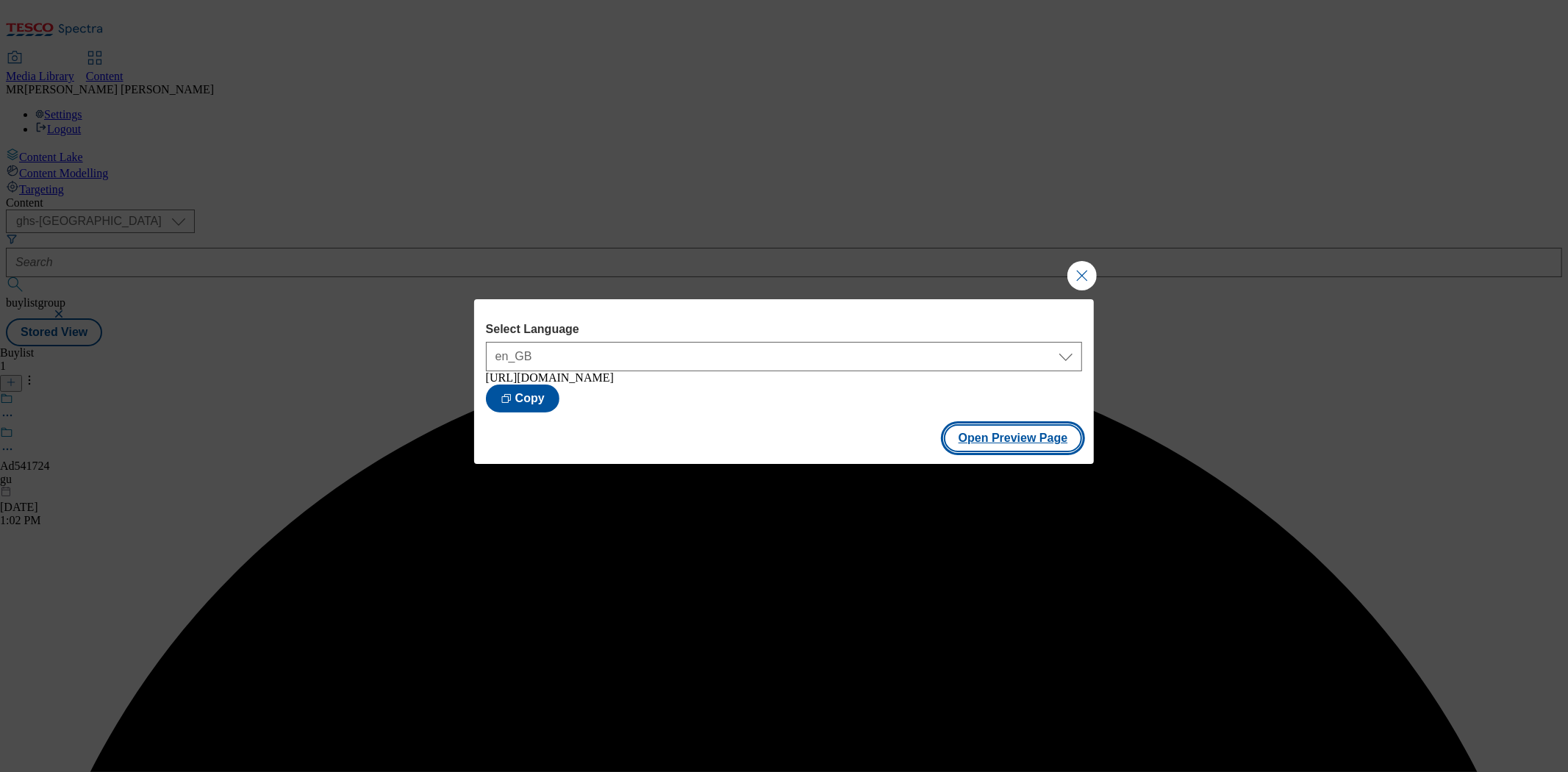
click at [1018, 445] on button "Open Preview Page" at bounding box center [1013, 438] width 139 height 28
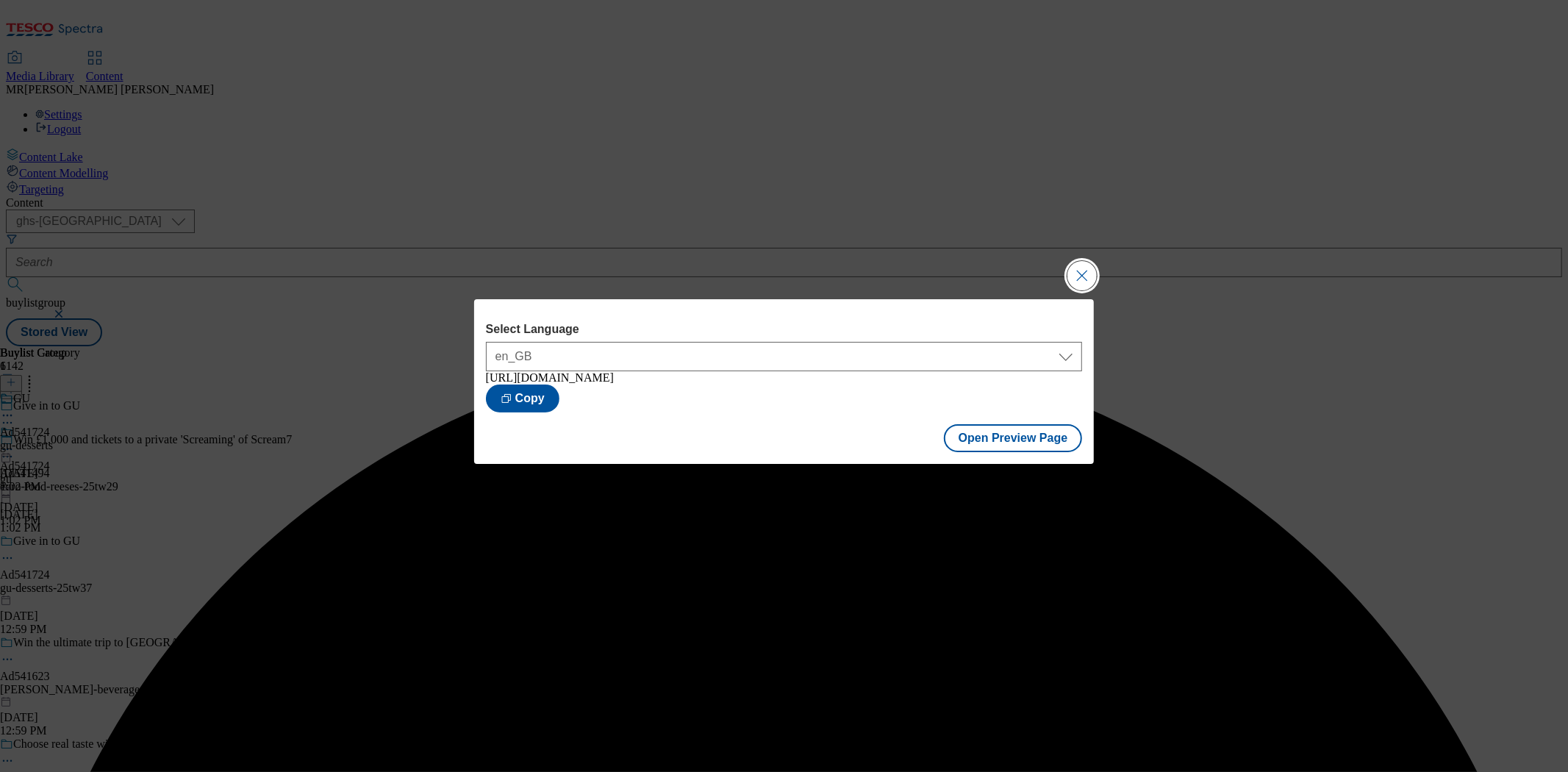
click at [1090, 263] on button "Close Modal" at bounding box center [1082, 276] width 29 height 29
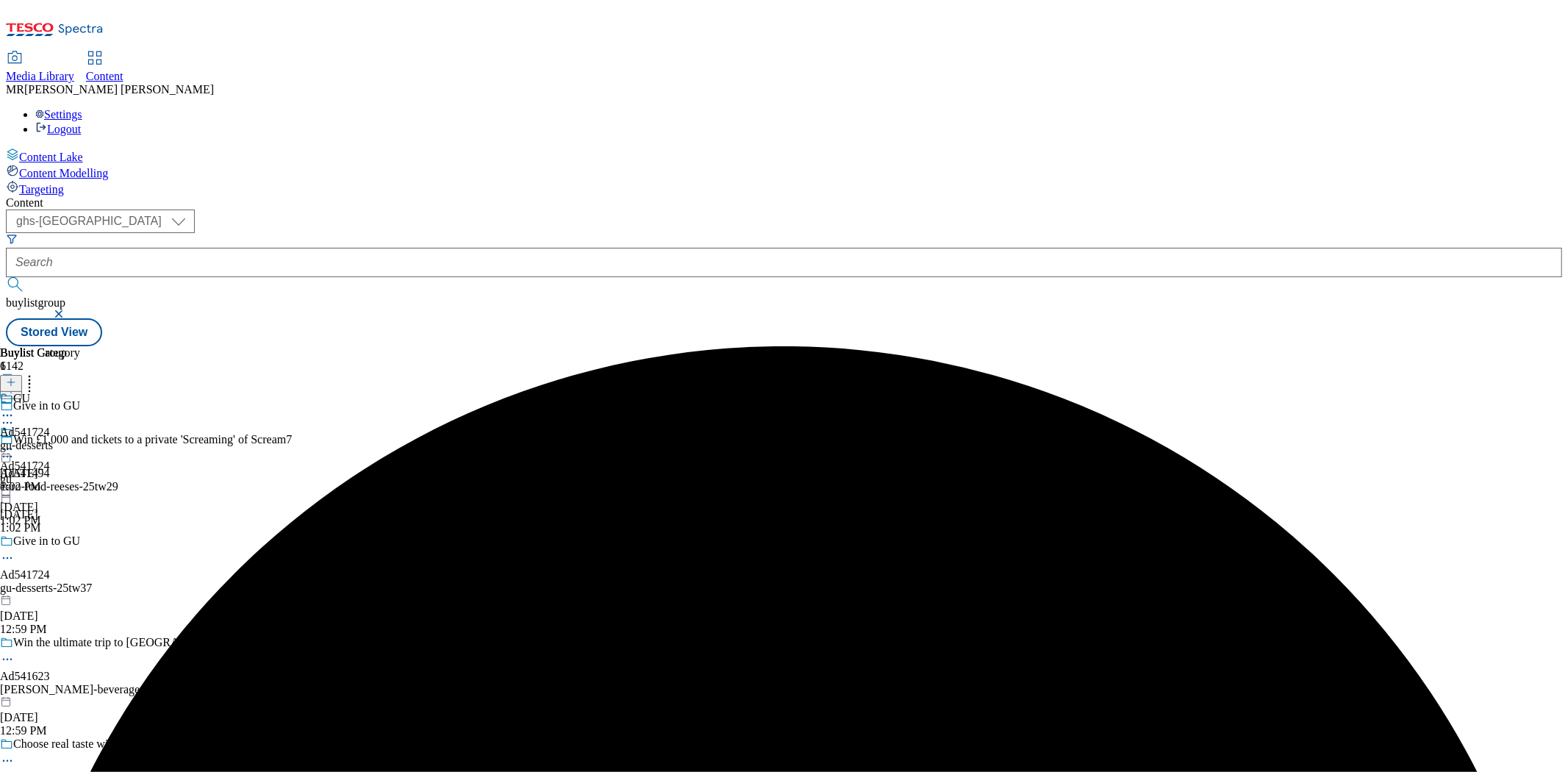
click at [15, 450] on icon at bounding box center [7, 456] width 15 height 15
click at [50, 483] on div "Ad541724 gu [DATE] 1:02 PM" at bounding box center [24, 477] width 50 height 102
click at [15, 551] on icon at bounding box center [7, 558] width 15 height 15
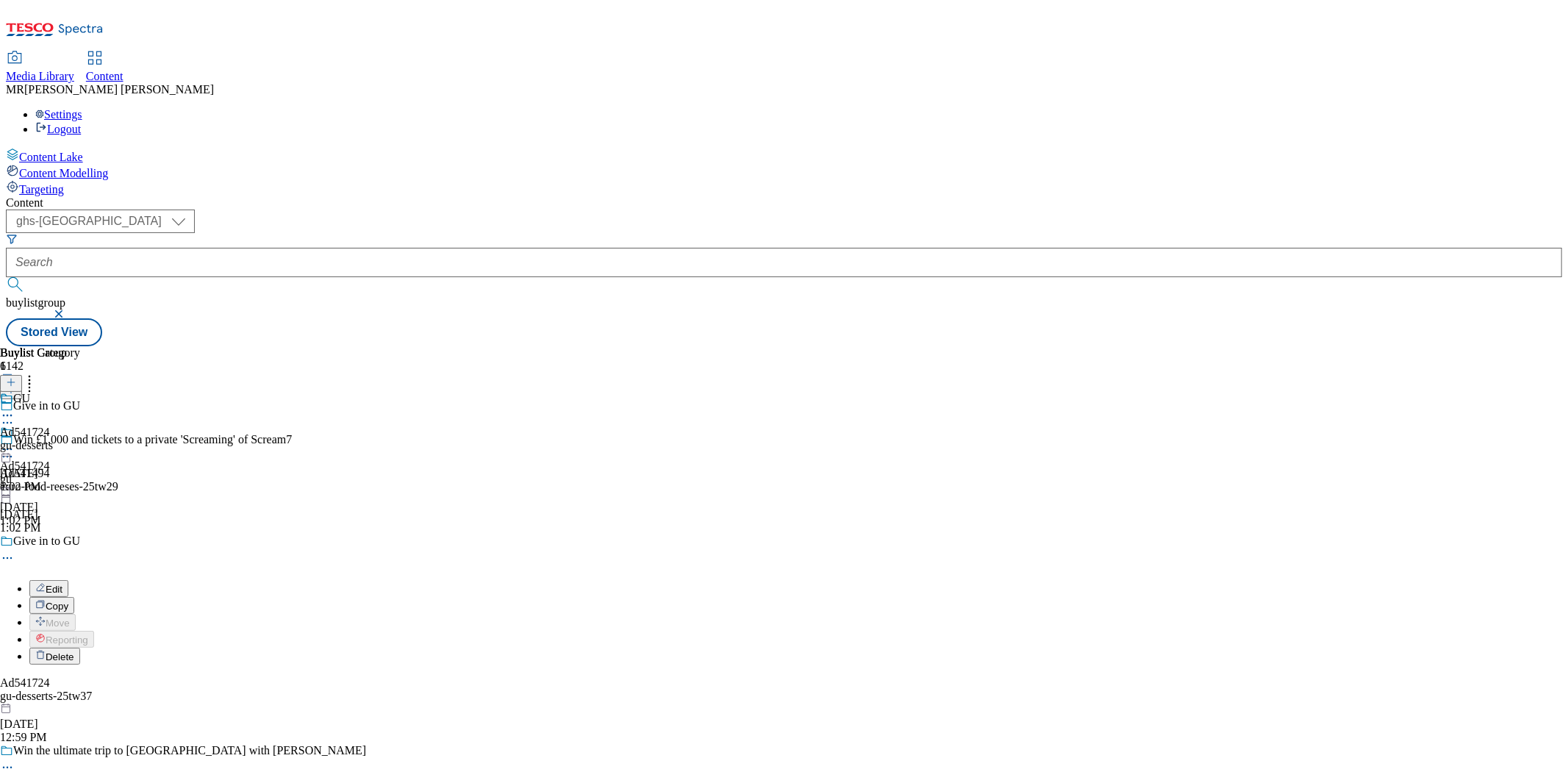
click at [68, 580] on button "Edit" at bounding box center [49, 588] width 39 height 17
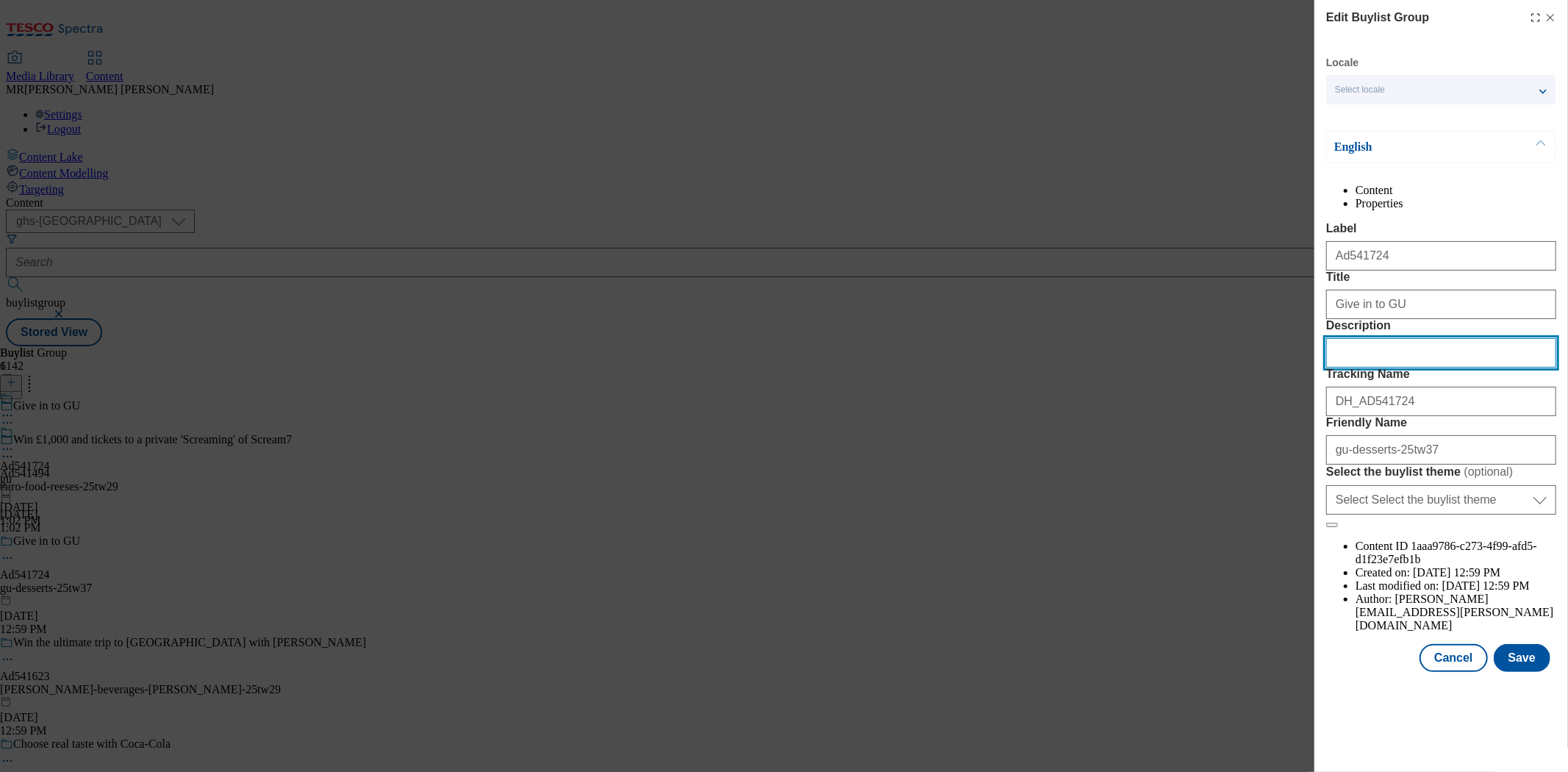
click at [1464, 367] on input "Description" at bounding box center [1442, 353] width 231 height 29
paste input "Gu Chocolate Melting Middle 2x90g Gu Chocolate Melting Middle 2x90g"
type input "Gu Chocolate Melting Middle 2x90g Gu Chocolate Melting Middle 2x90g"
click at [1516, 672] on button "Save" at bounding box center [1522, 658] width 57 height 28
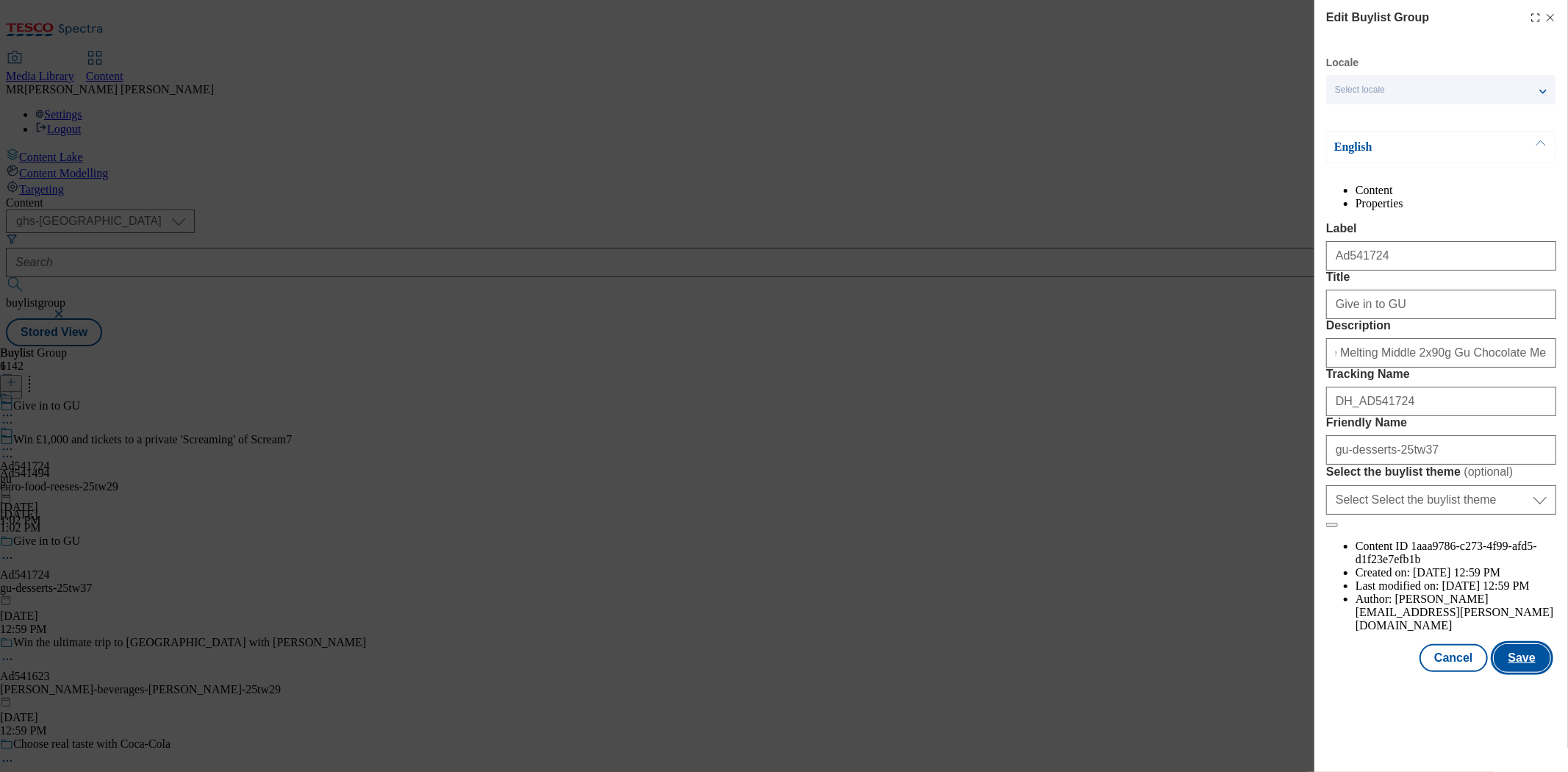
scroll to position [0, 0]
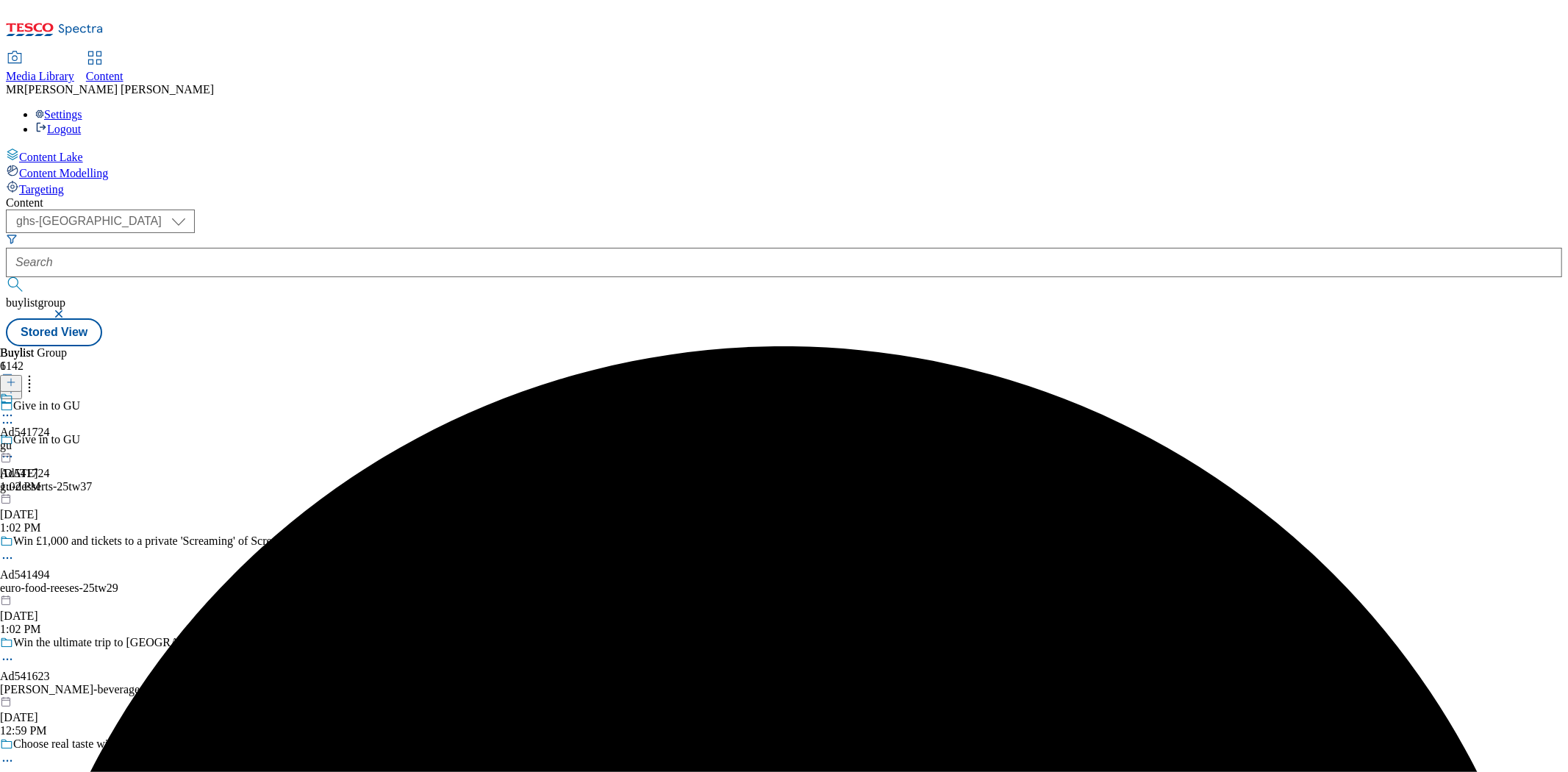
click at [15, 408] on icon at bounding box center [7, 415] width 15 height 15
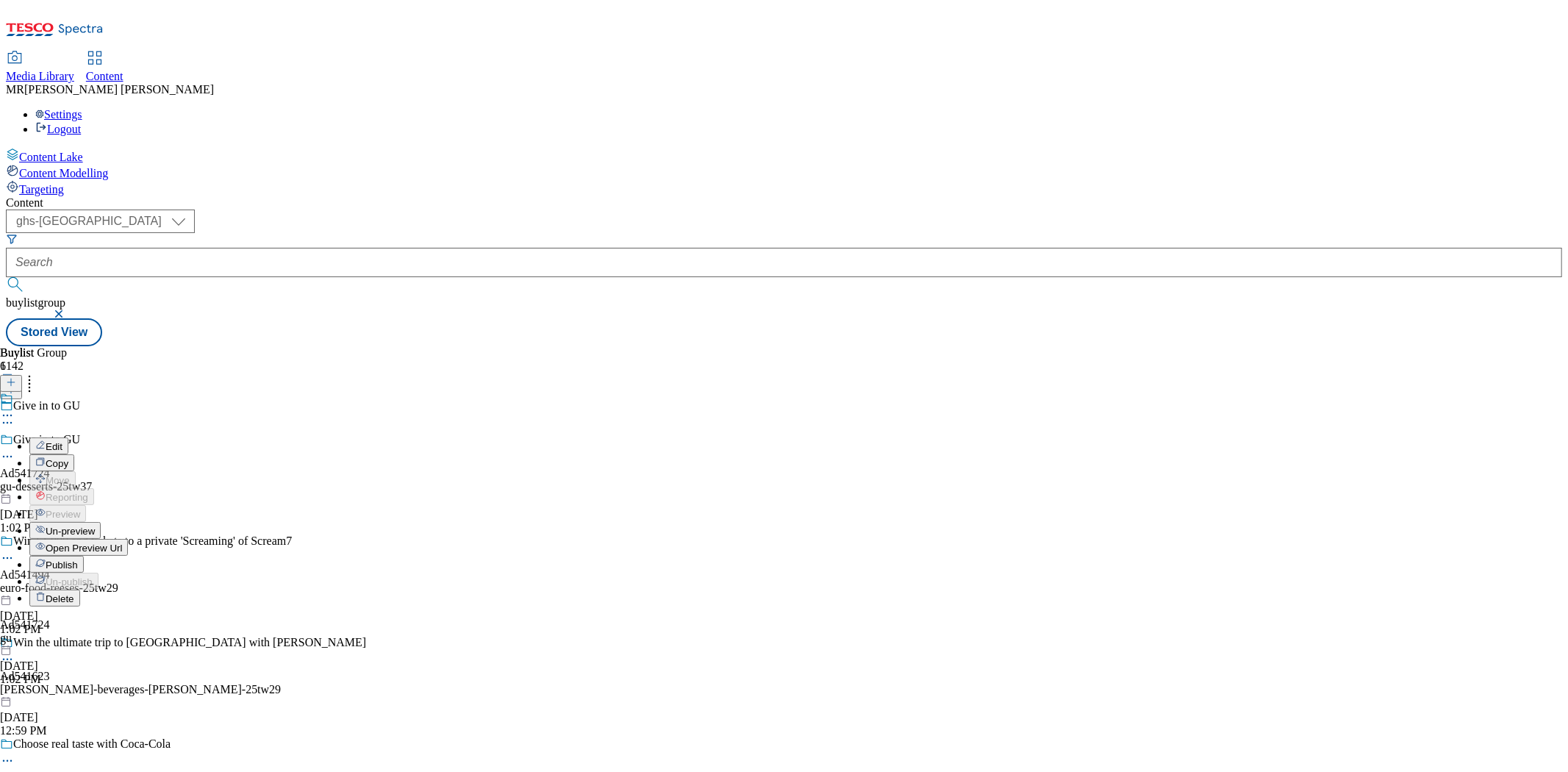
click at [128, 438] on li "Edit" at bounding box center [78, 446] width 99 height 17
click at [15, 408] on icon at bounding box center [7, 415] width 15 height 15
click at [63, 442] on span "Edit" at bounding box center [54, 447] width 17 height 11
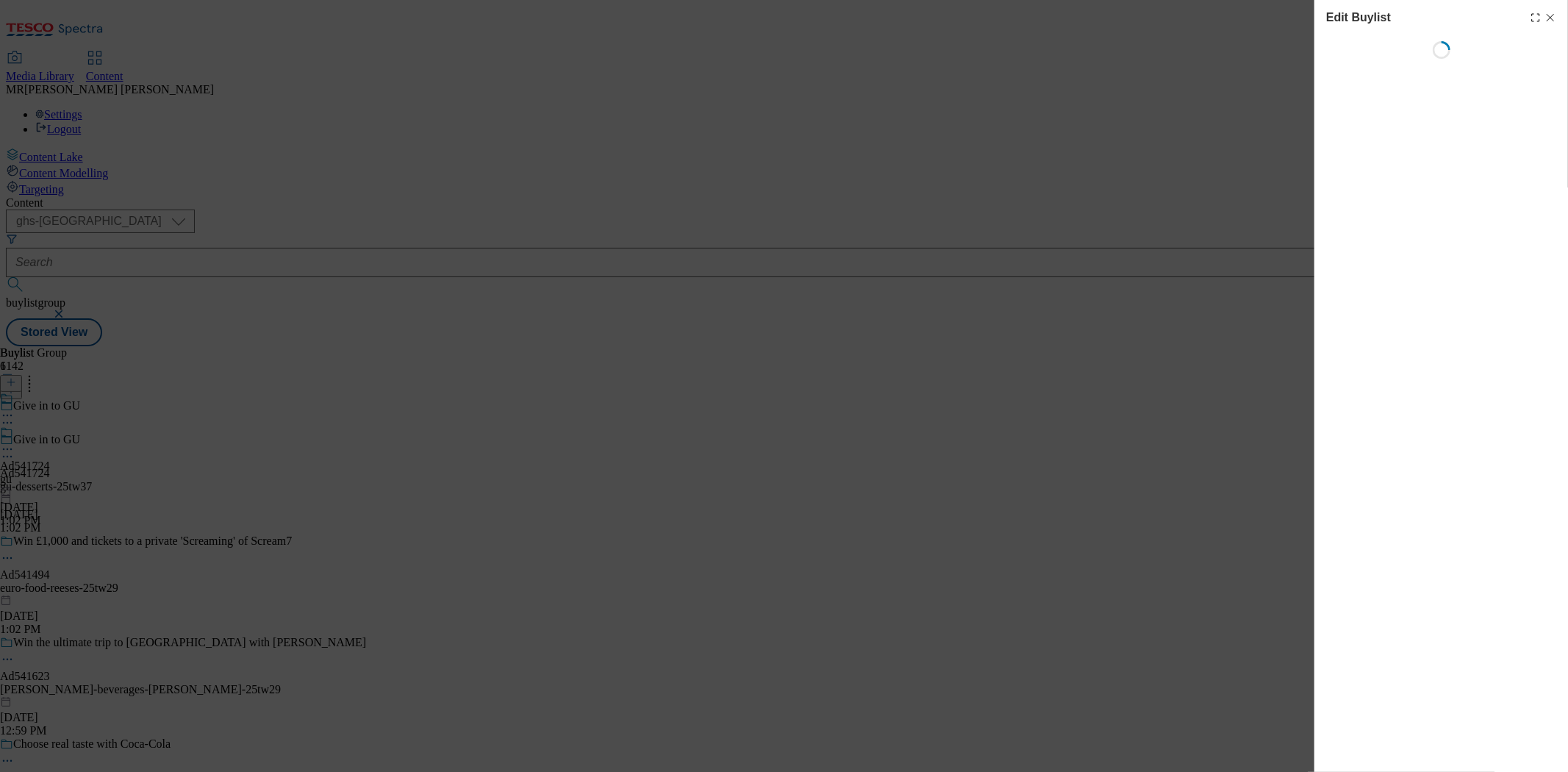
select select "tactical"
select select "supplier funded short term 1-3 weeks"
select select "dunnhumby"
select select "Banner"
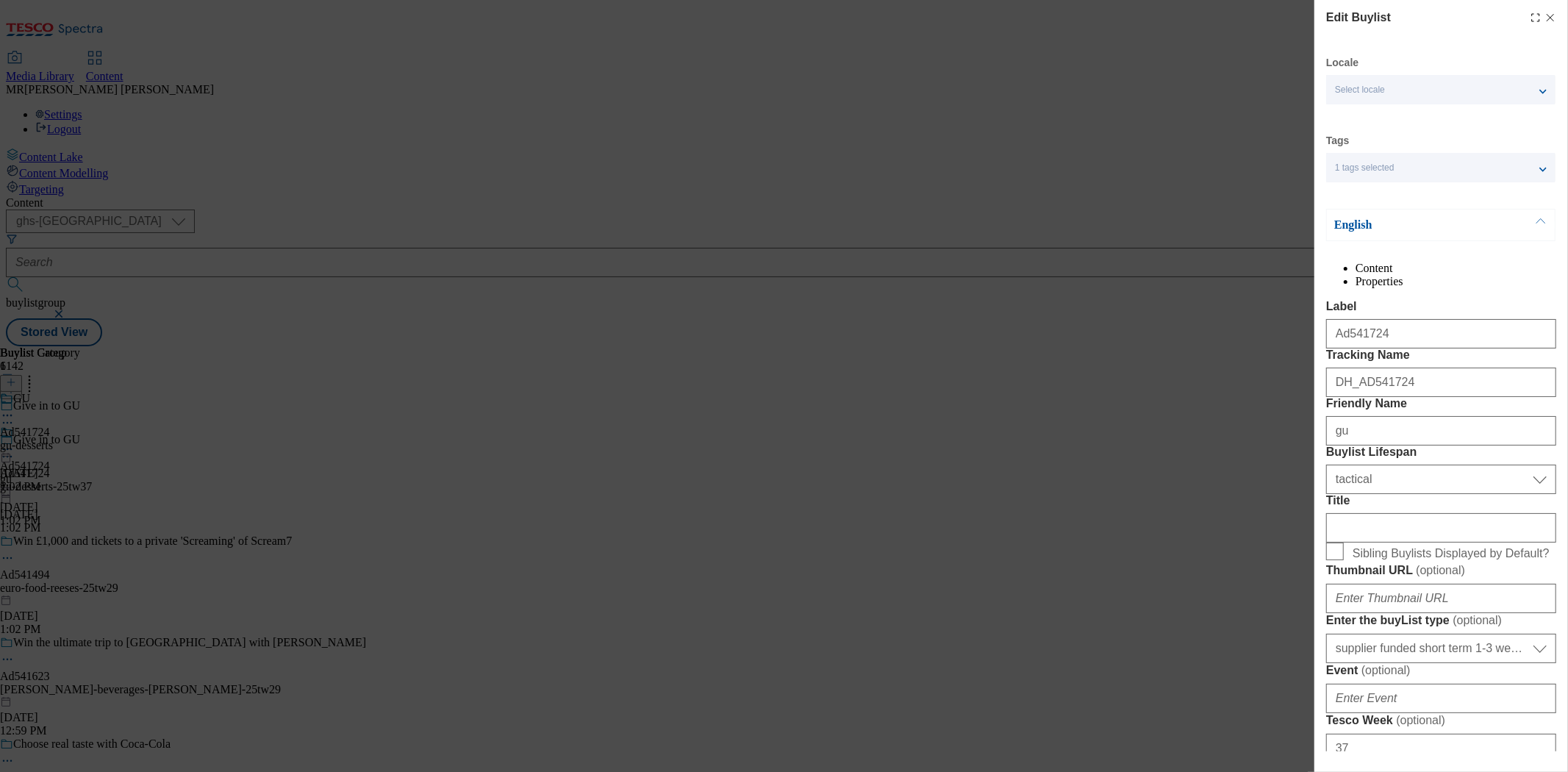
scroll to position [163, 0]
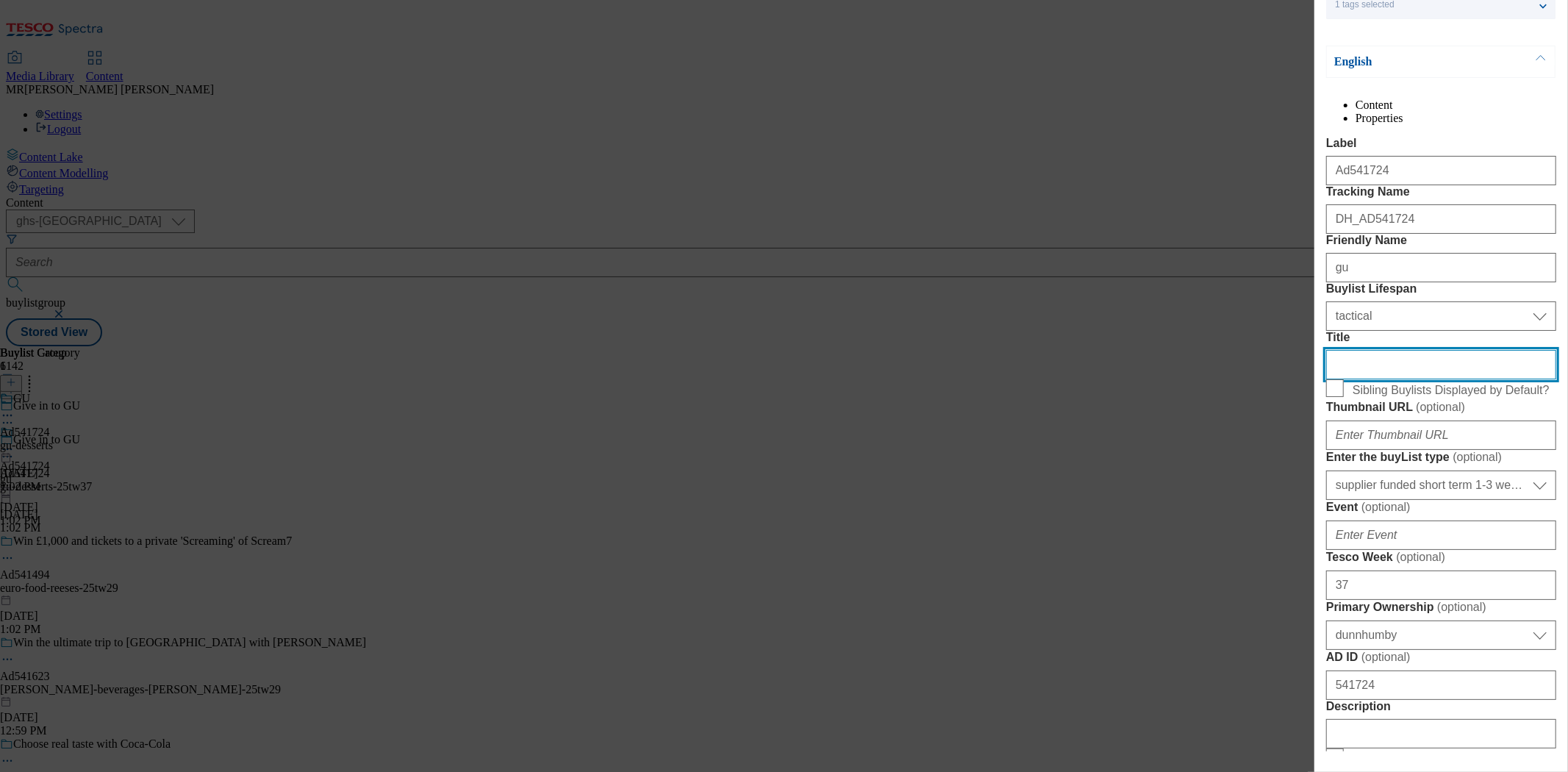
click at [1401, 379] on input "Title" at bounding box center [1442, 365] width 231 height 29
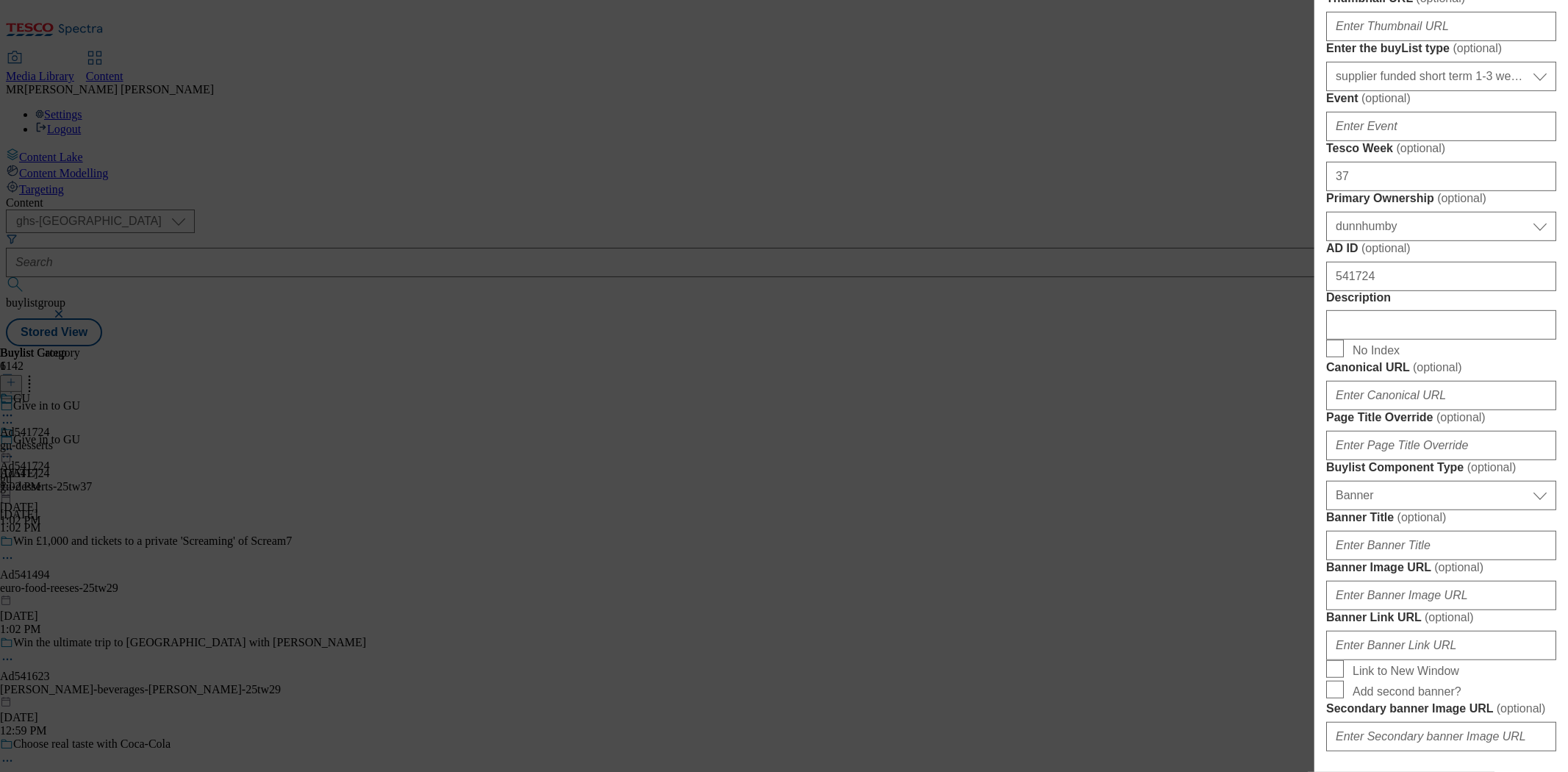
scroll to position [736, 0]
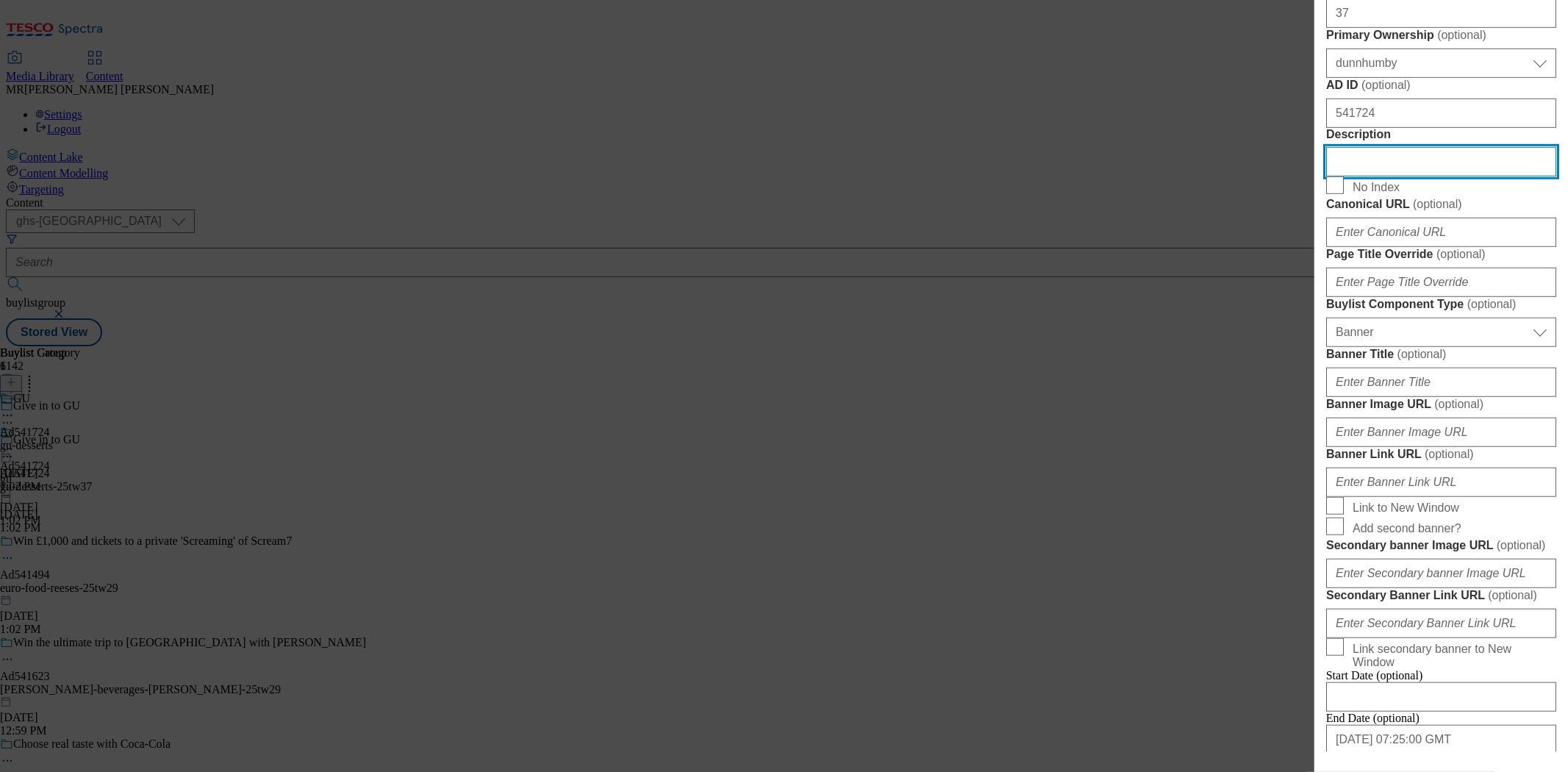
click at [1393, 177] on input "Description" at bounding box center [1442, 162] width 231 height 29
paste input "Gu Chocolate Melting Middle 2x90g Gu Chocolate Melting Middle 2x90g"
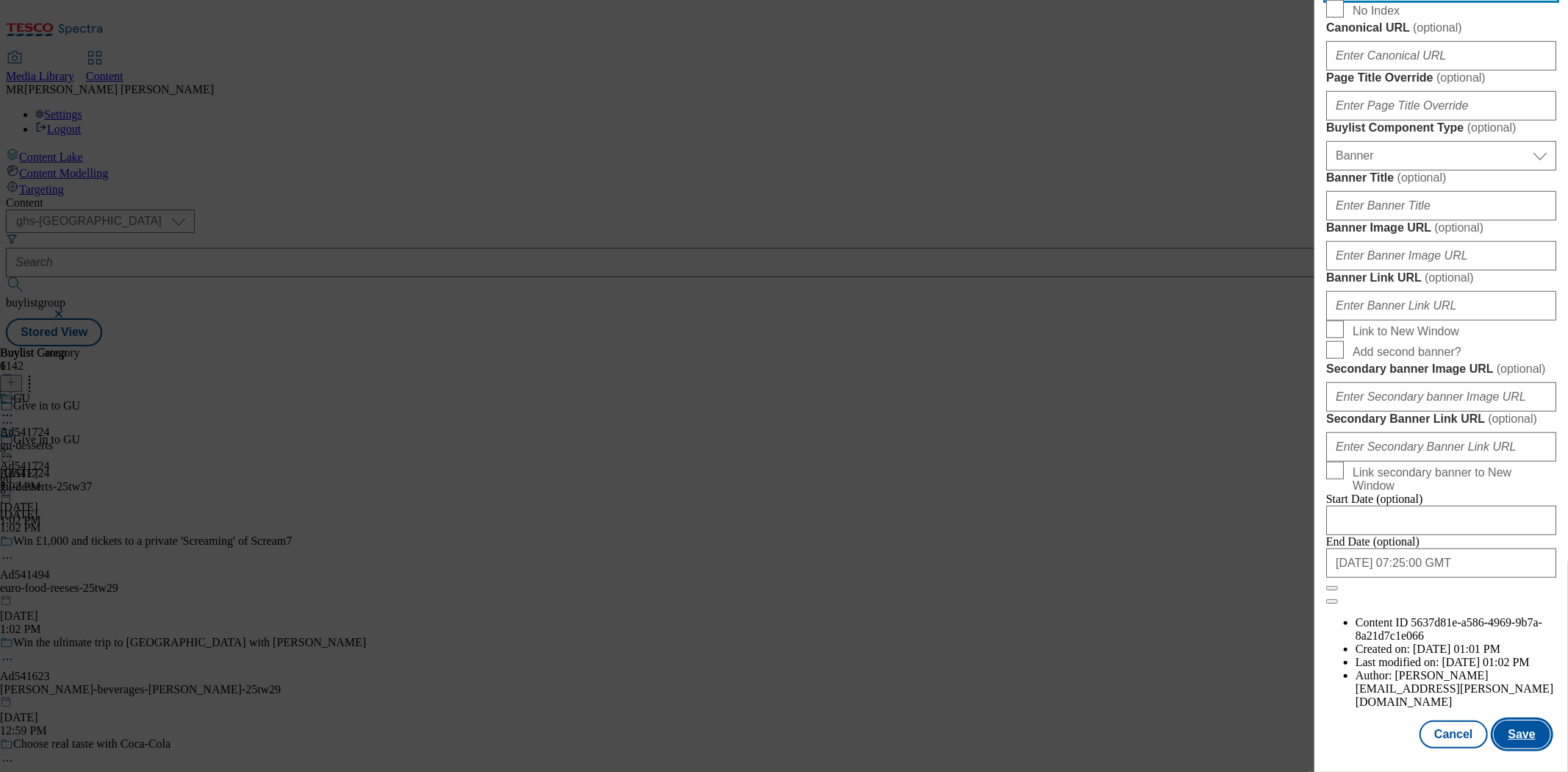
scroll to position [1455, 0]
type input "Gu Chocolate Melting Middle 2x90g Gu Chocolate Melting Middle 2x90g"
click at [1520, 733] on button "Save" at bounding box center [1522, 734] width 57 height 28
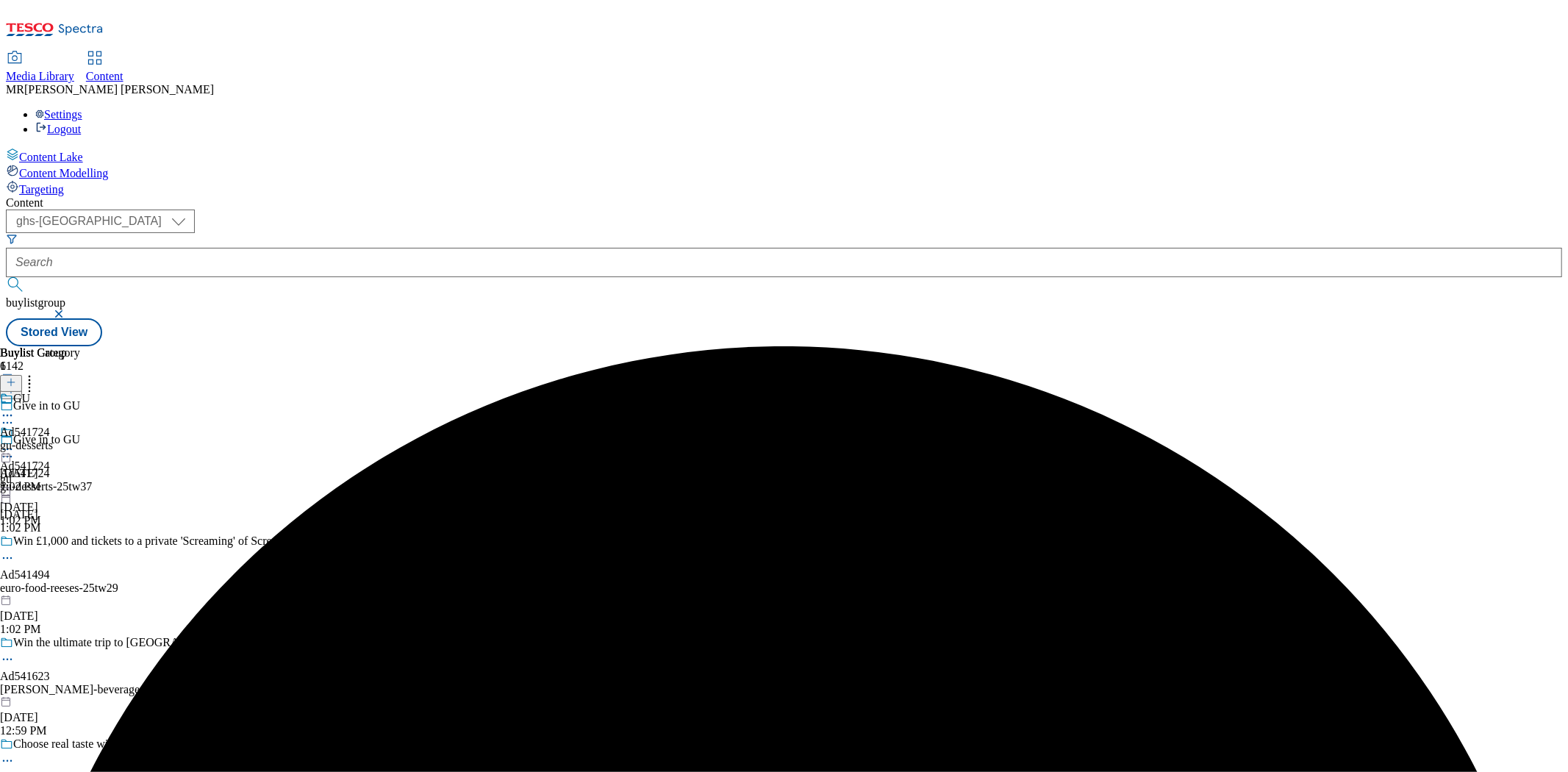
click at [15, 450] on icon at bounding box center [7, 456] width 15 height 15
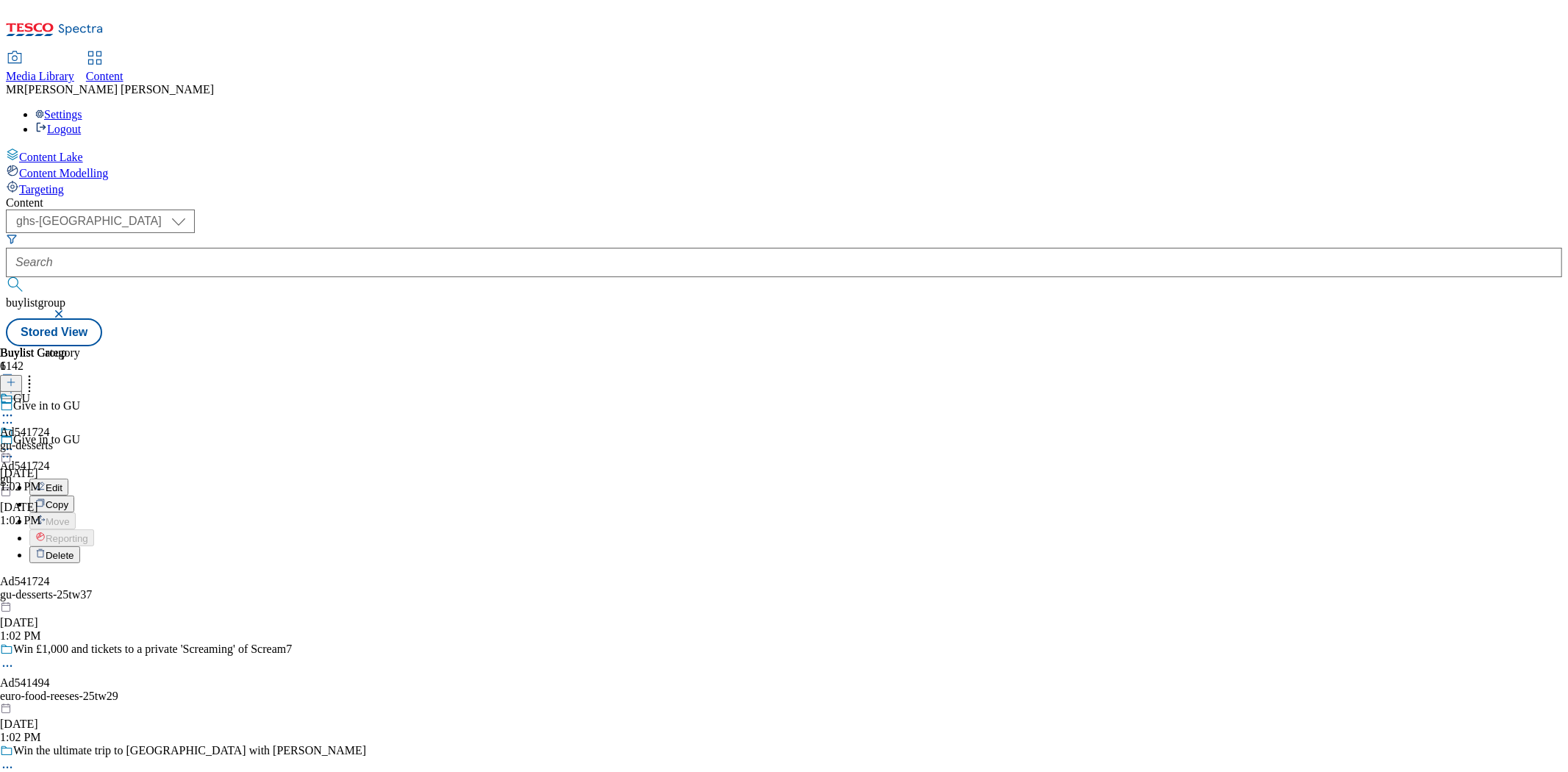
click at [63, 483] on span "Edit" at bounding box center [54, 488] width 17 height 11
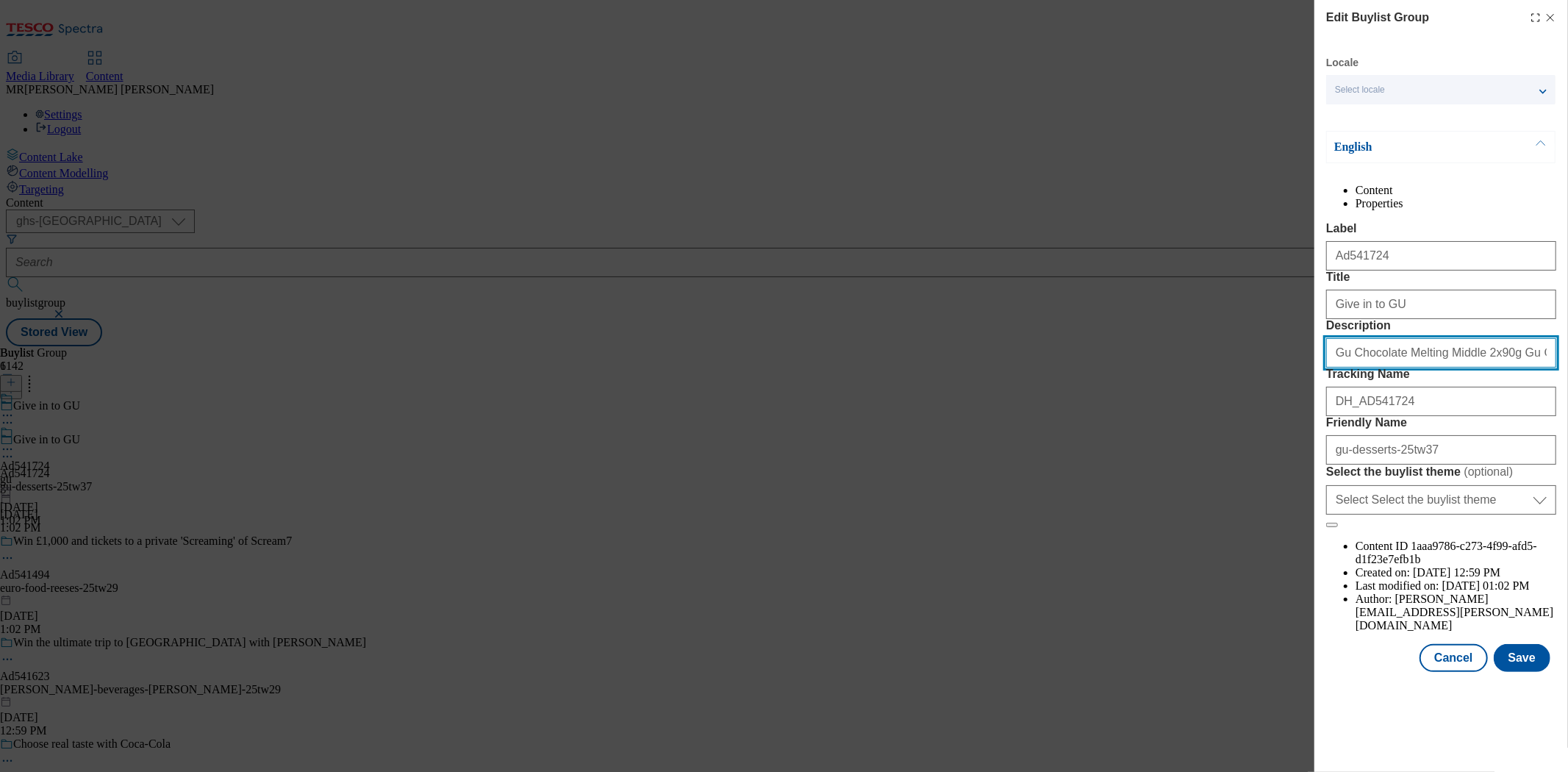
click at [1416, 367] on input "Gu Chocolate Melting Middle 2x90g Gu Chocolate Melting Middle 2x90g" at bounding box center [1442, 353] width 231 height 29
paste input "Modal"
type input "Gu Chocolate Melting Middle 2x90g"
click at [1520, 672] on button "Save" at bounding box center [1522, 658] width 57 height 28
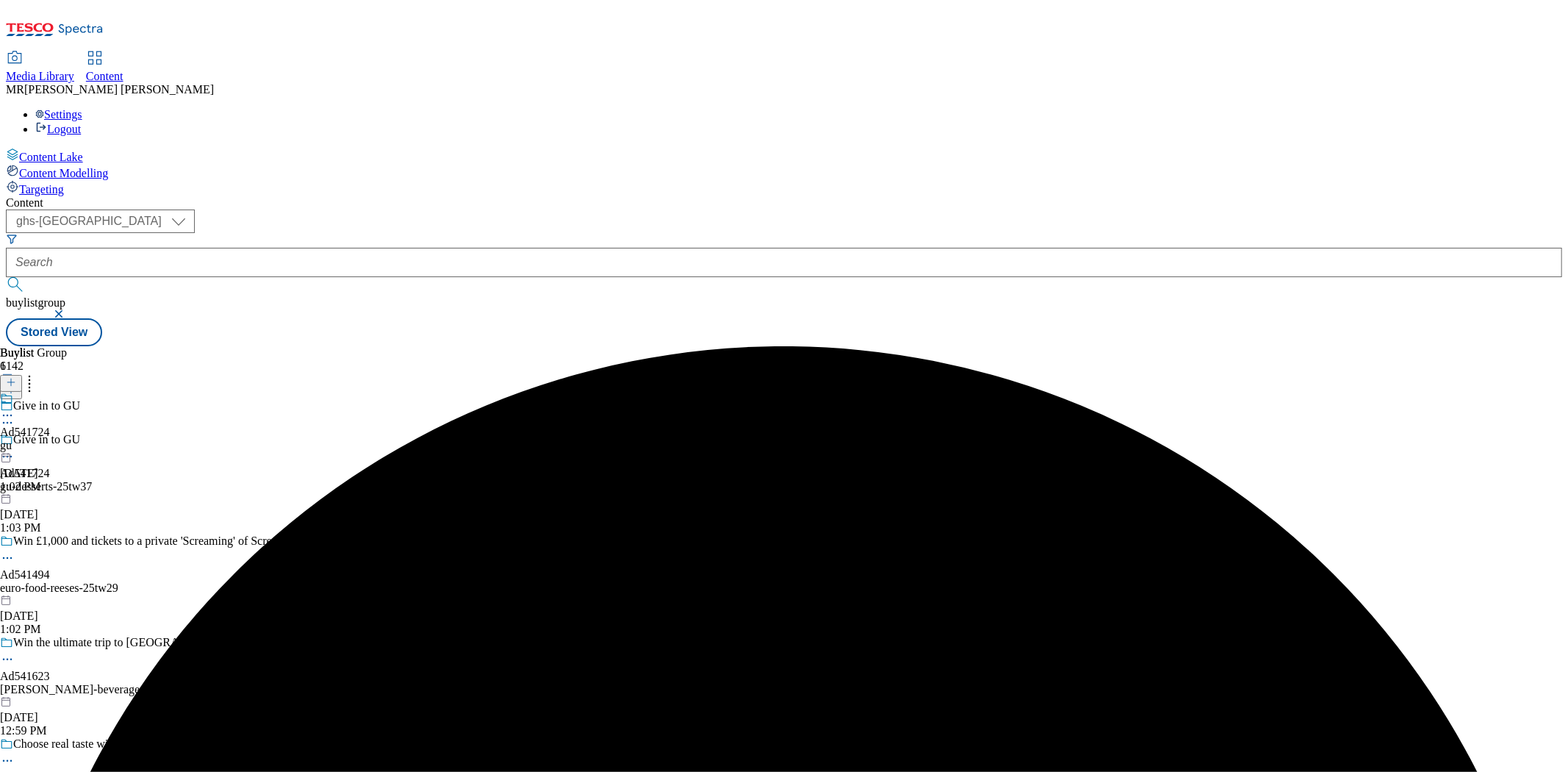
click at [15, 408] on icon at bounding box center [7, 415] width 15 height 15
click at [63, 442] on span "Edit" at bounding box center [54, 447] width 17 height 11
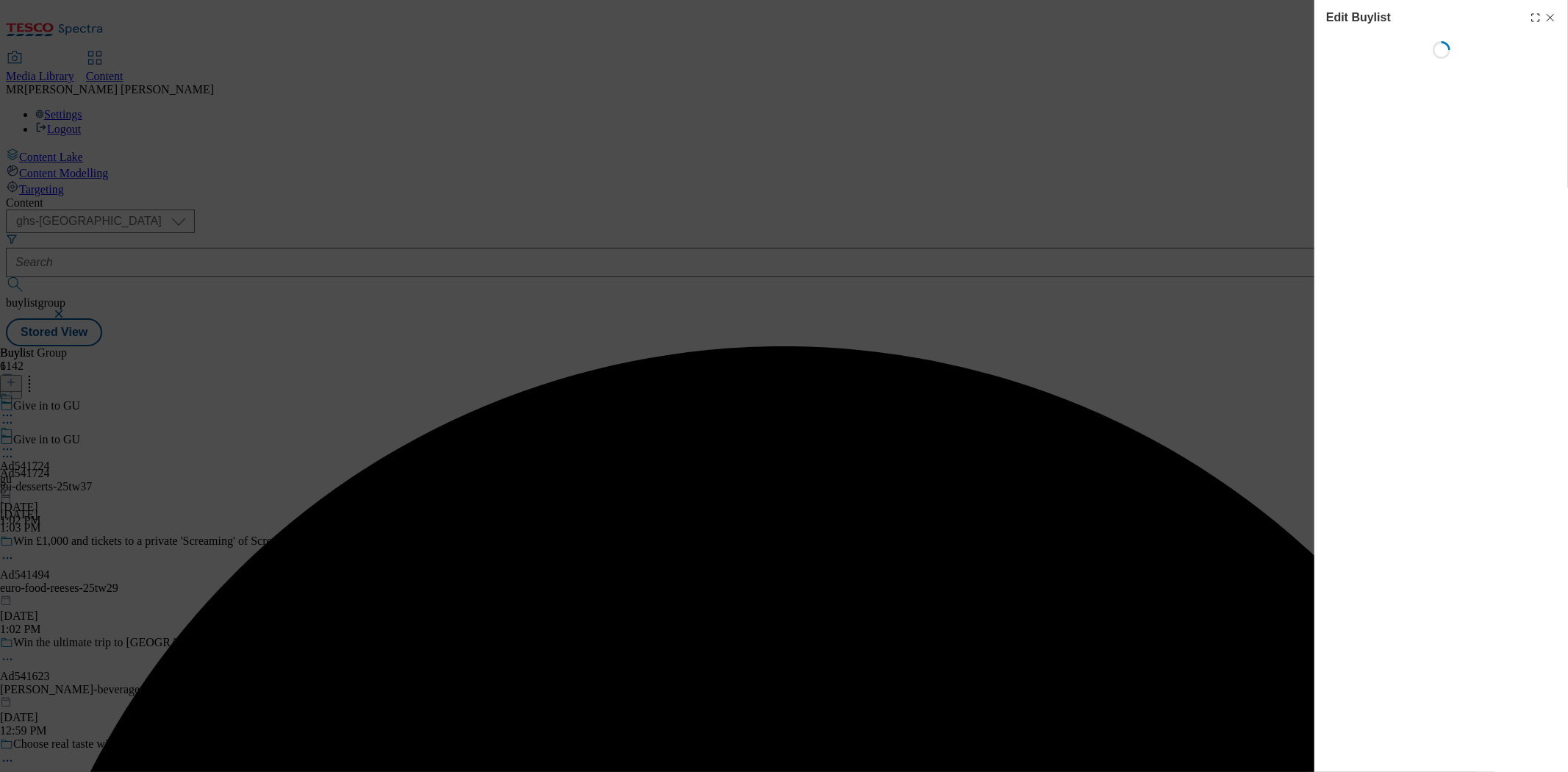
select select "tactical"
select select "supplier funded short term 1-3 weeks"
select select "dunnhumby"
select select "Banner"
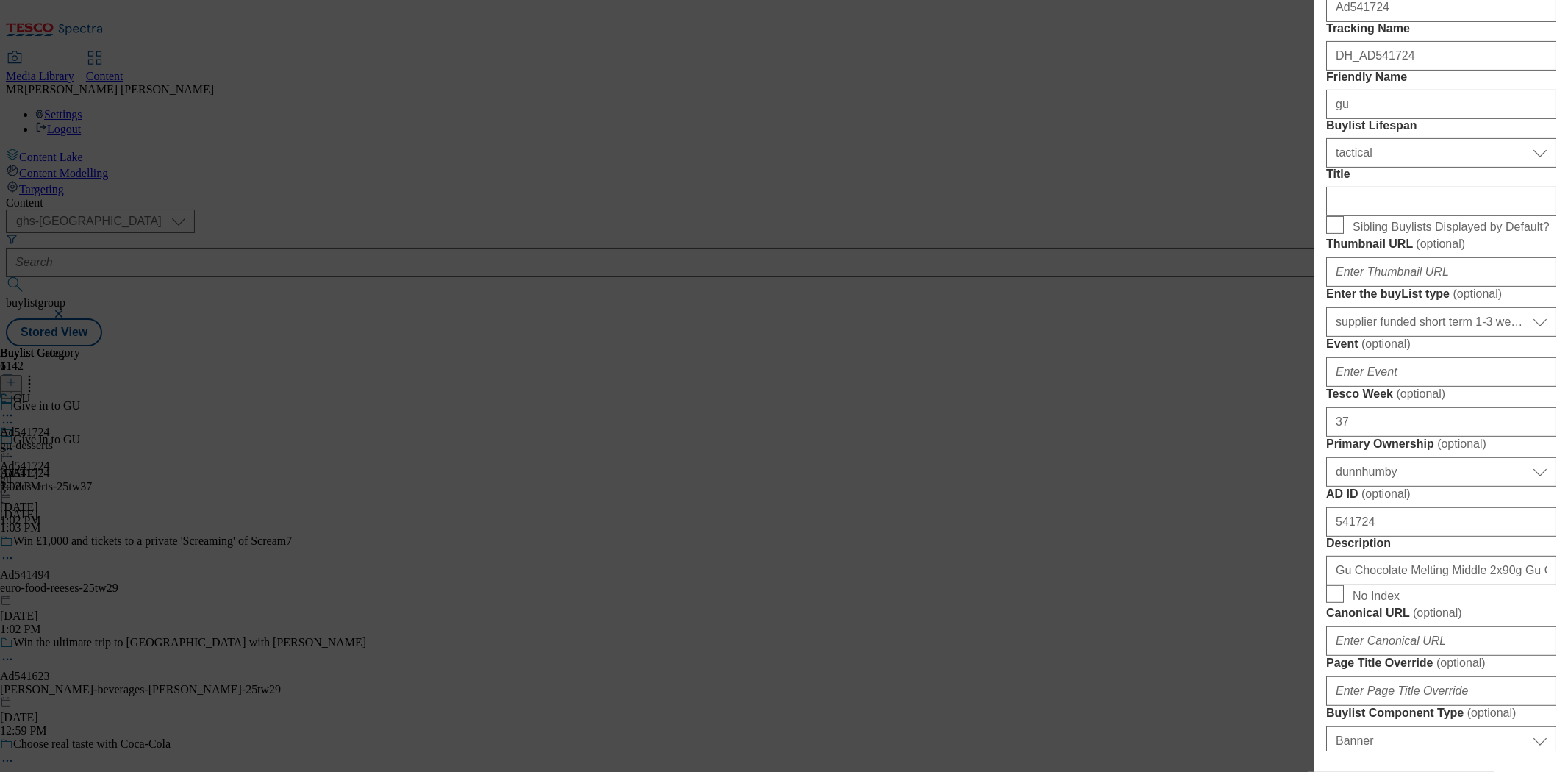
scroll to position [653, 0]
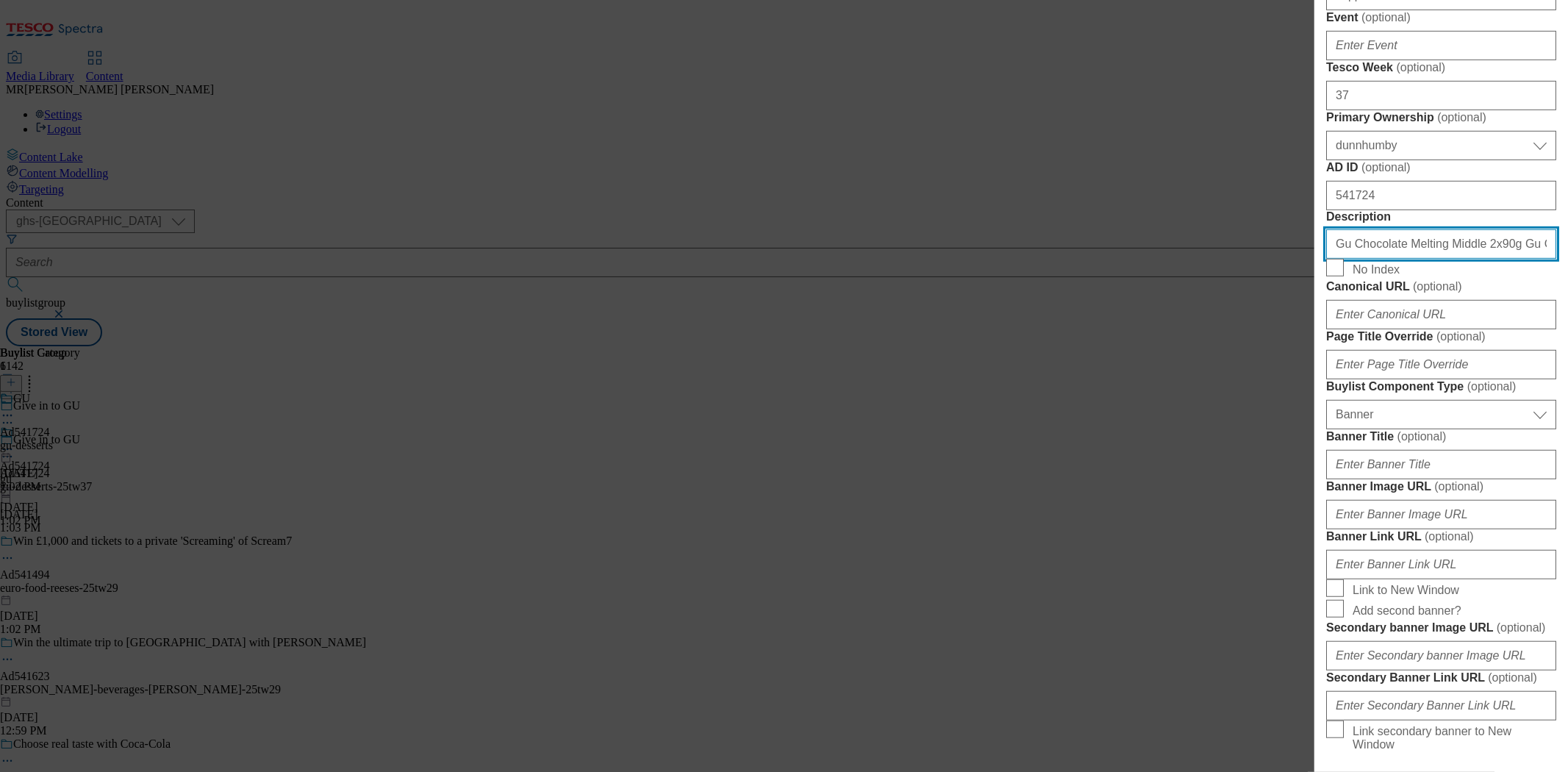
click at [1392, 259] on input "Gu Chocolate Melting Middle 2x90g Gu Chocolate Melting Middle 2x90g" at bounding box center [1442, 244] width 231 height 29
paste input "Modal"
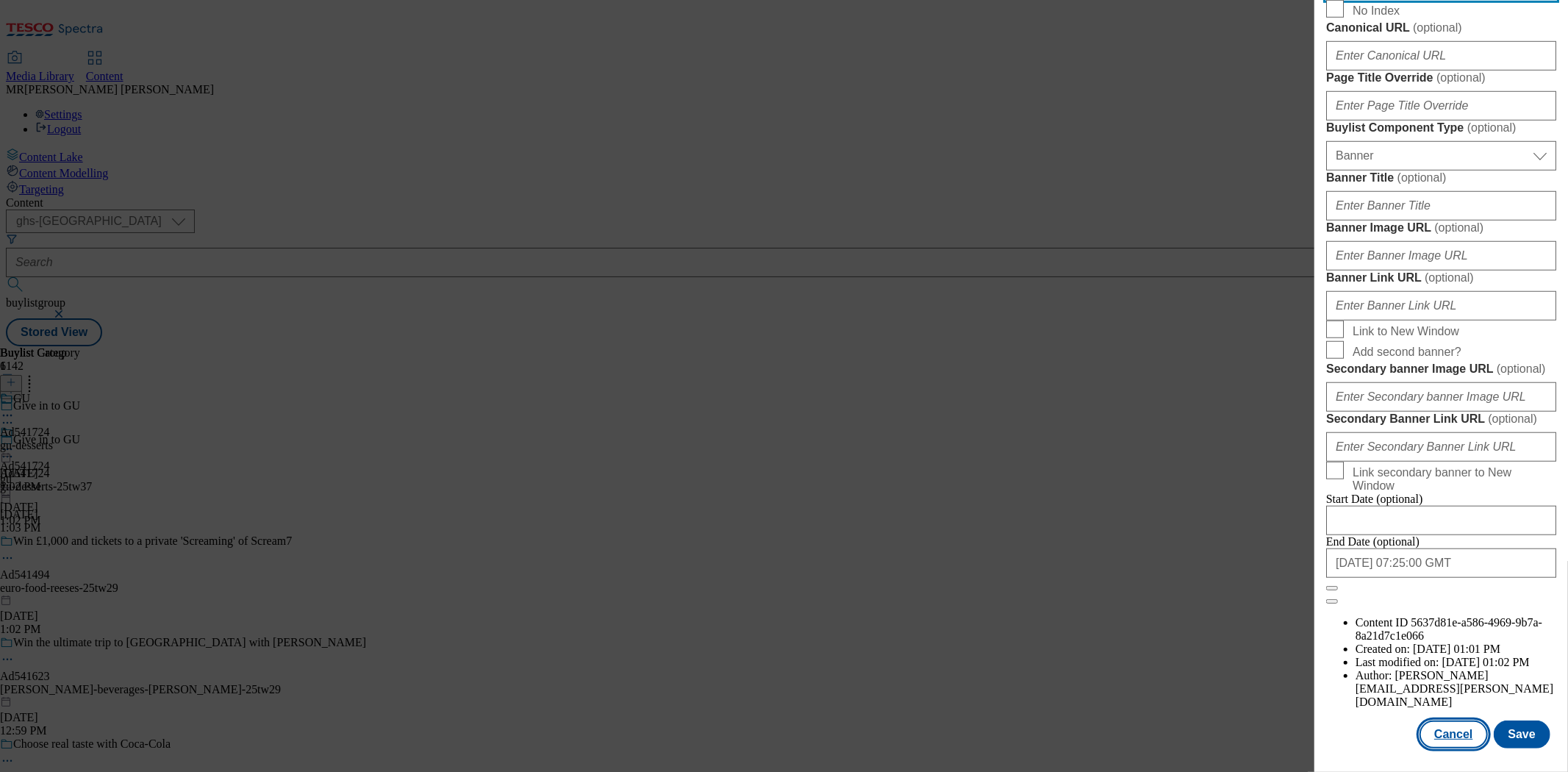
scroll to position [1455, 0]
type input "Gu Chocolate Melting Middle 2x90g"
click at [1513, 730] on button "Save" at bounding box center [1522, 734] width 57 height 28
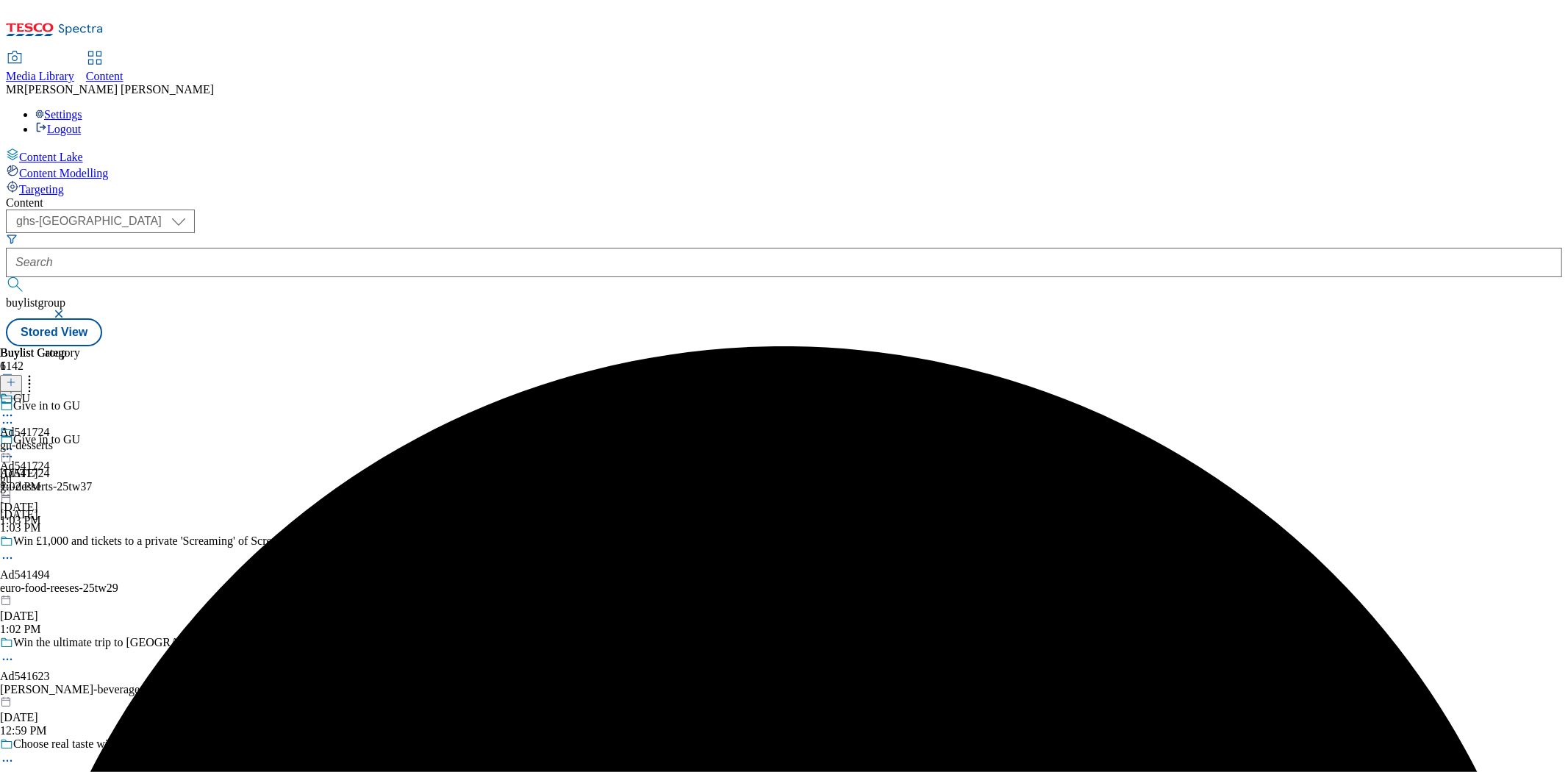
click at [15, 408] on icon at bounding box center [7, 415] width 15 height 15
click at [68, 438] on button "Edit" at bounding box center [49, 446] width 39 height 17
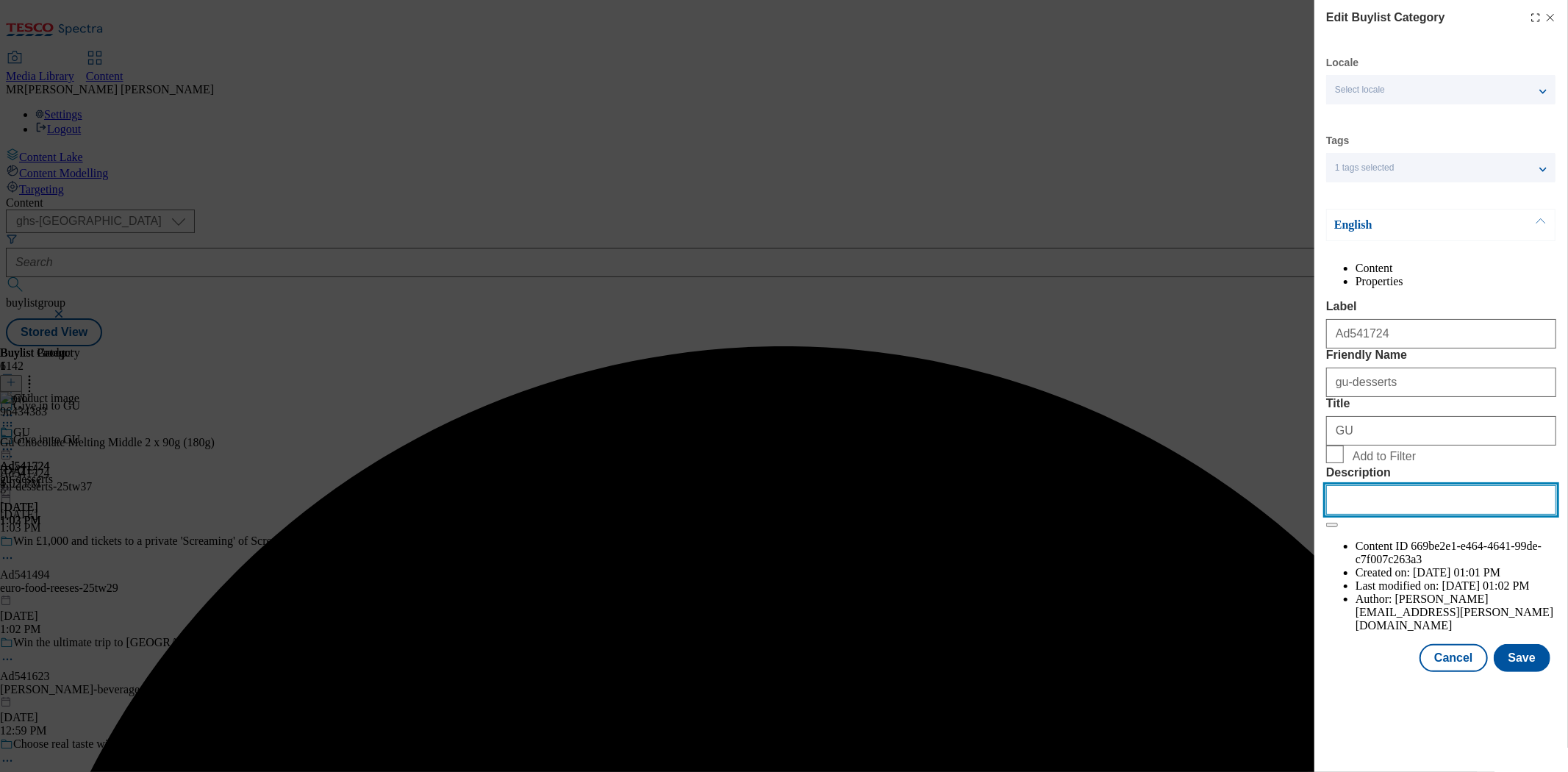
click at [1382, 515] on input "Description" at bounding box center [1442, 500] width 231 height 29
paste input "Gu Chocolate Melting Middle 2x90g"
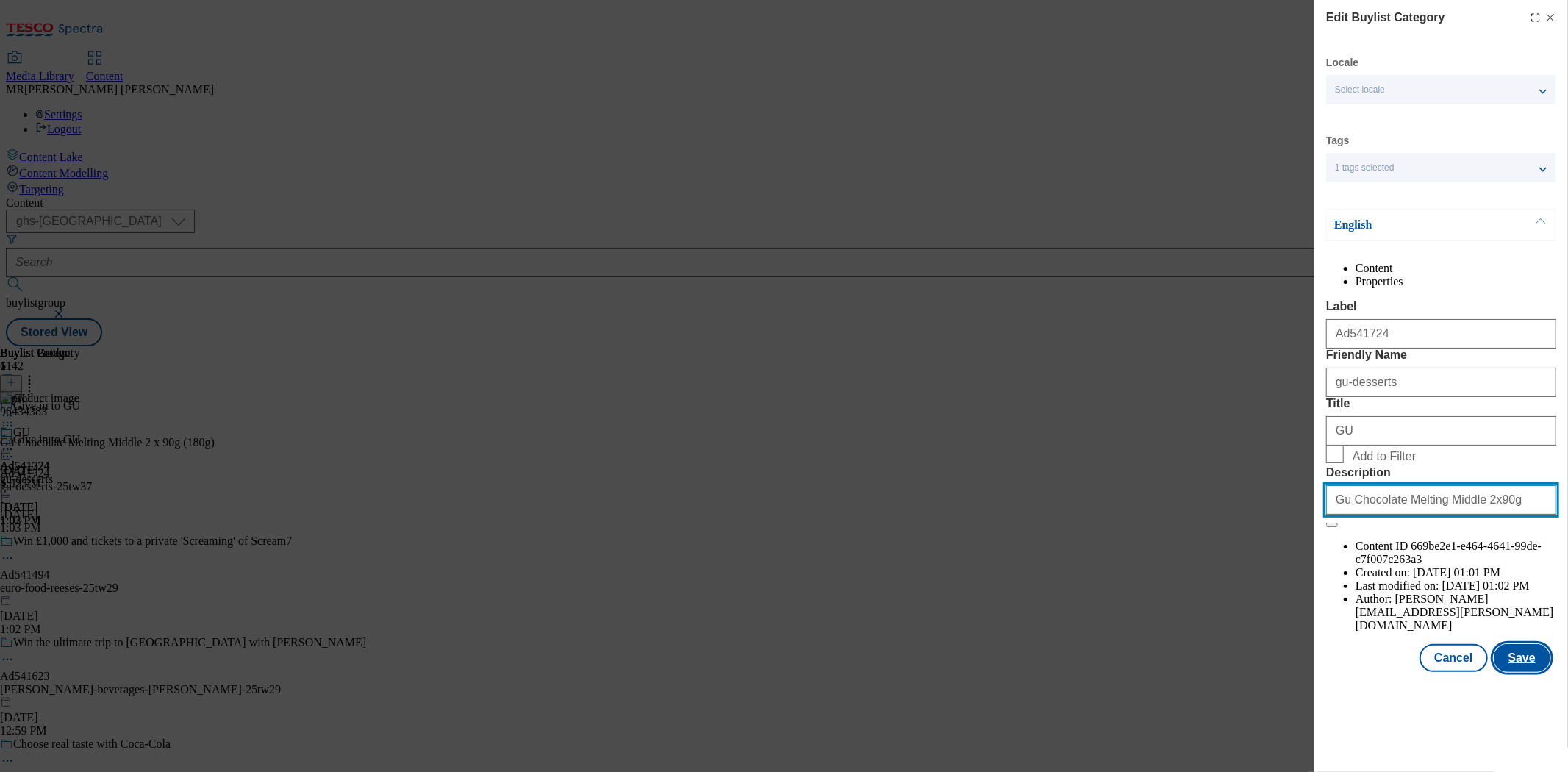
type input "Gu Chocolate Melting Middle 2x90g"
click at [1523, 672] on button "Save" at bounding box center [1522, 658] width 57 height 28
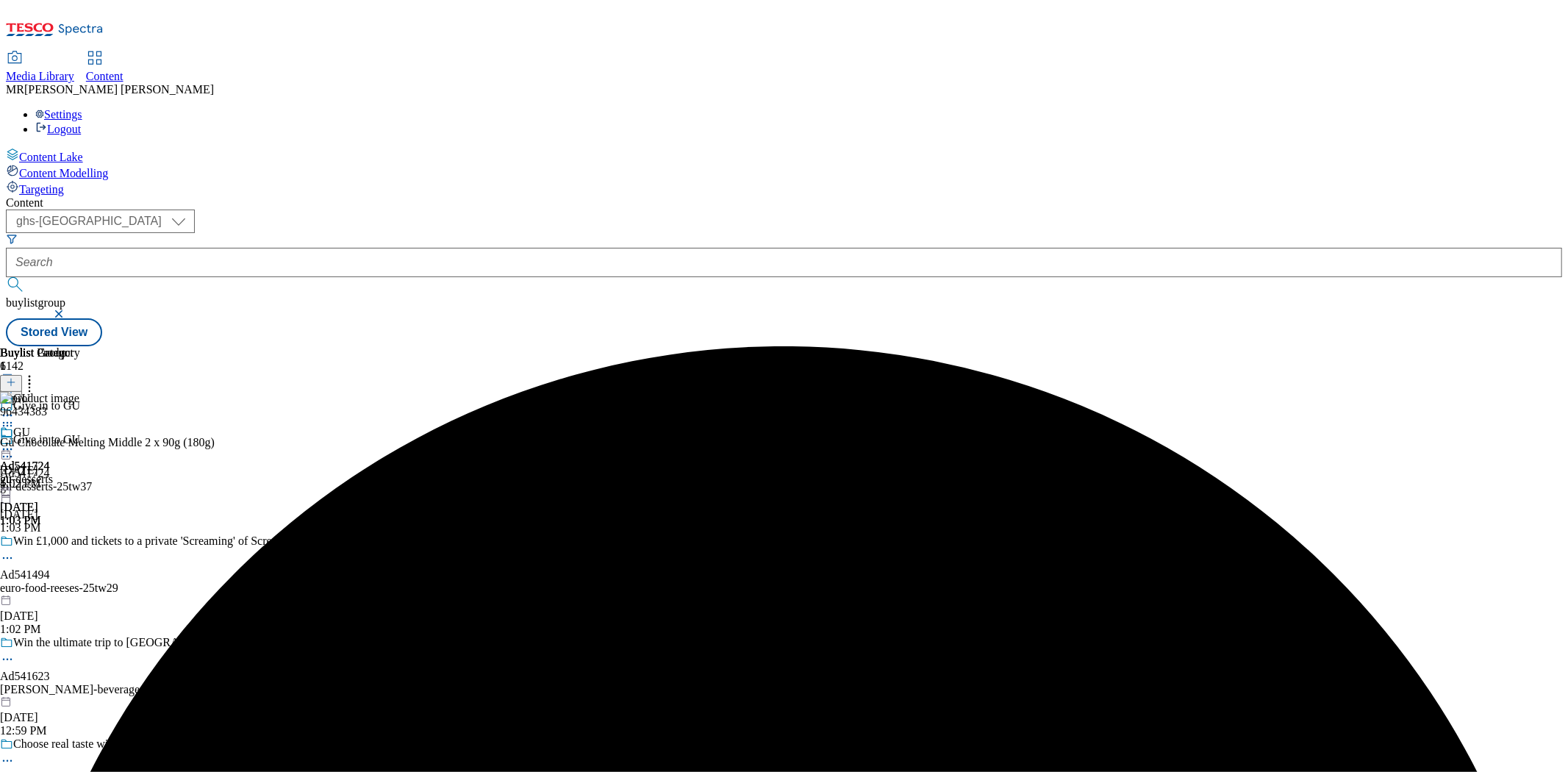
click at [15, 442] on icon at bounding box center [7, 449] width 15 height 15
click at [80, 542] on span "Preview" at bounding box center [63, 547] width 34 height 11
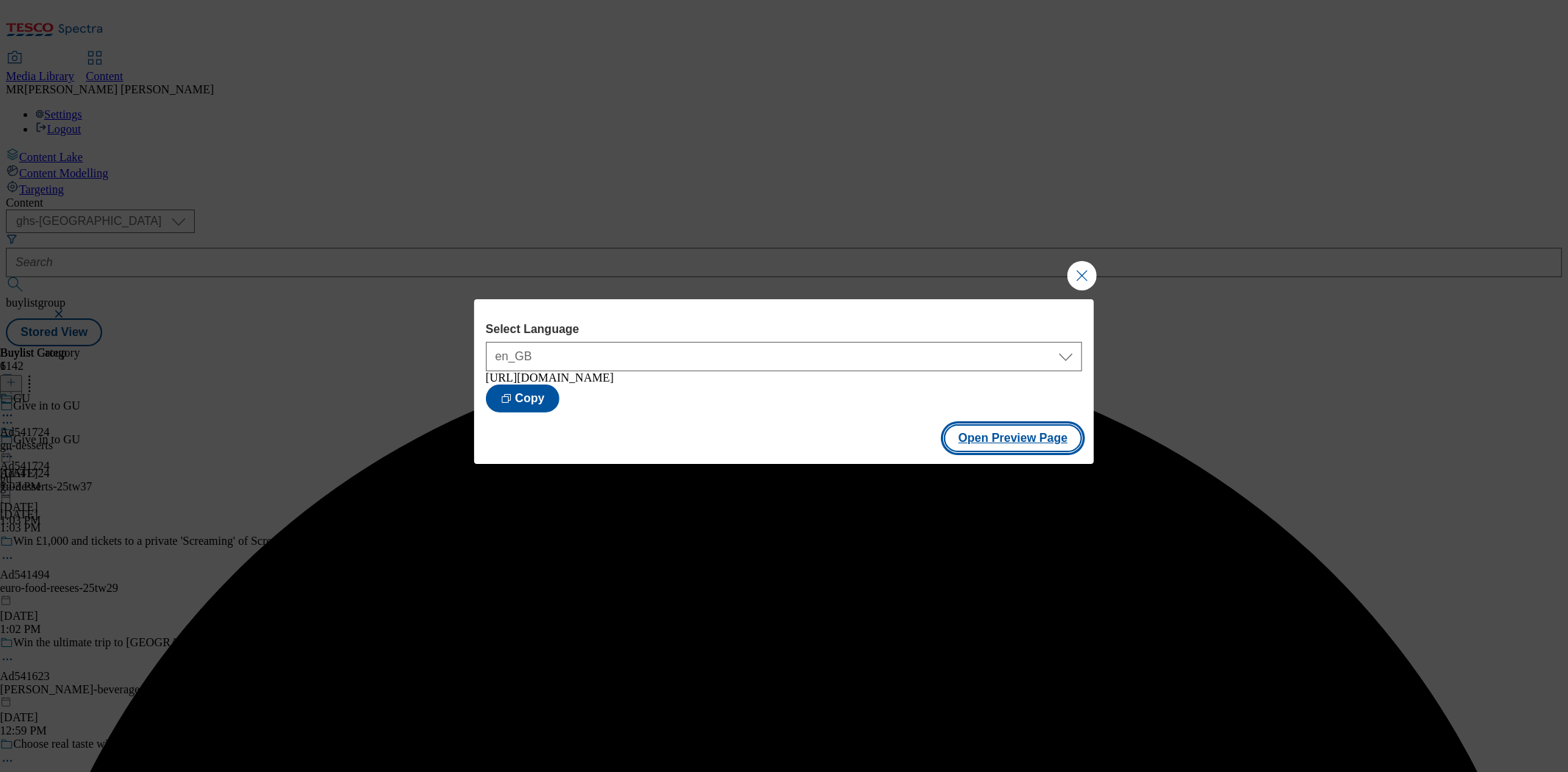
click at [982, 436] on button "Open Preview Page" at bounding box center [1013, 438] width 139 height 28
